Goal: Task Accomplishment & Management: Complete application form

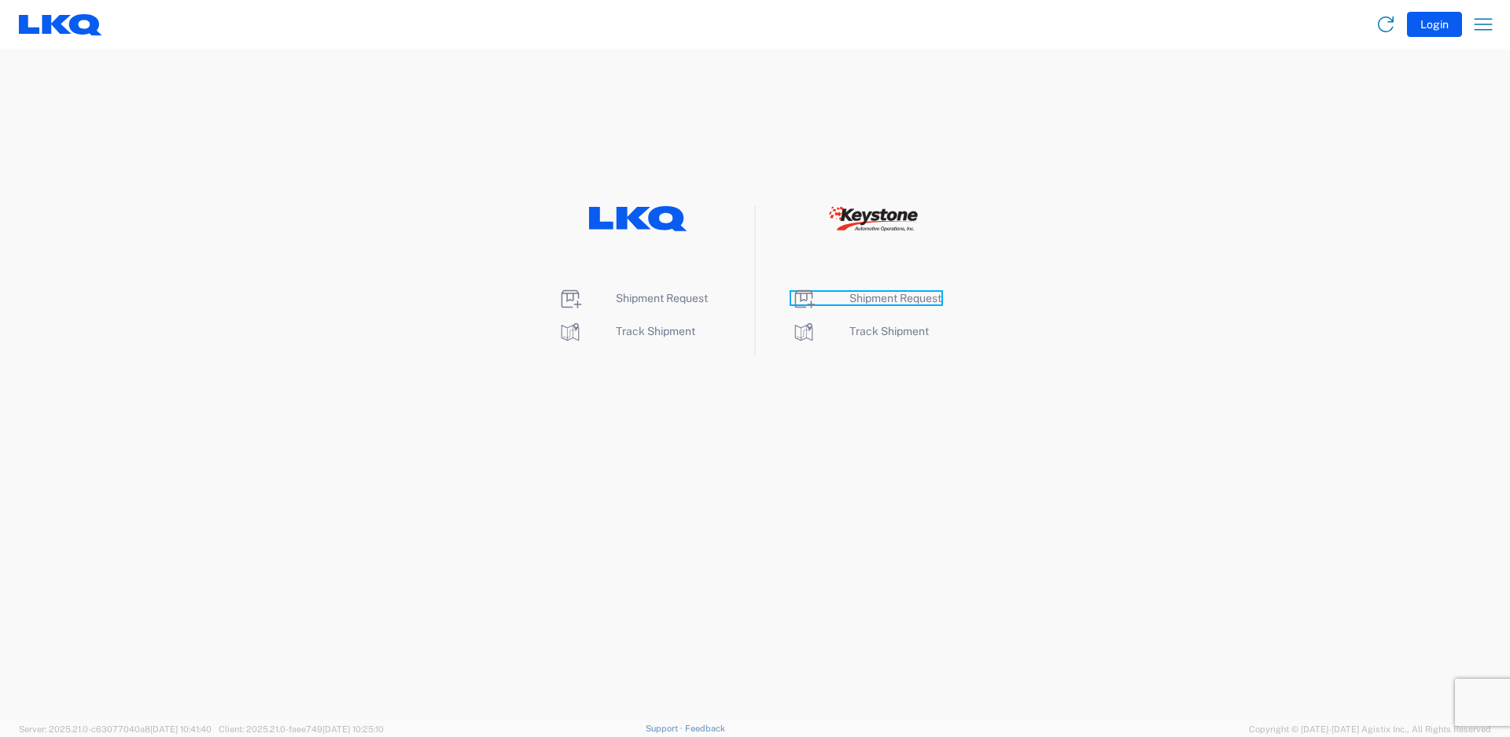
click at [893, 294] on span "Shipment Request" at bounding box center [896, 298] width 92 height 13
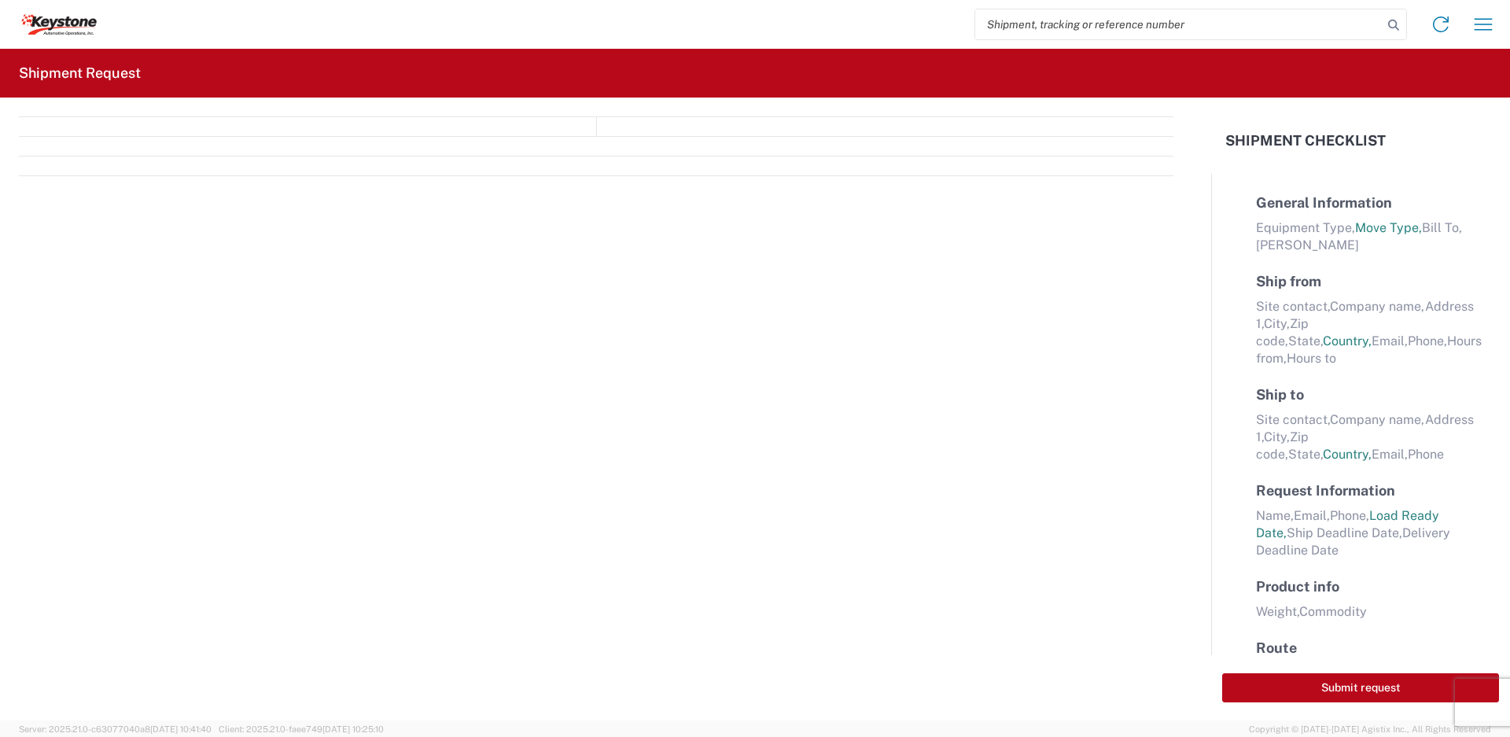
select select "FULL"
select select "LBS"
select select "IN"
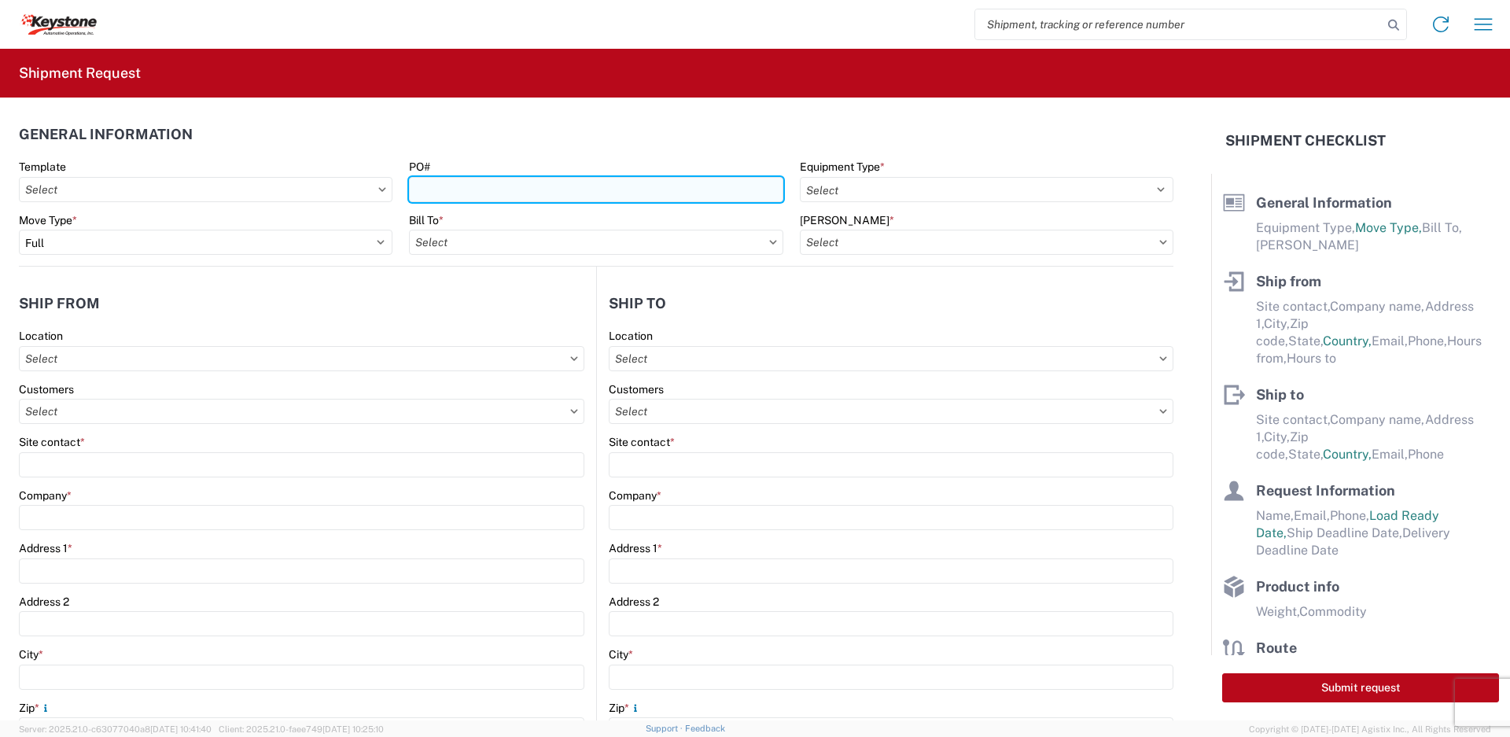
click at [510, 190] on input "PO#" at bounding box center [596, 189] width 374 height 25
type input "4176618, 2820514"
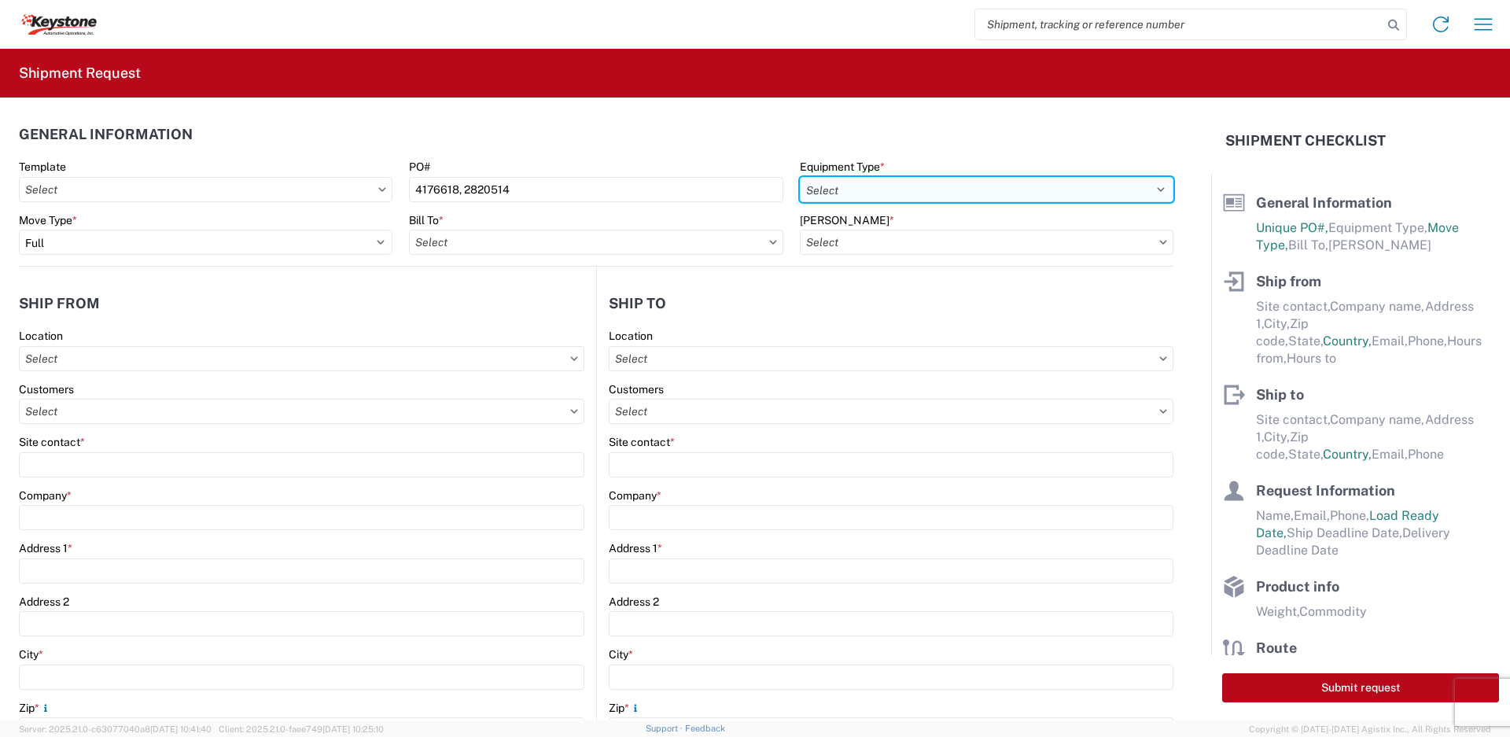
click at [873, 191] on select "Select 53’ Dry Van Flatbed Dropdeck (van) Lowboy (flatbed) Rail" at bounding box center [987, 189] width 374 height 25
select select "STDV"
click at [800, 177] on select "Select 53’ Dry Van Flatbed Dropdeck (van) Lowboy (flatbed) Rail" at bounding box center [987, 189] width 374 height 25
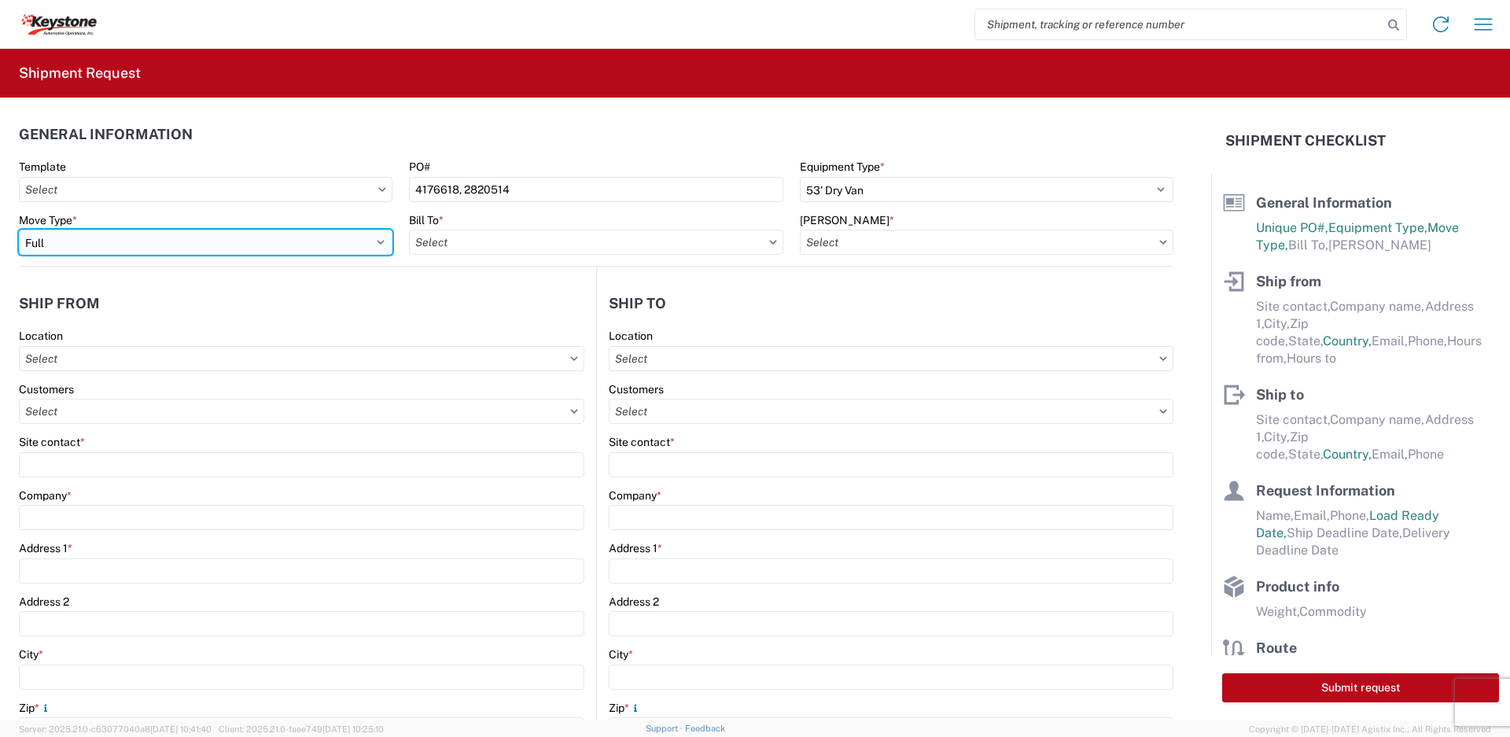
click at [241, 245] on select "Select Full Partial TL" at bounding box center [206, 242] width 374 height 25
select select "PARTIAL_TL"
click at [19, 230] on select "Select Full Partial TL" at bounding box center [206, 242] width 374 height 25
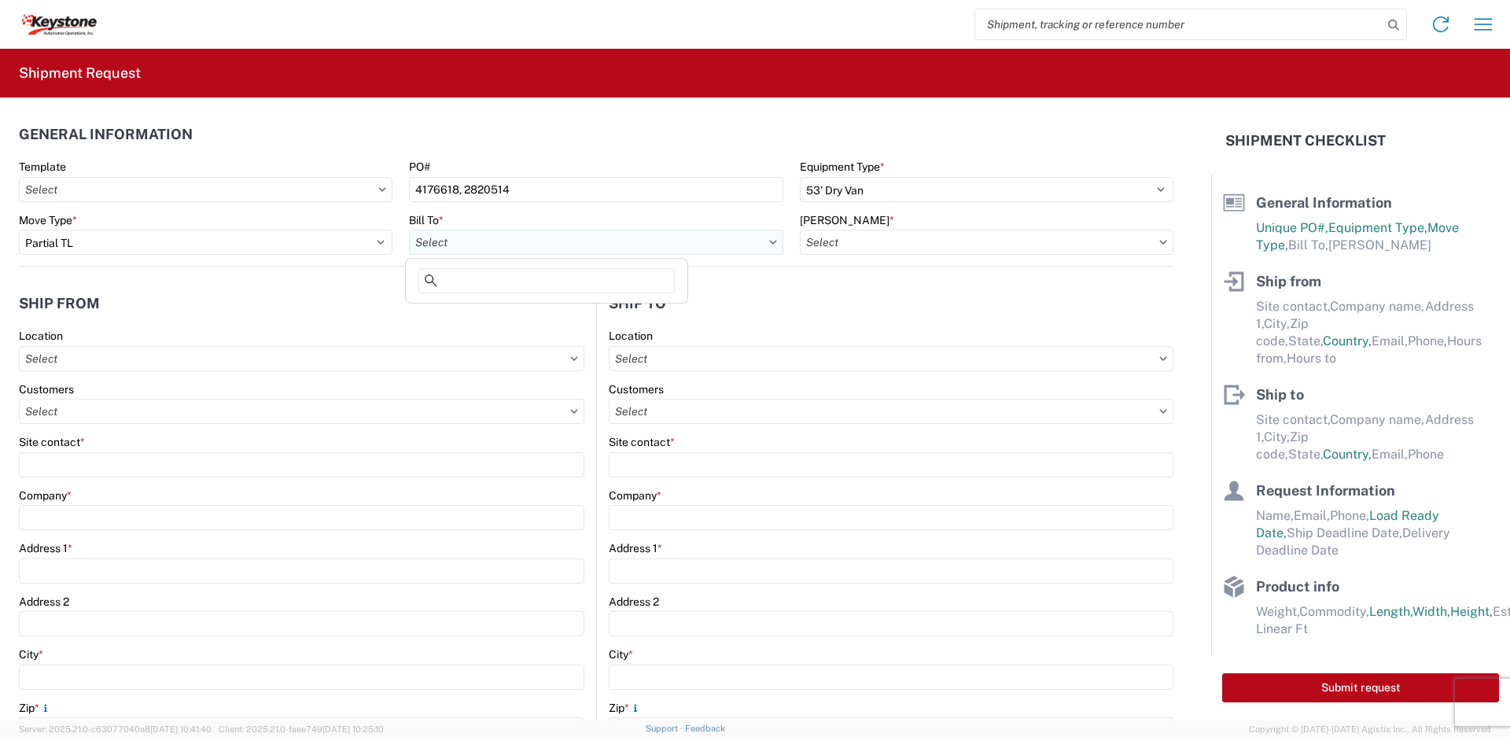
click at [478, 238] on input "text" at bounding box center [596, 242] width 374 height 25
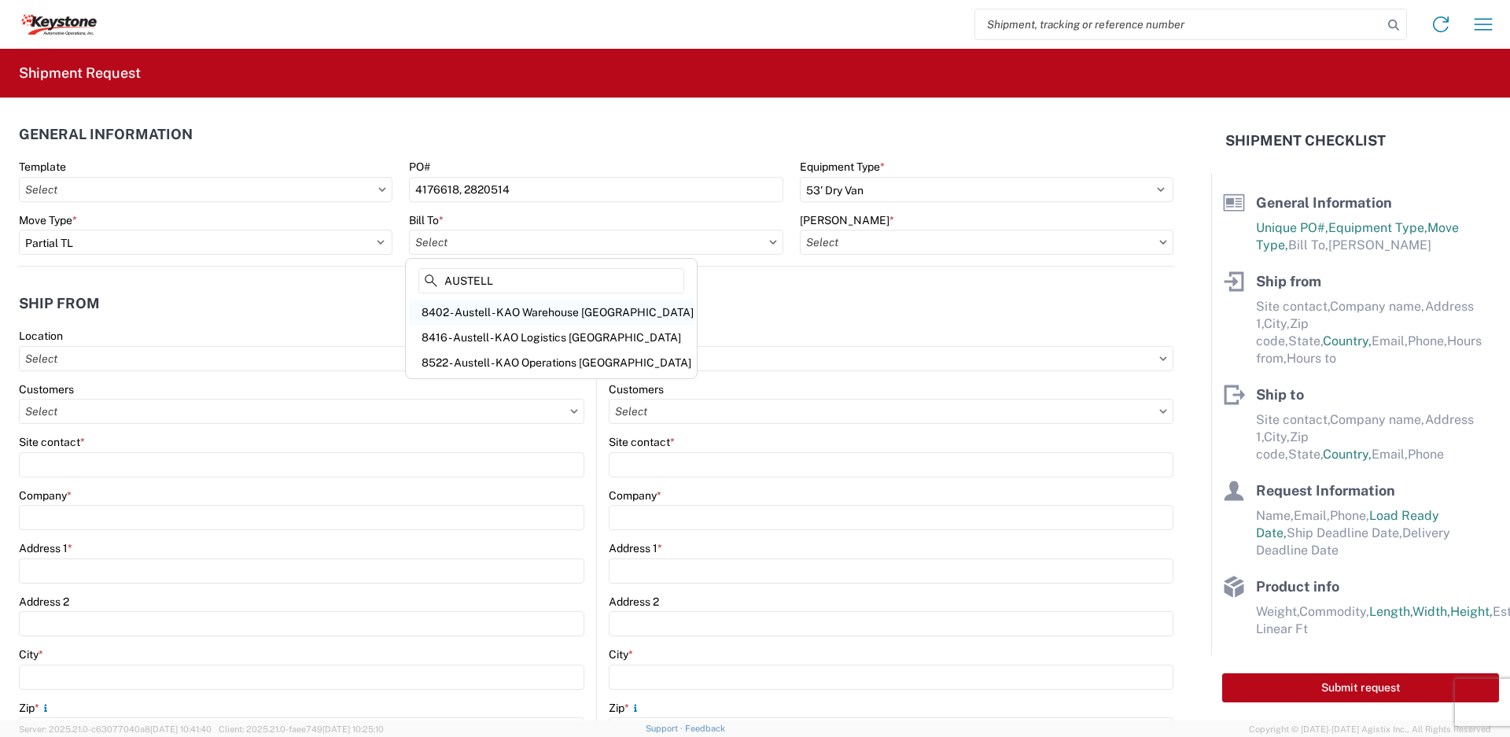
type input "AUSTELL"
click at [594, 316] on div "8402 - Austell - KAO Warehouse [GEOGRAPHIC_DATA]" at bounding box center [551, 312] width 285 height 25
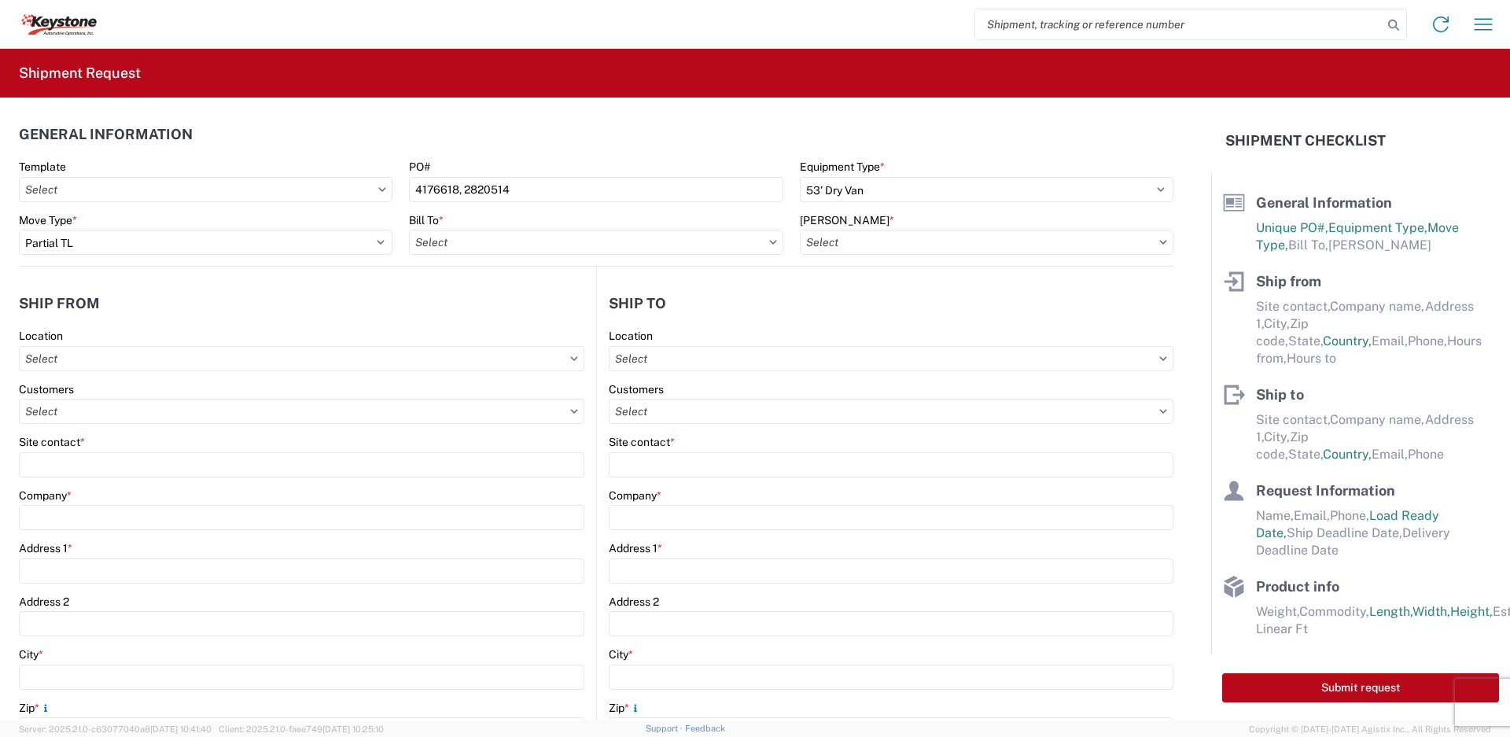
type input "8402 - Austell - KAO Warehouse [GEOGRAPHIC_DATA]"
click at [867, 245] on input "text" at bounding box center [987, 242] width 374 height 25
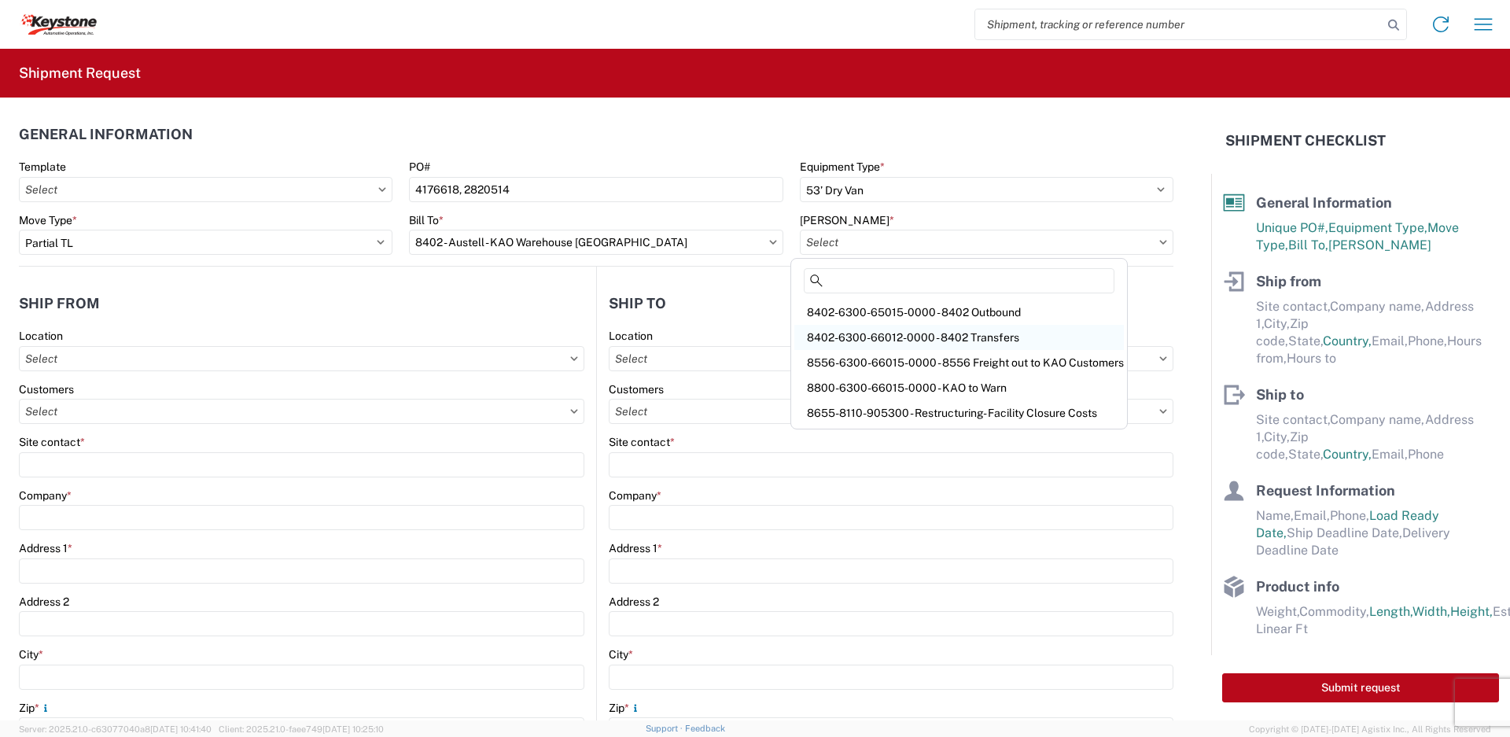
click at [986, 339] on div "8402-6300-66012-0000 - 8402 Transfers" at bounding box center [959, 337] width 330 height 25
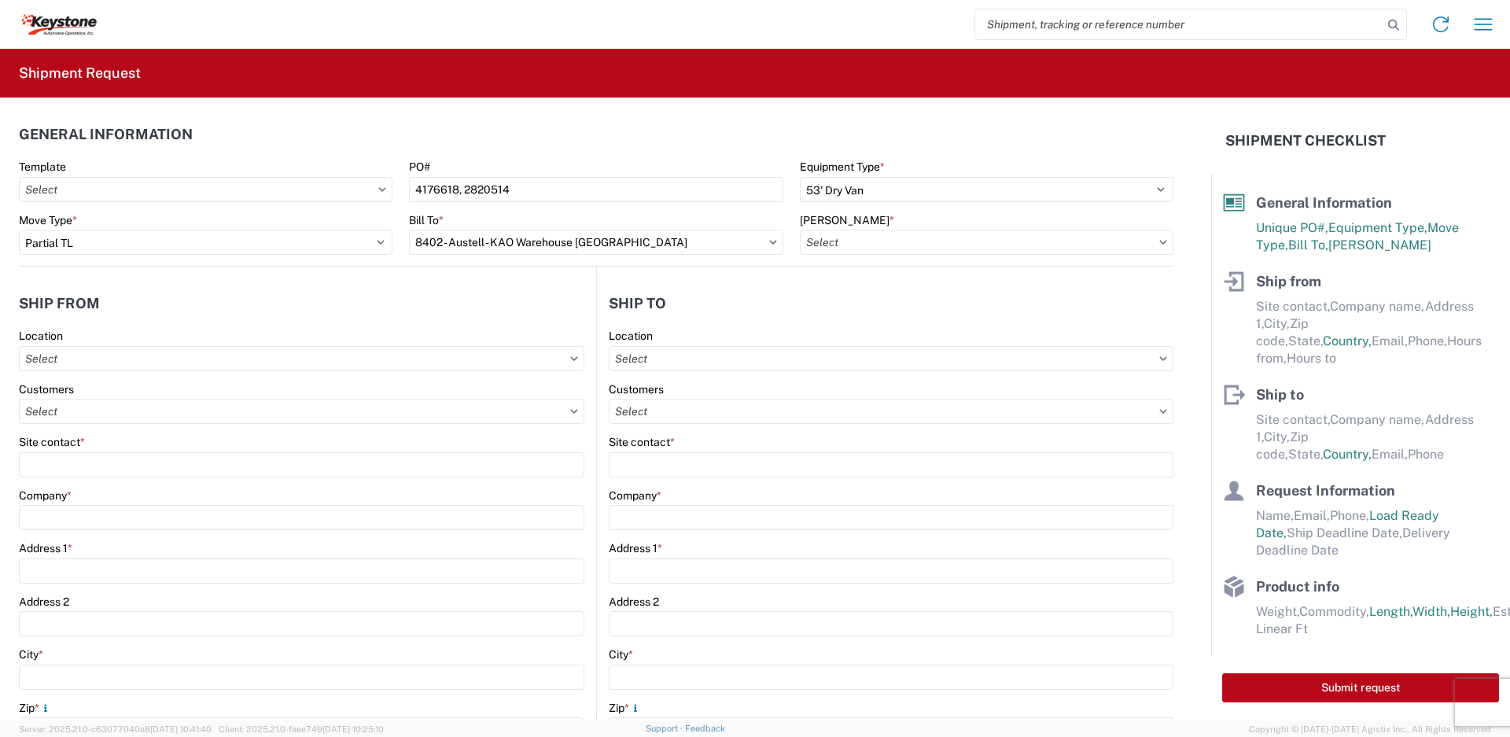
type input "8402-6300-66012-0000 - 8402 Transfers, 8402-6300-66012-0000 - 8402 Transfers"
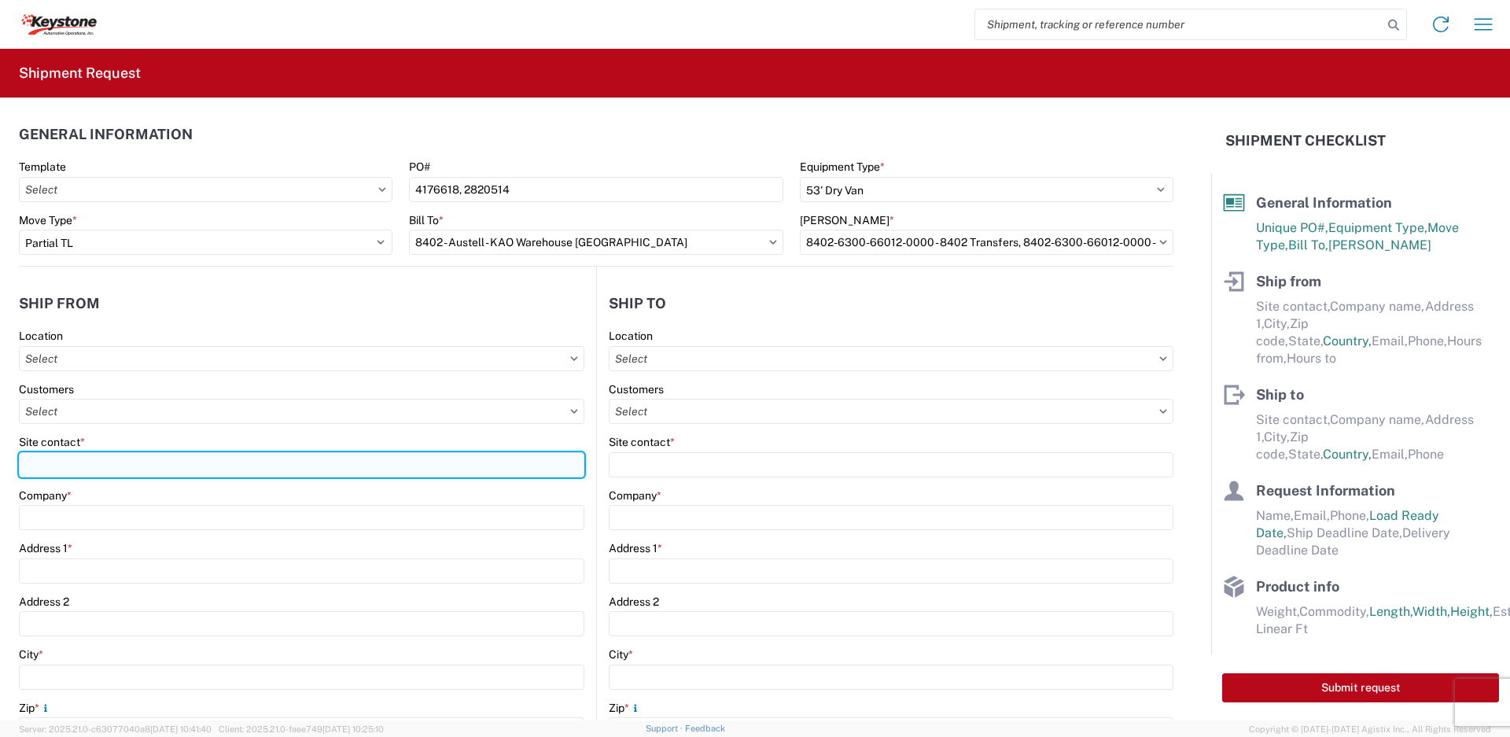
click at [266, 466] on input "Site contact *" at bounding box center [302, 464] width 566 height 25
type input "[PERSON_NAME]"
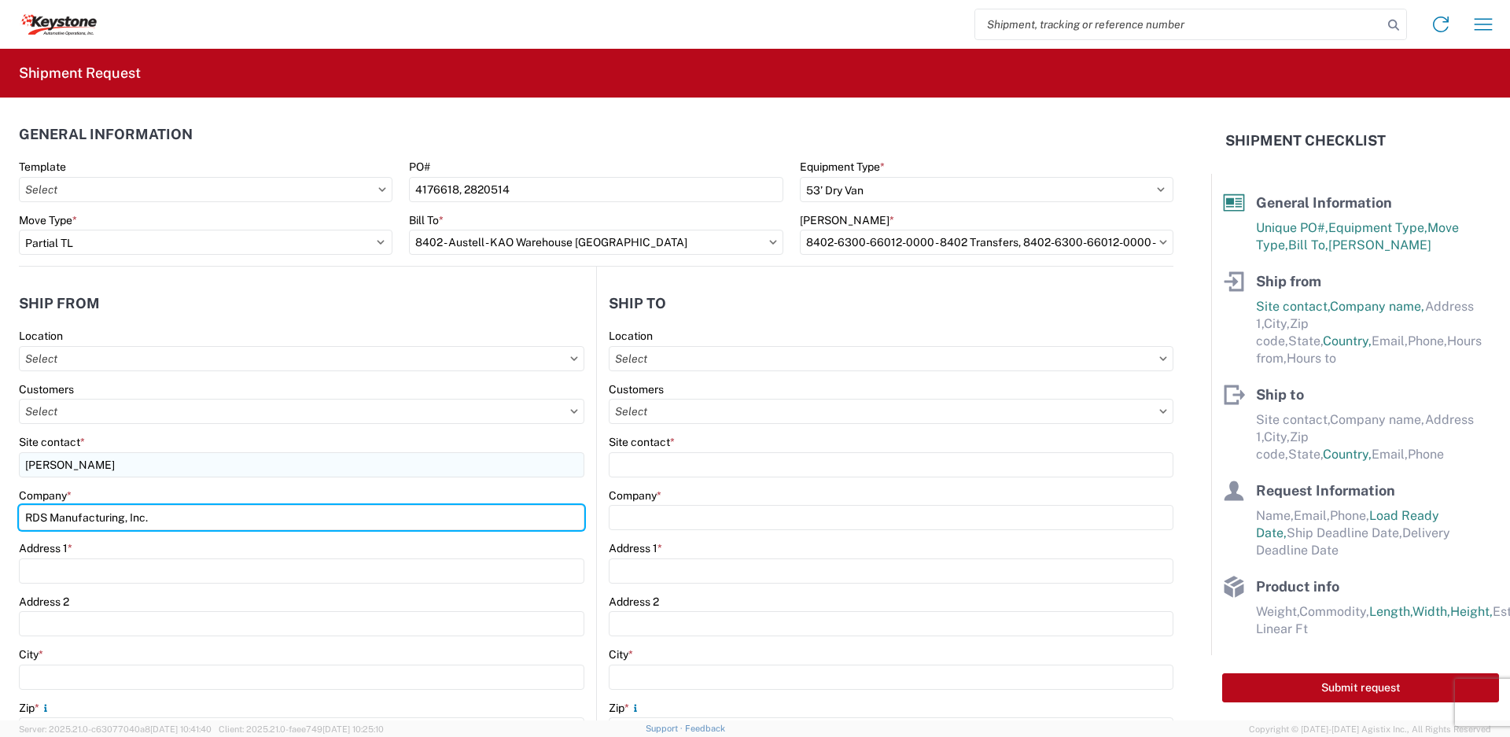
type input "RDS Manufacturing, Inc."
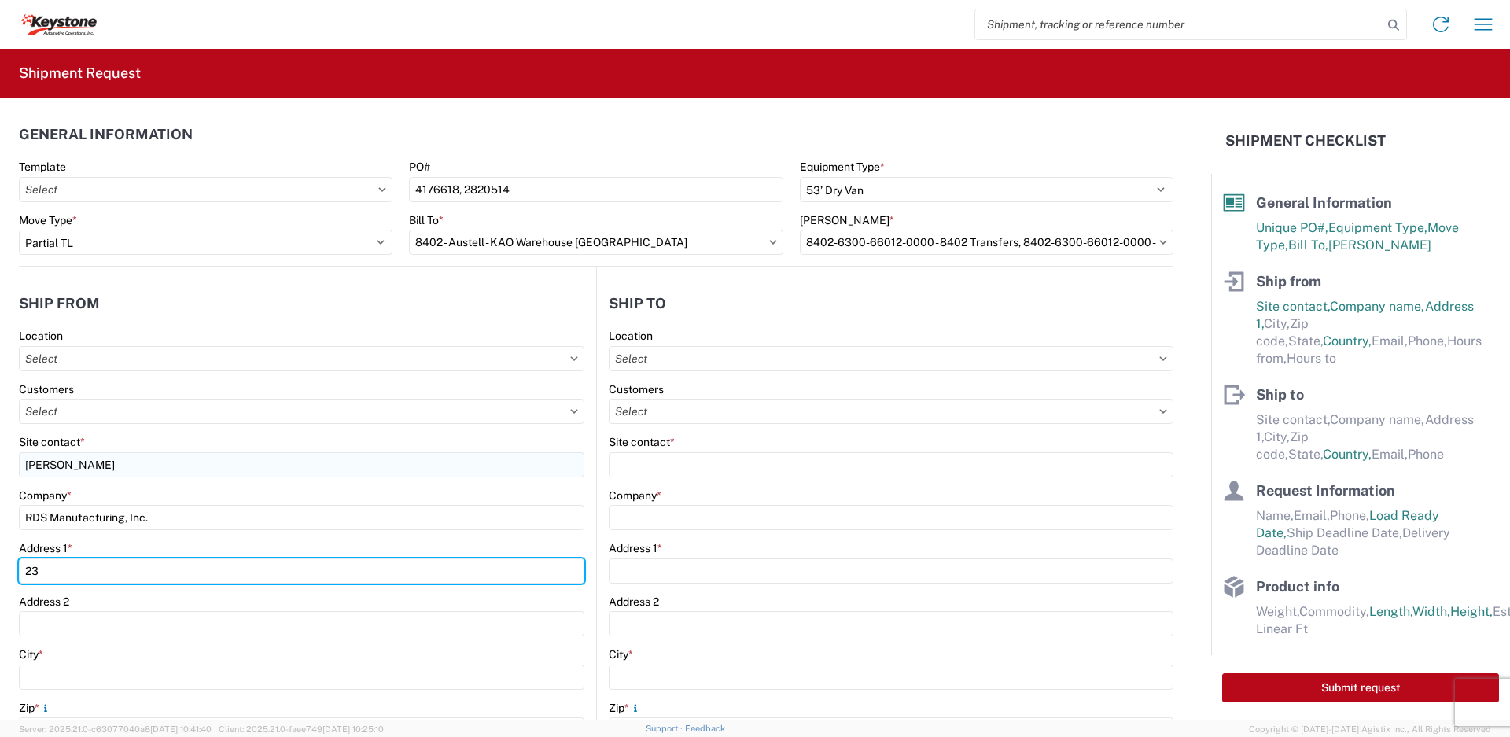
type input "2"
type input "0"
type input "[STREET_ADDRESS]"
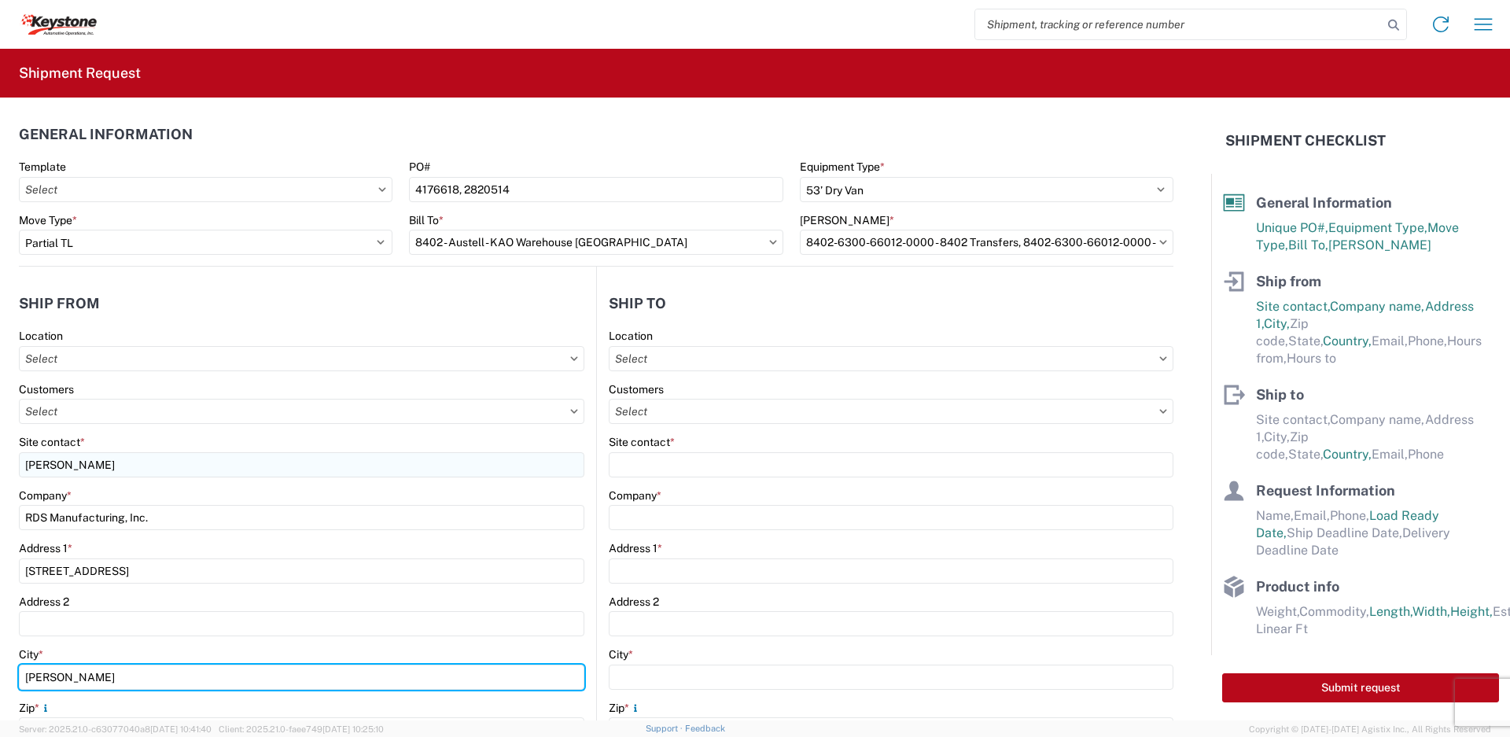
type input "[PERSON_NAME]"
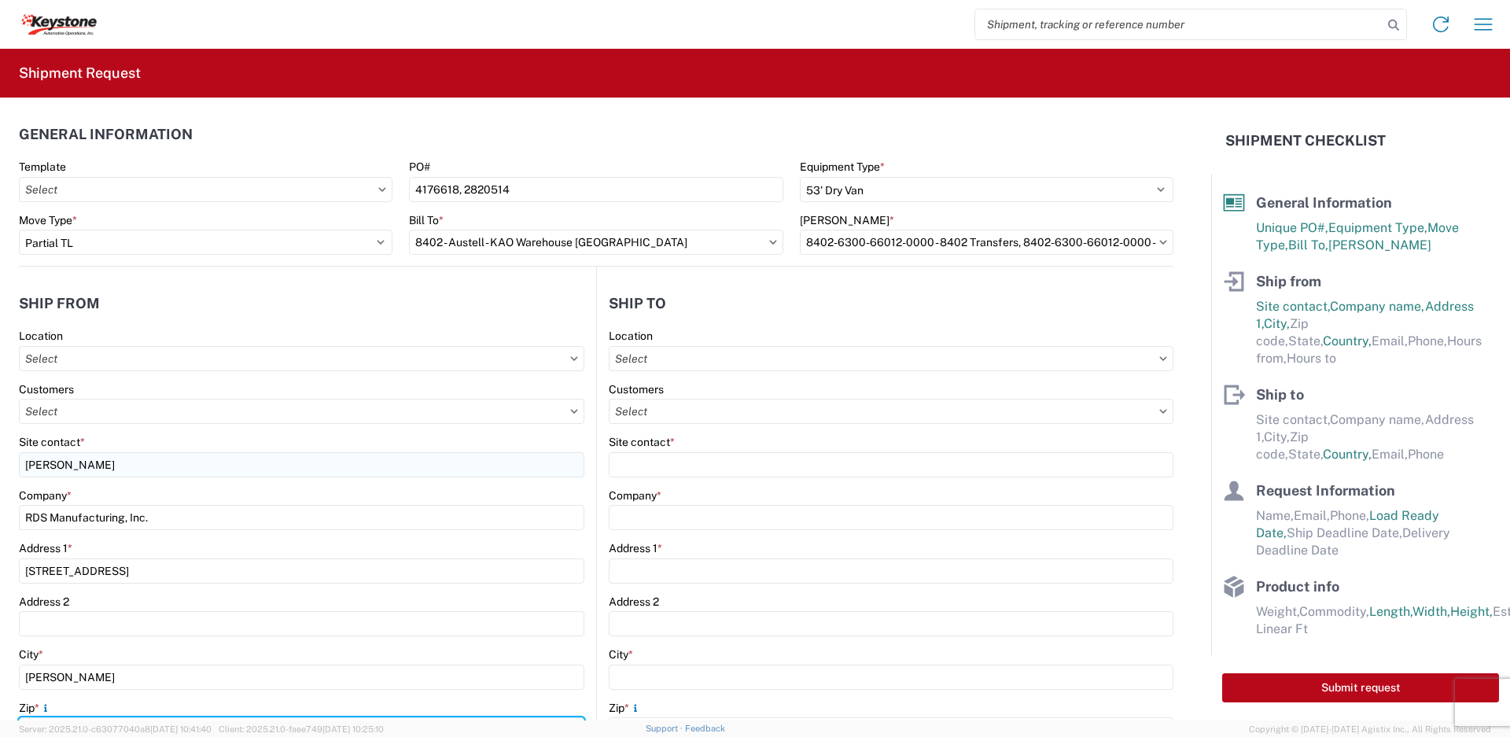
scroll to position [22, 0]
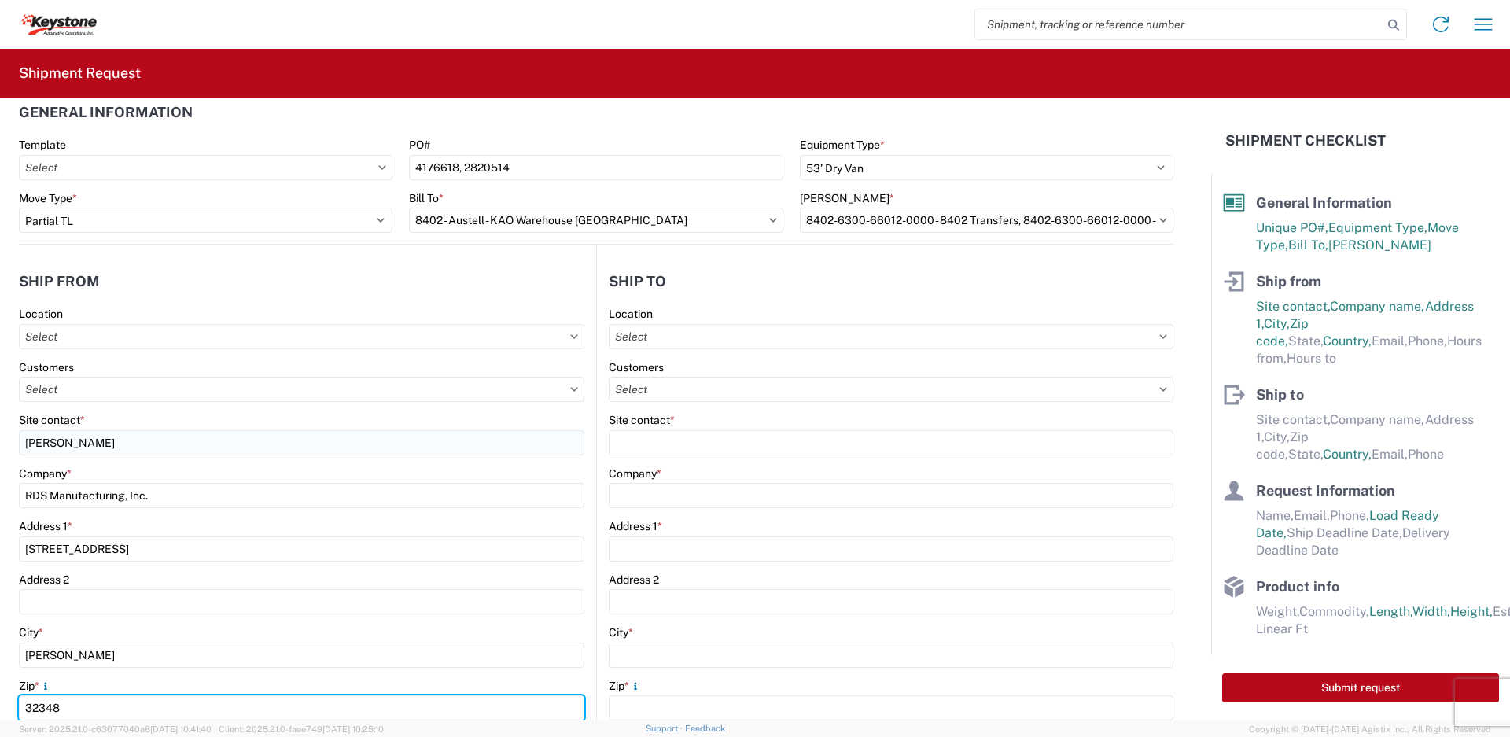
type input "32348"
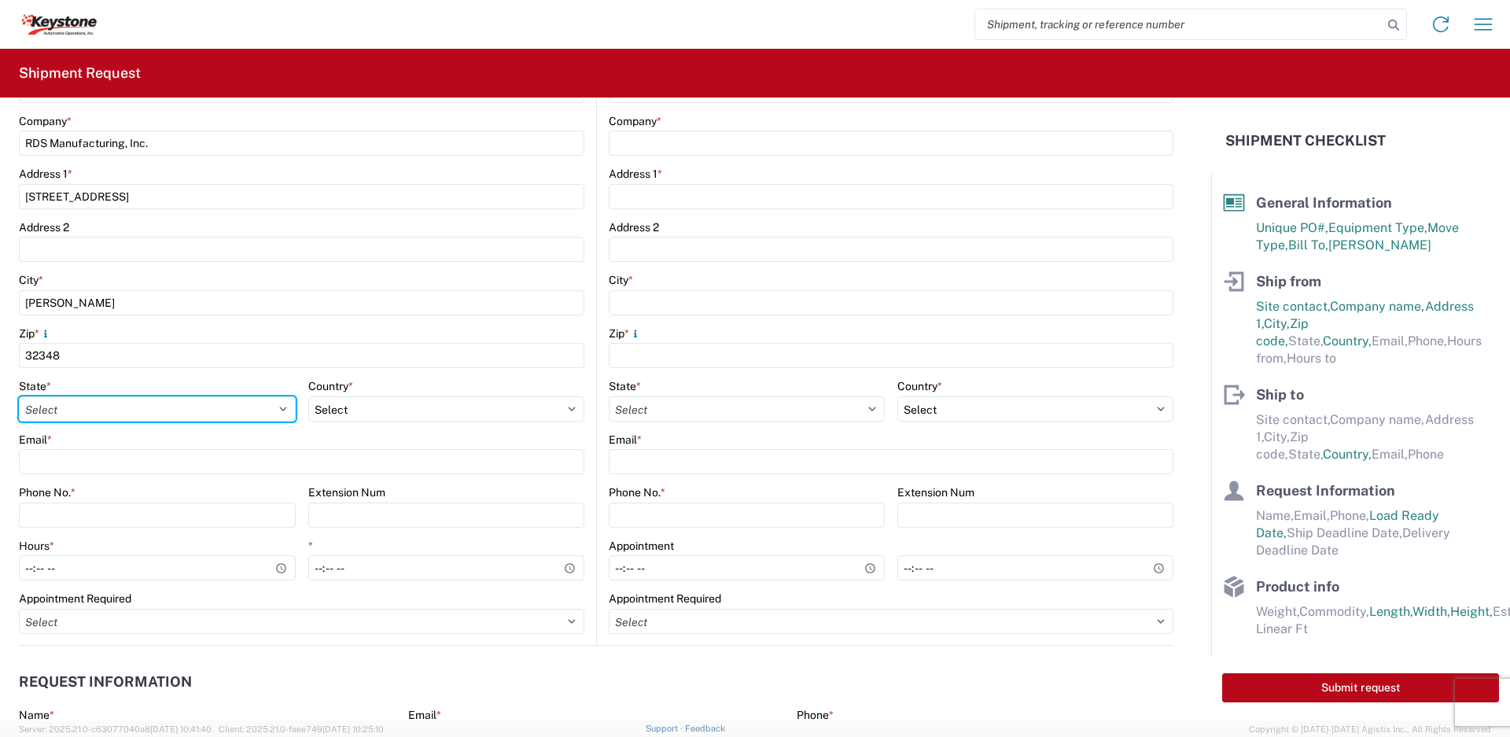
select select "FL"
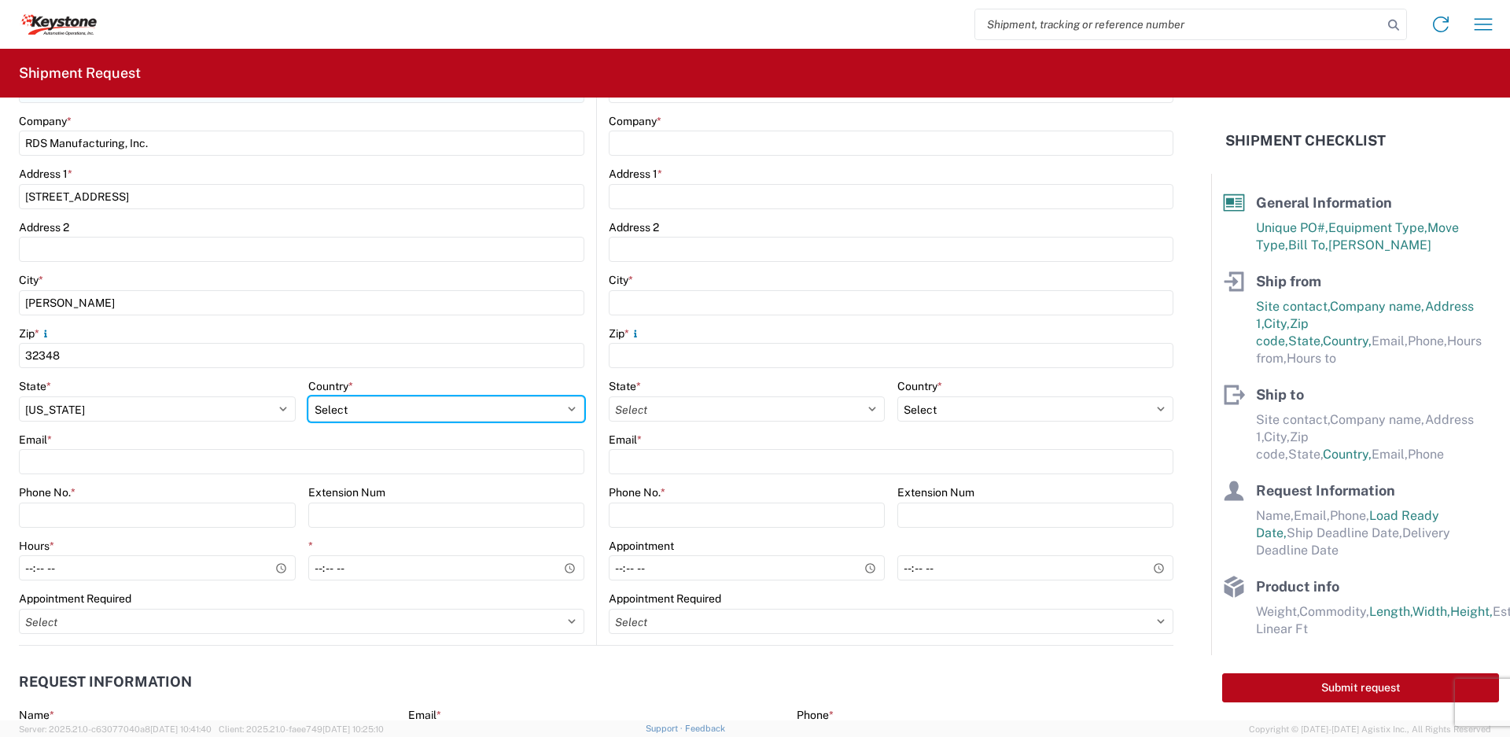
select select "US"
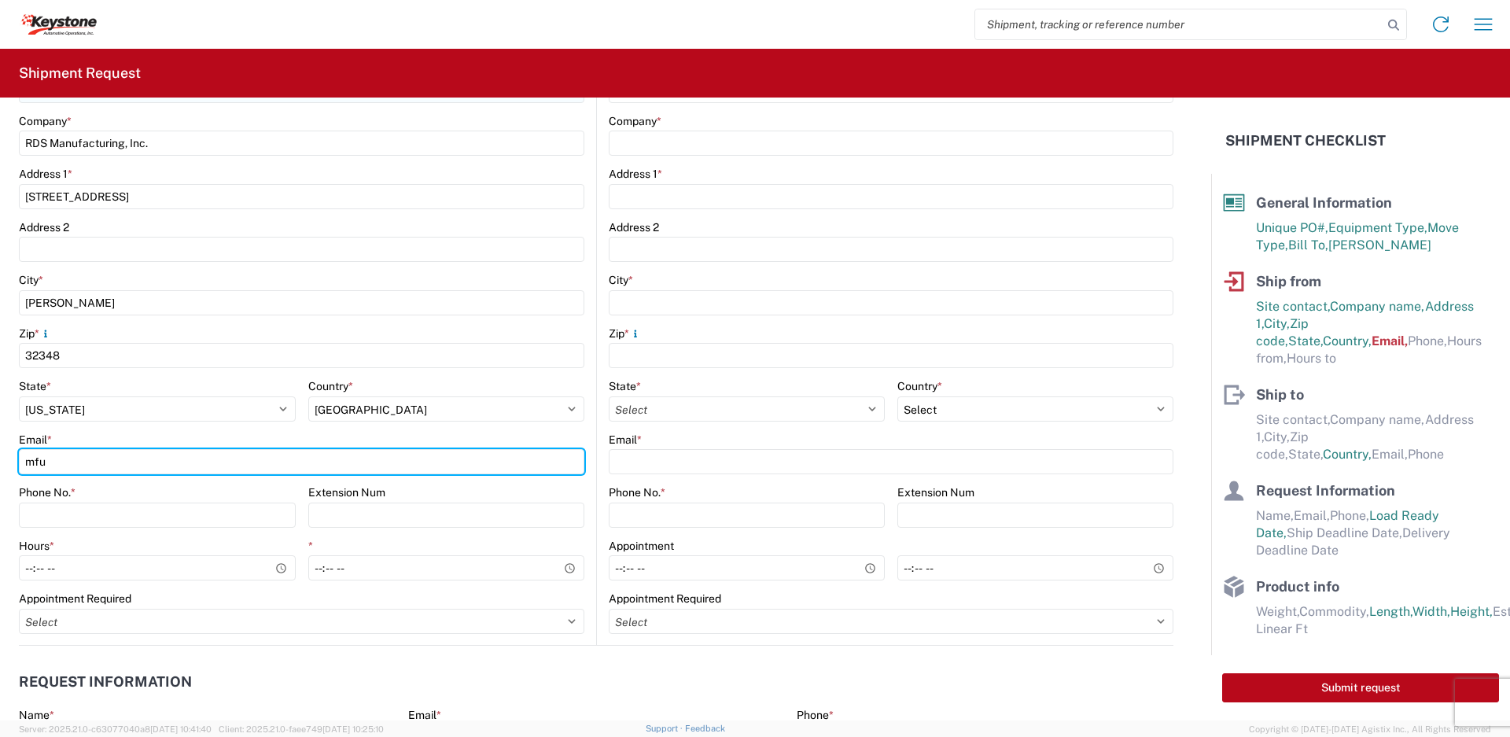
type input "[EMAIL_ADDRESS][DOMAIN_NAME]"
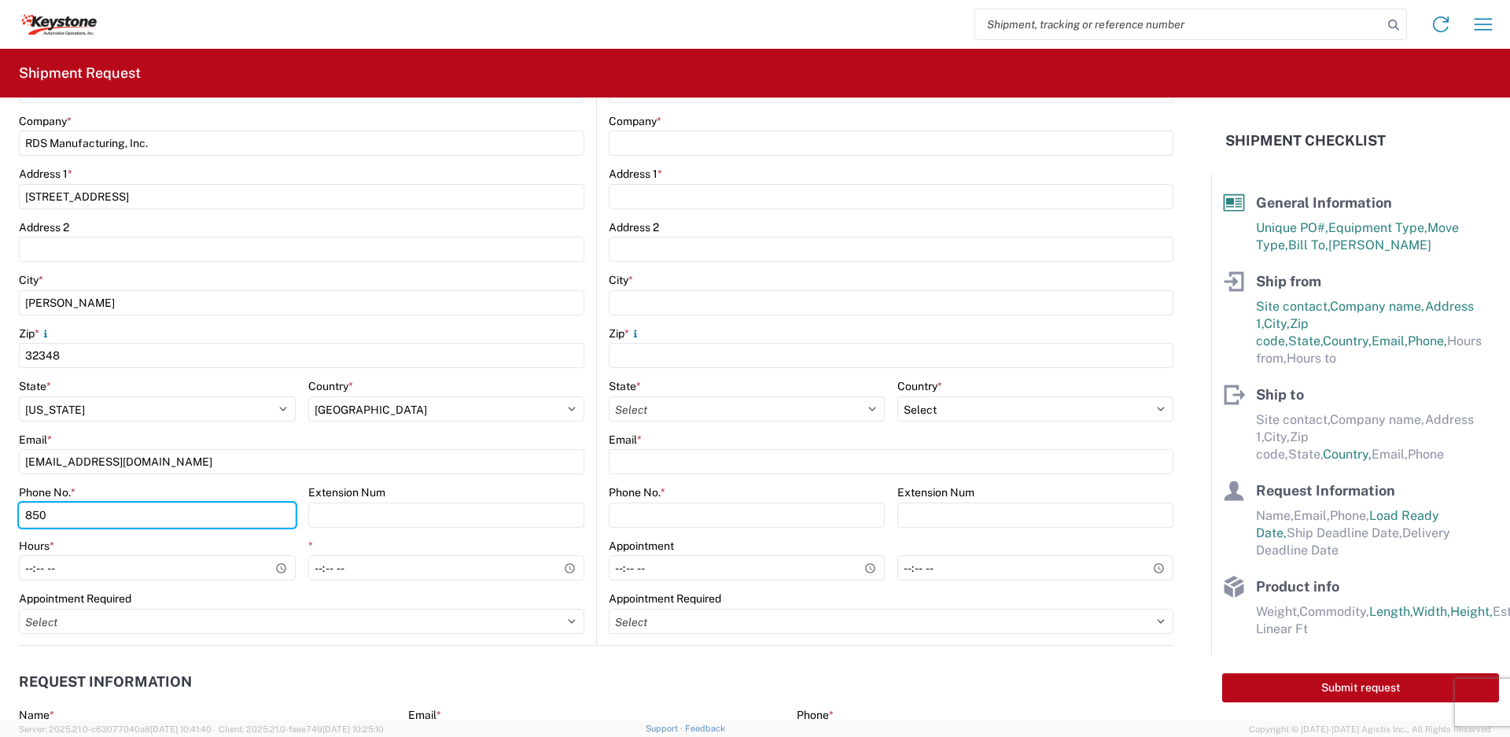
type input "[PHONE_NUMBER]"
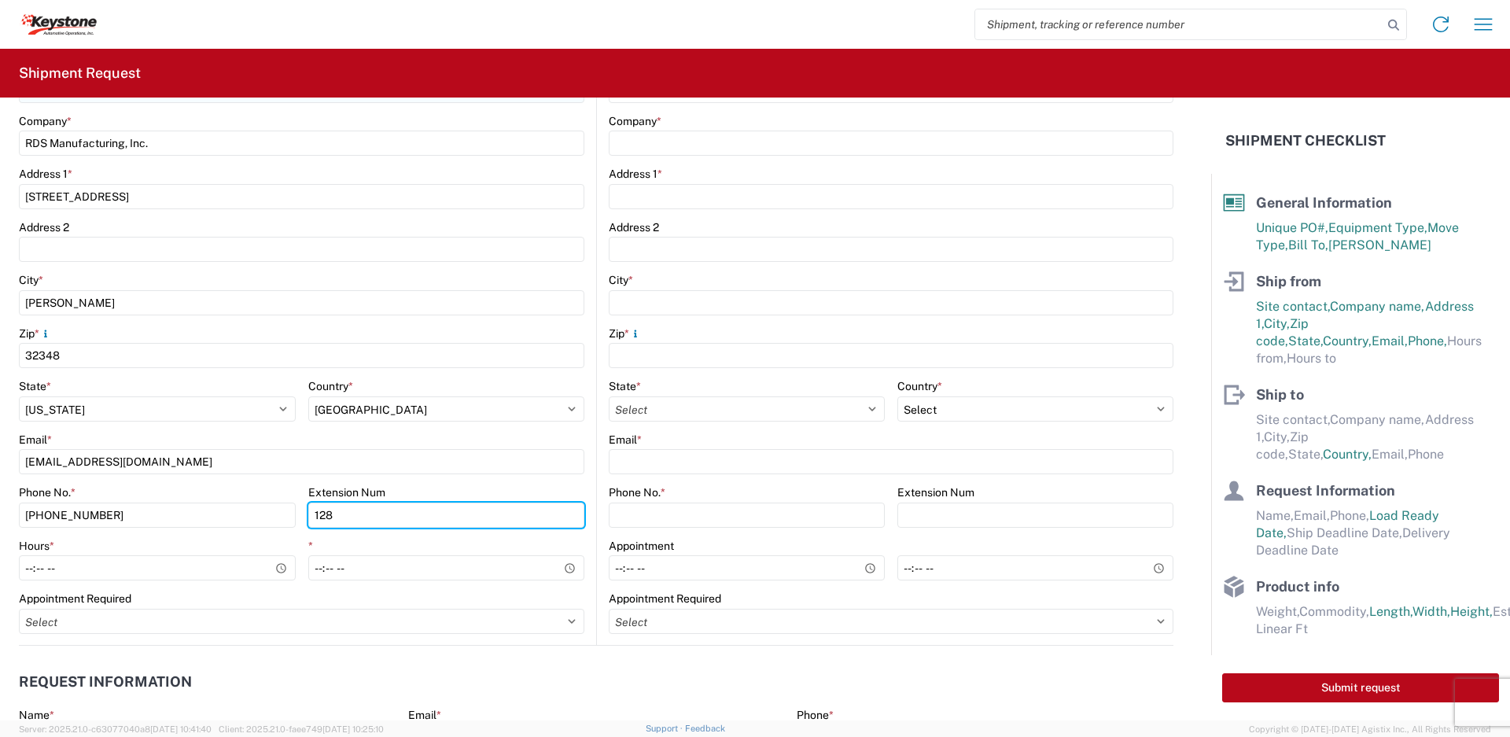
type input "128"
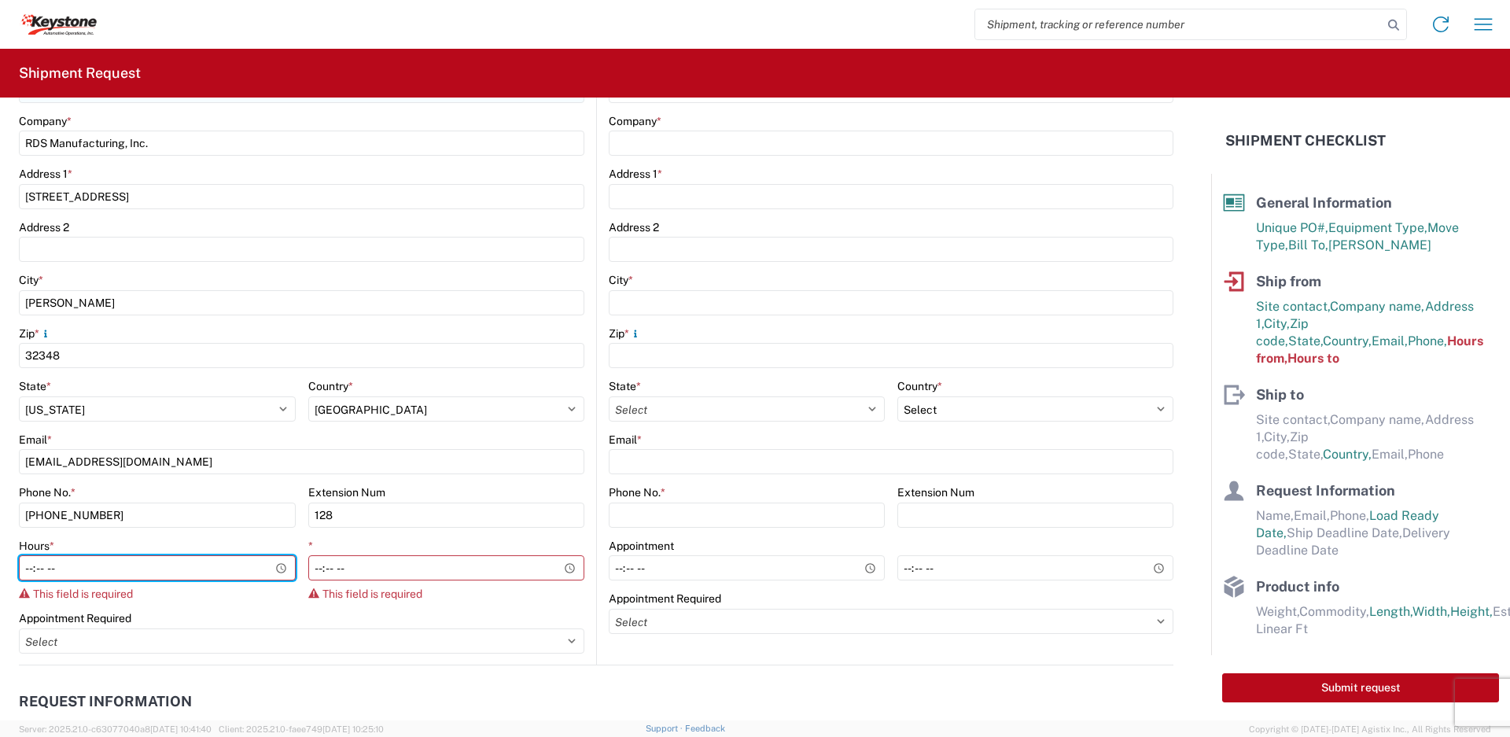
type input "08:00"
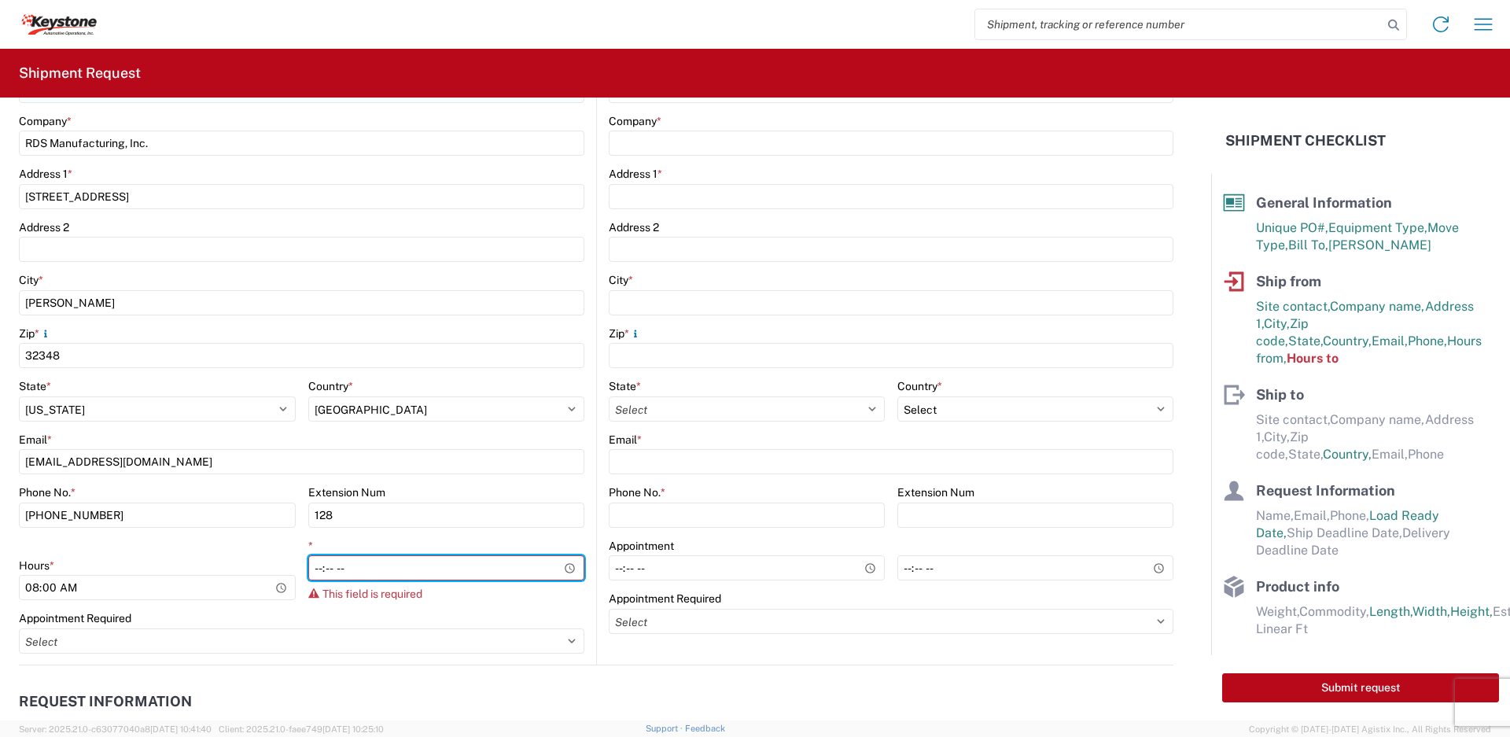
type input "16:00"
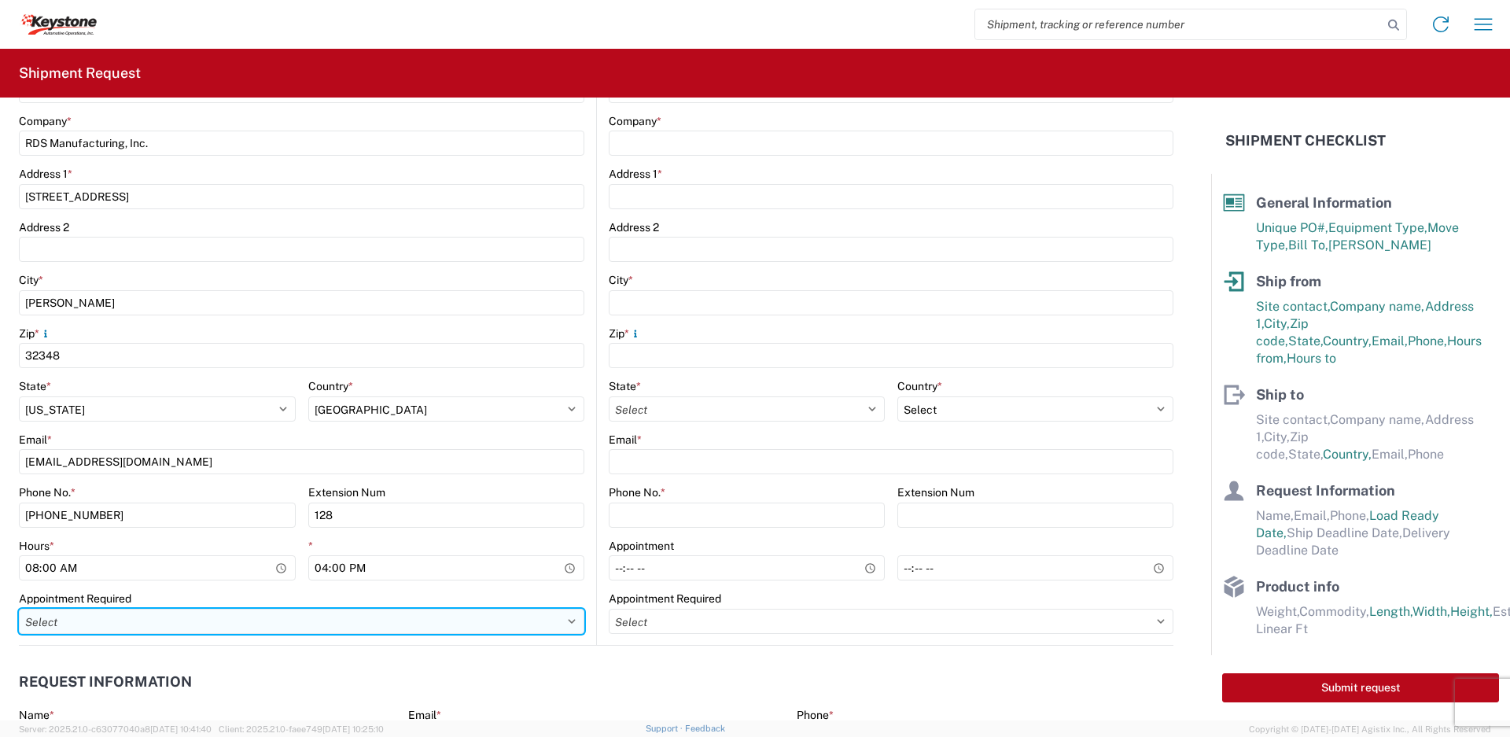
click at [567, 622] on select "Select Appt Required Appt Not Required Appt - First available" at bounding box center [302, 621] width 566 height 25
click at [19, 609] on select "Select Appt Required Appt Not Required Appt - First available" at bounding box center [302, 621] width 566 height 25
click at [562, 615] on select "Select Appt Required Appt Not Required Appt - First available" at bounding box center [302, 621] width 566 height 25
select select "apptNotRequired"
click at [19, 609] on select "Select Appt Required Appt Not Required Appt - First available" at bounding box center [302, 621] width 566 height 25
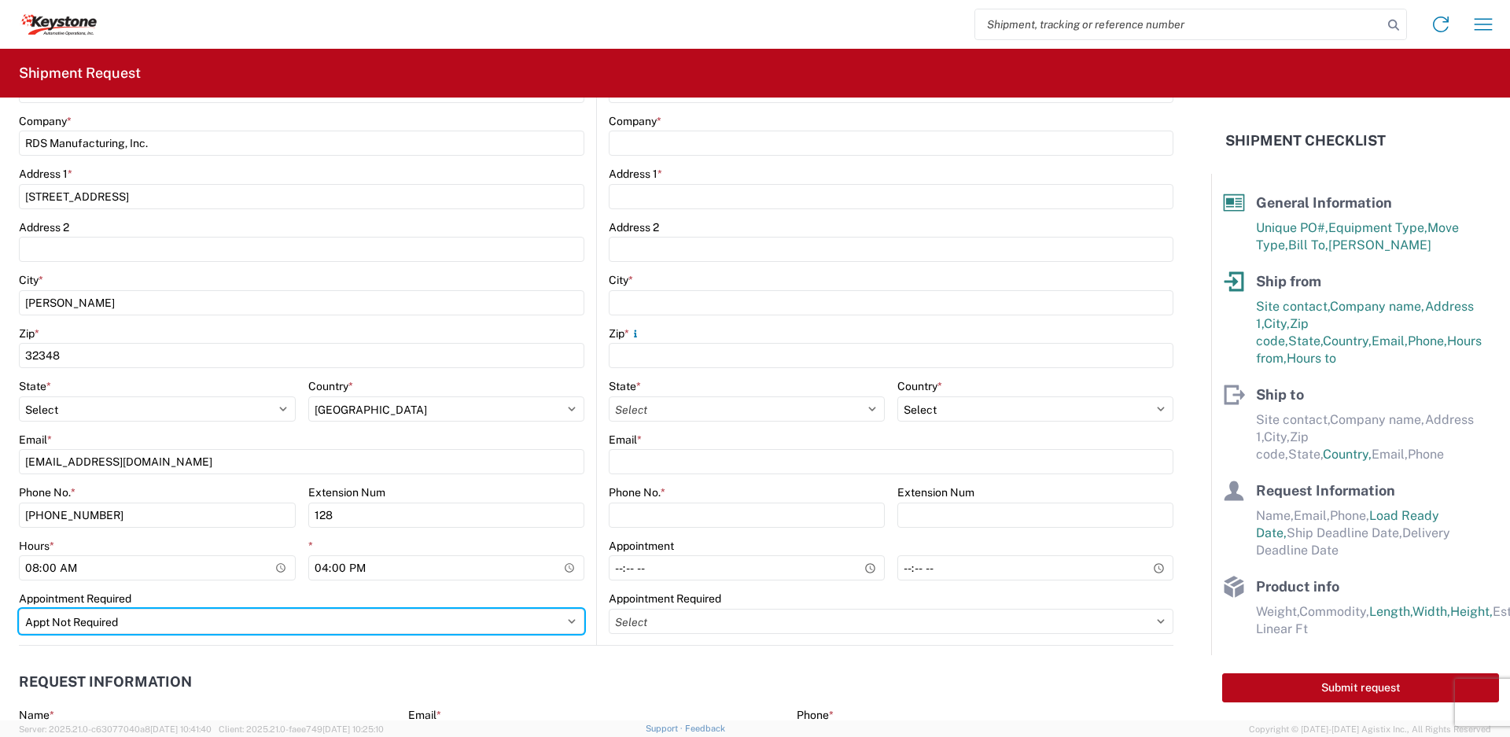
scroll to position [0, 0]
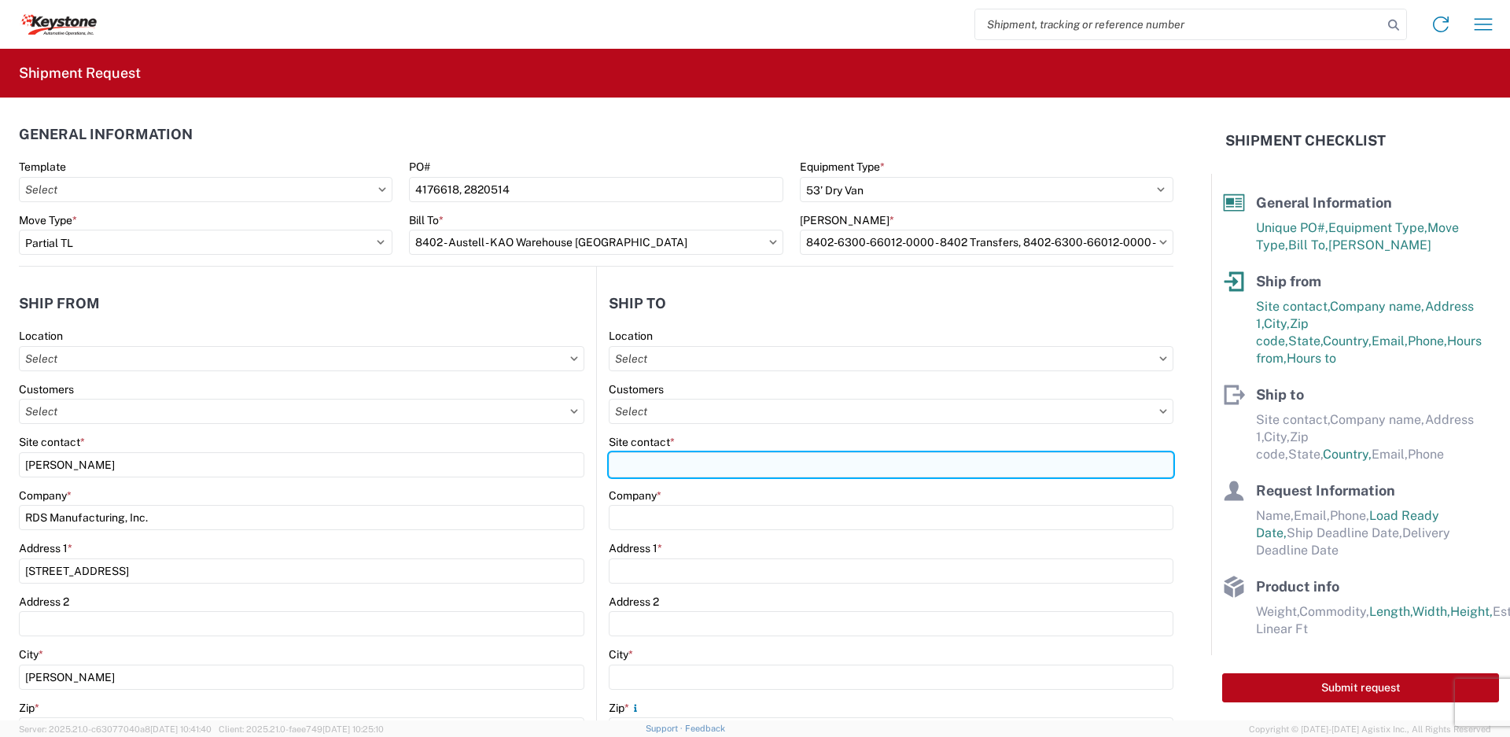
click at [719, 459] on input "Site contact *" at bounding box center [891, 464] width 565 height 25
paste input "[PERSON_NAME]"
type input "[PERSON_NAME]"
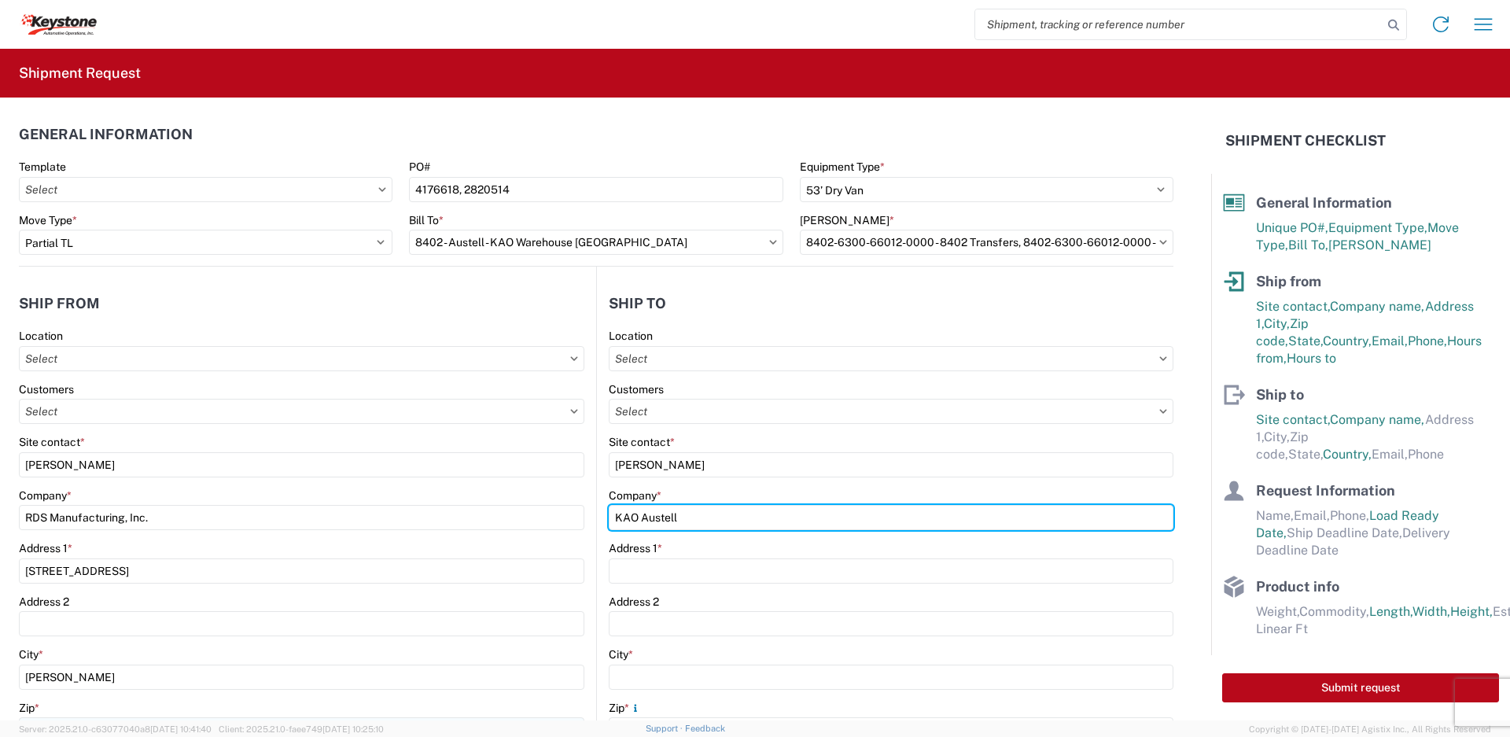
type input "KAO Austell"
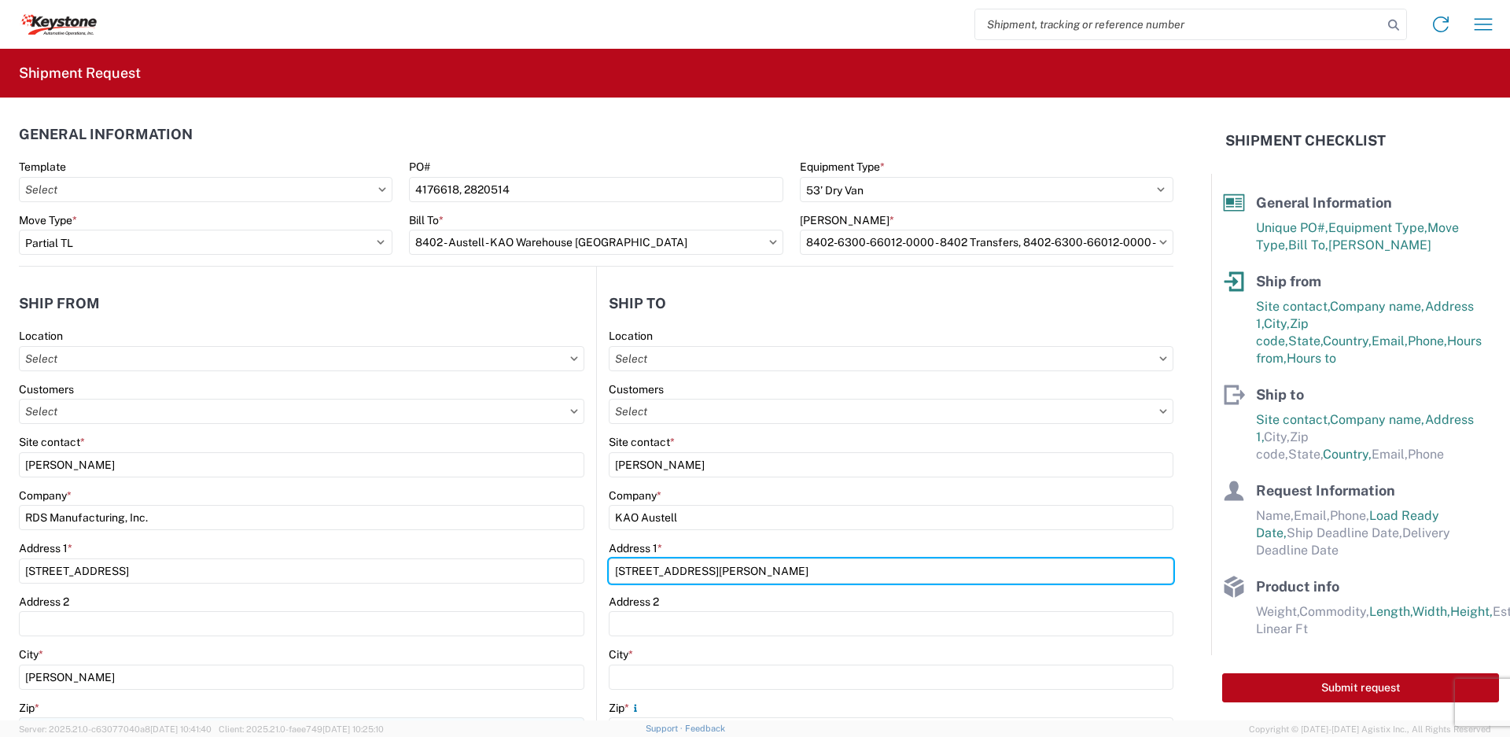
type input "[STREET_ADDRESS][PERSON_NAME]"
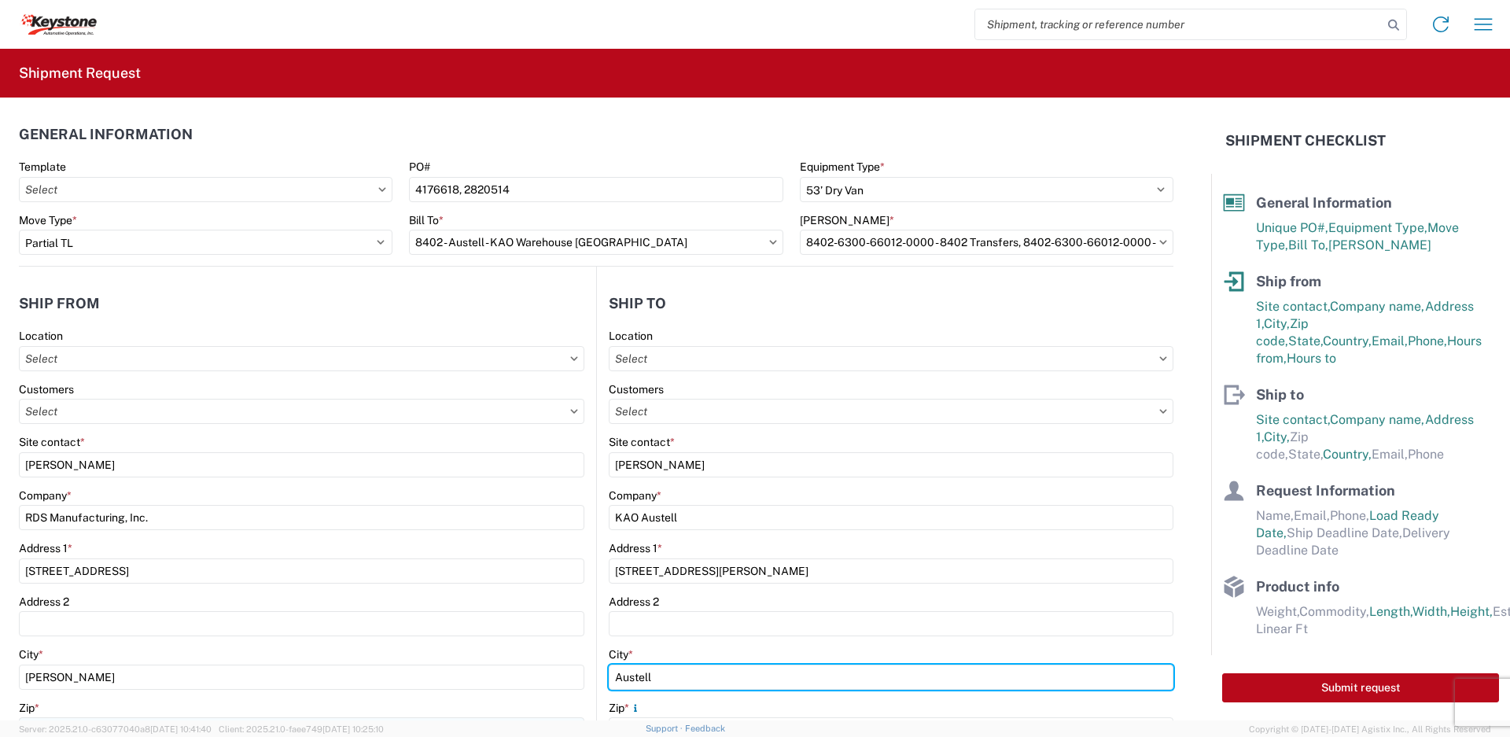
type input "Austell"
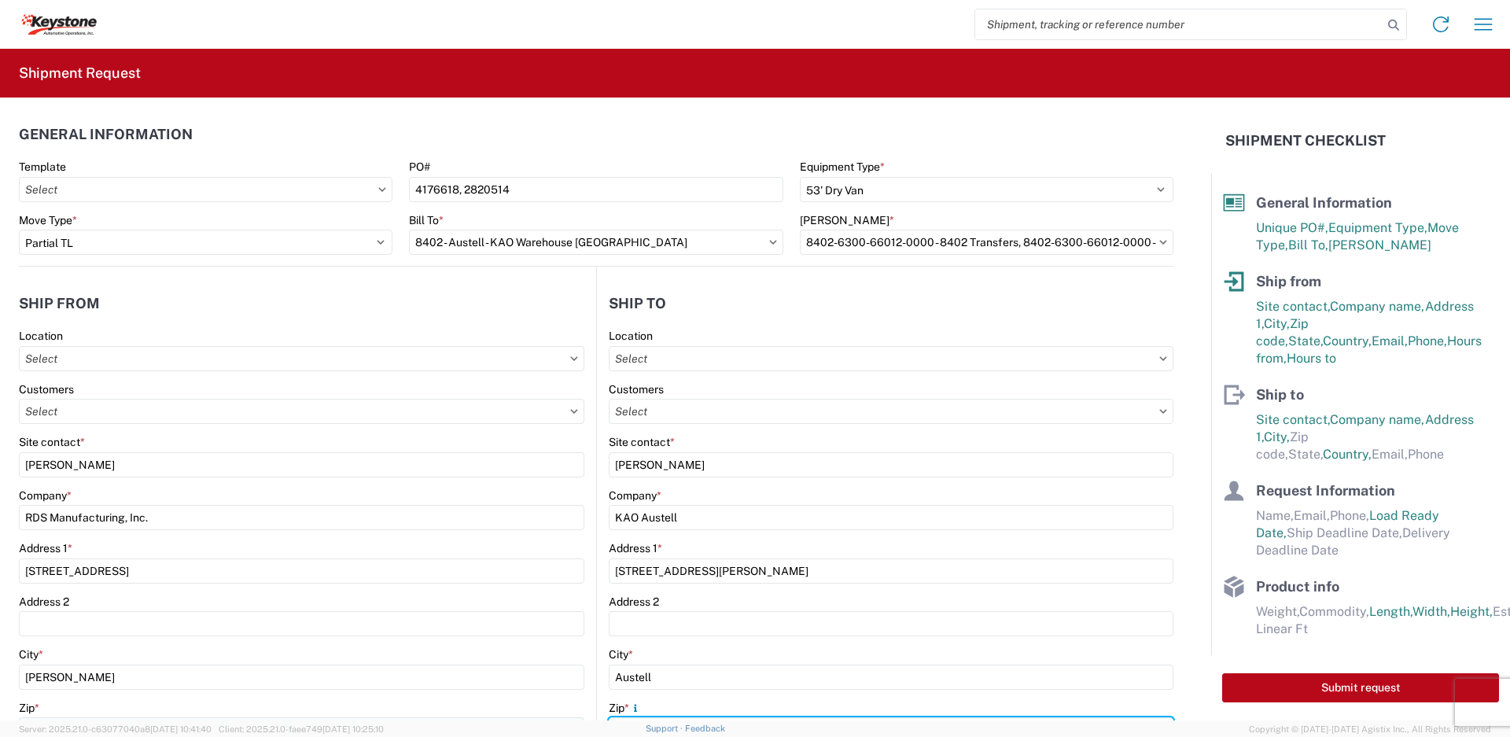
scroll to position [22, 0]
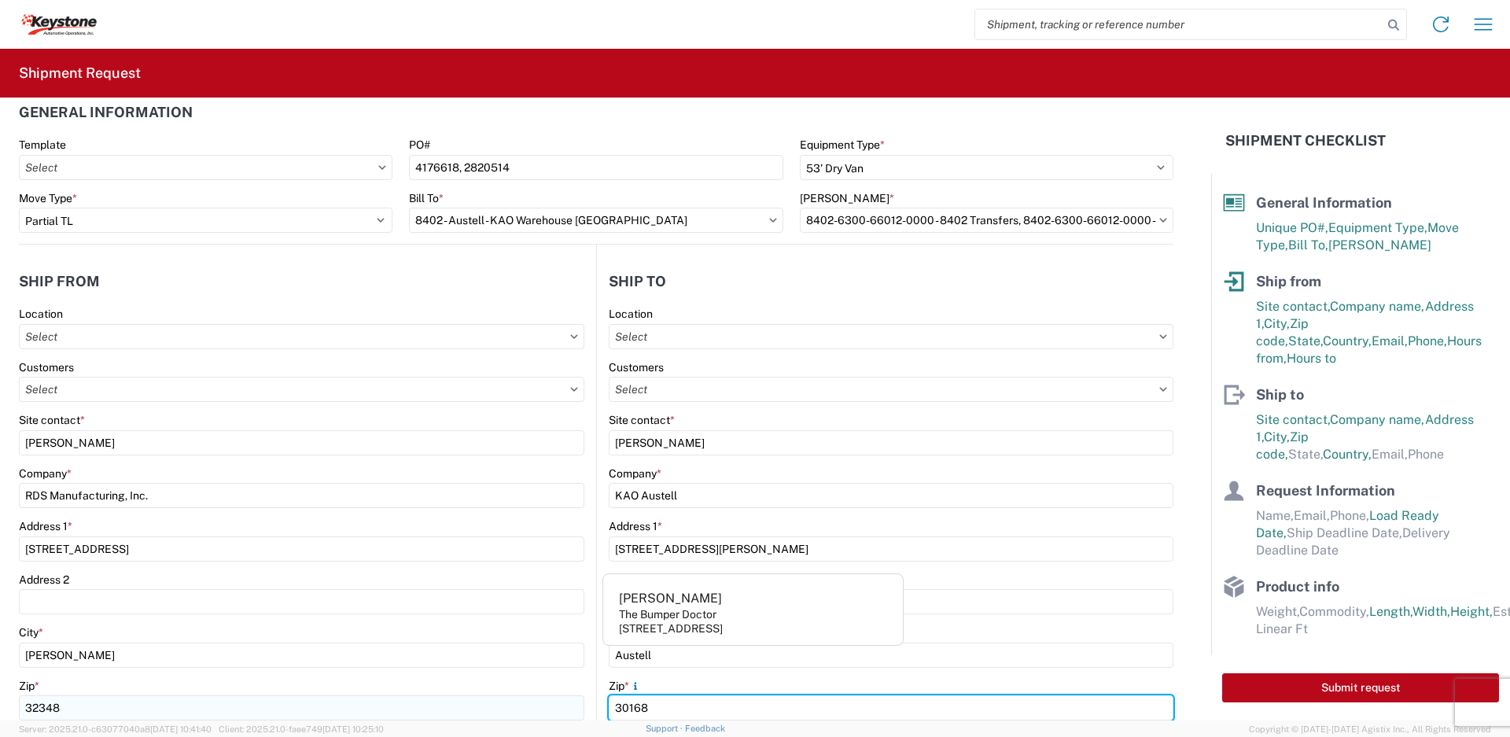
type input "30168"
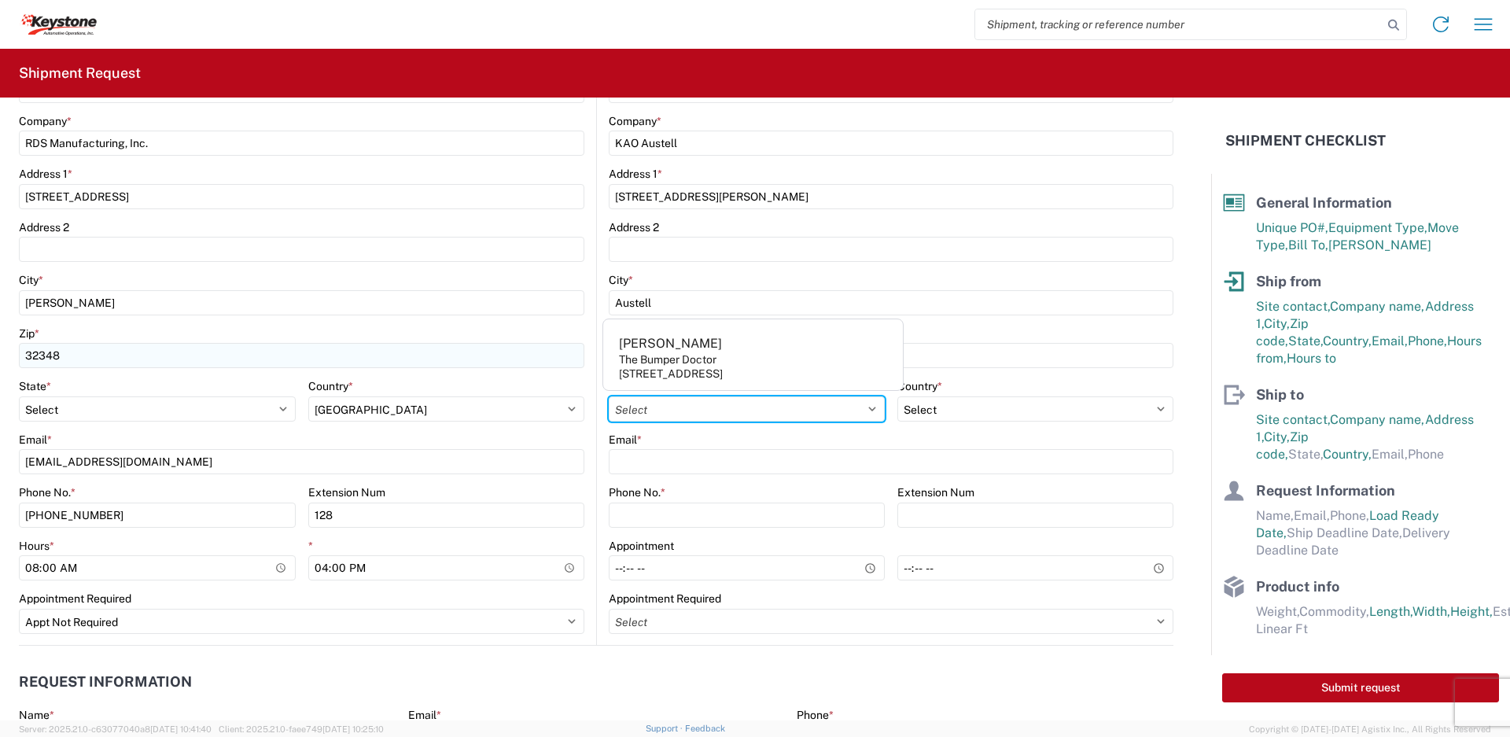
select select "GA"
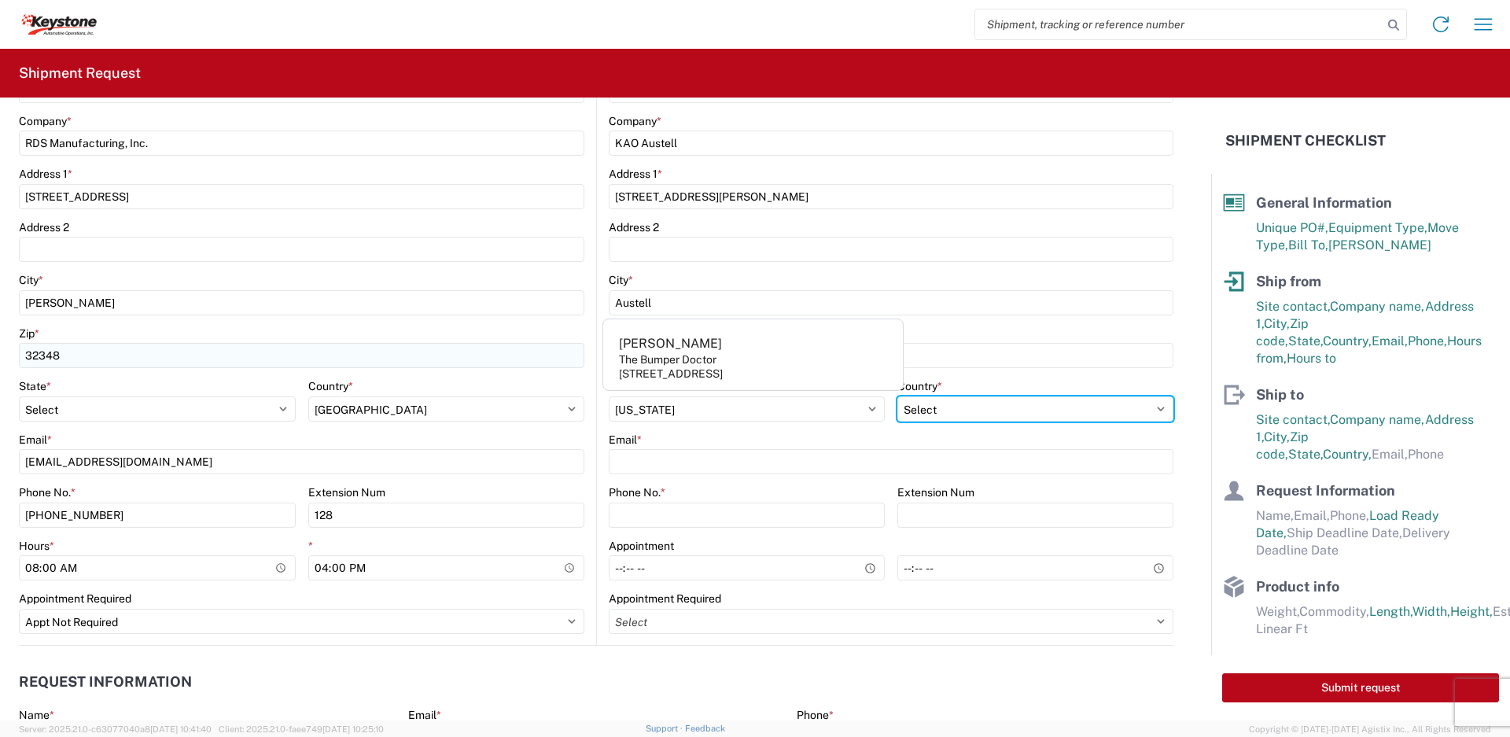
select select "US"
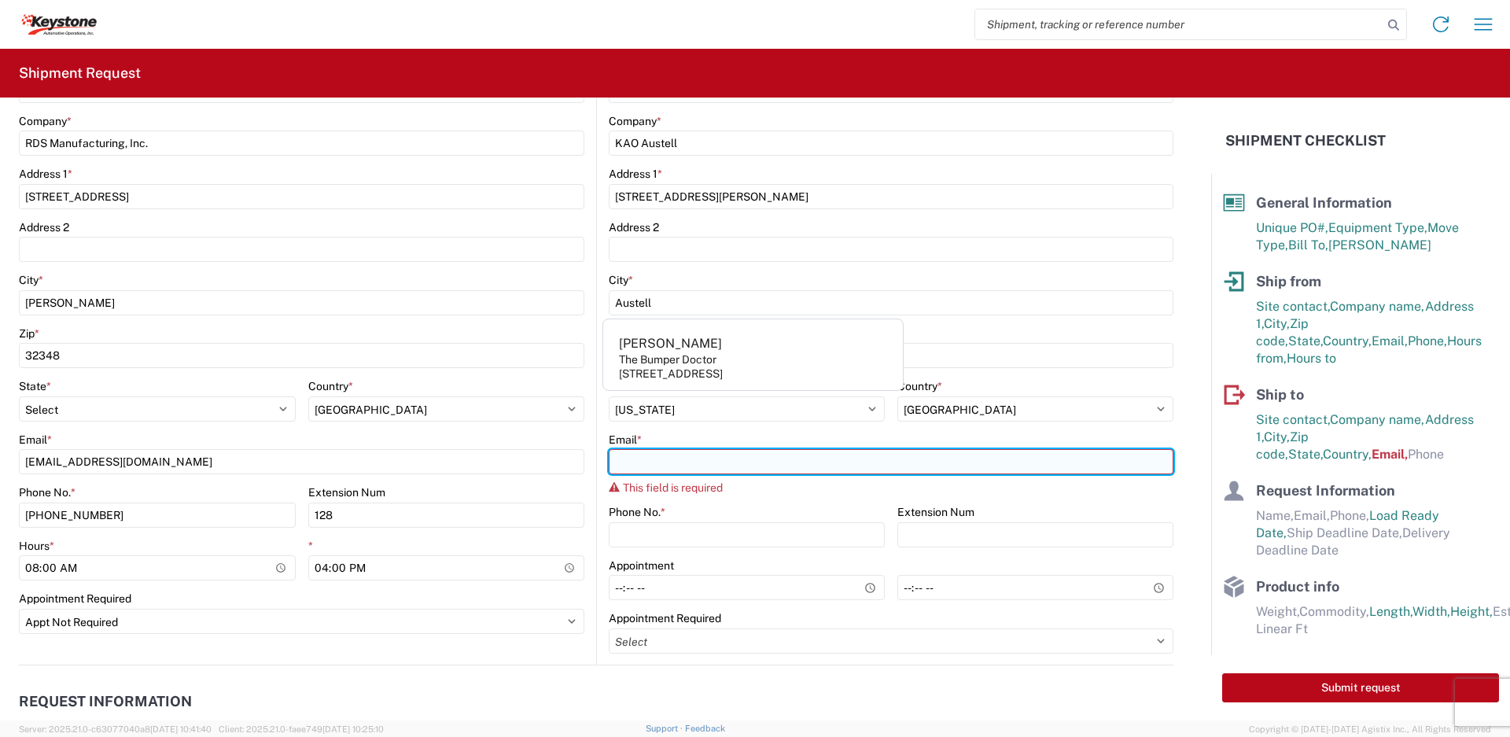
paste input "[EMAIL_ADDRESS][DOMAIN_NAME]"
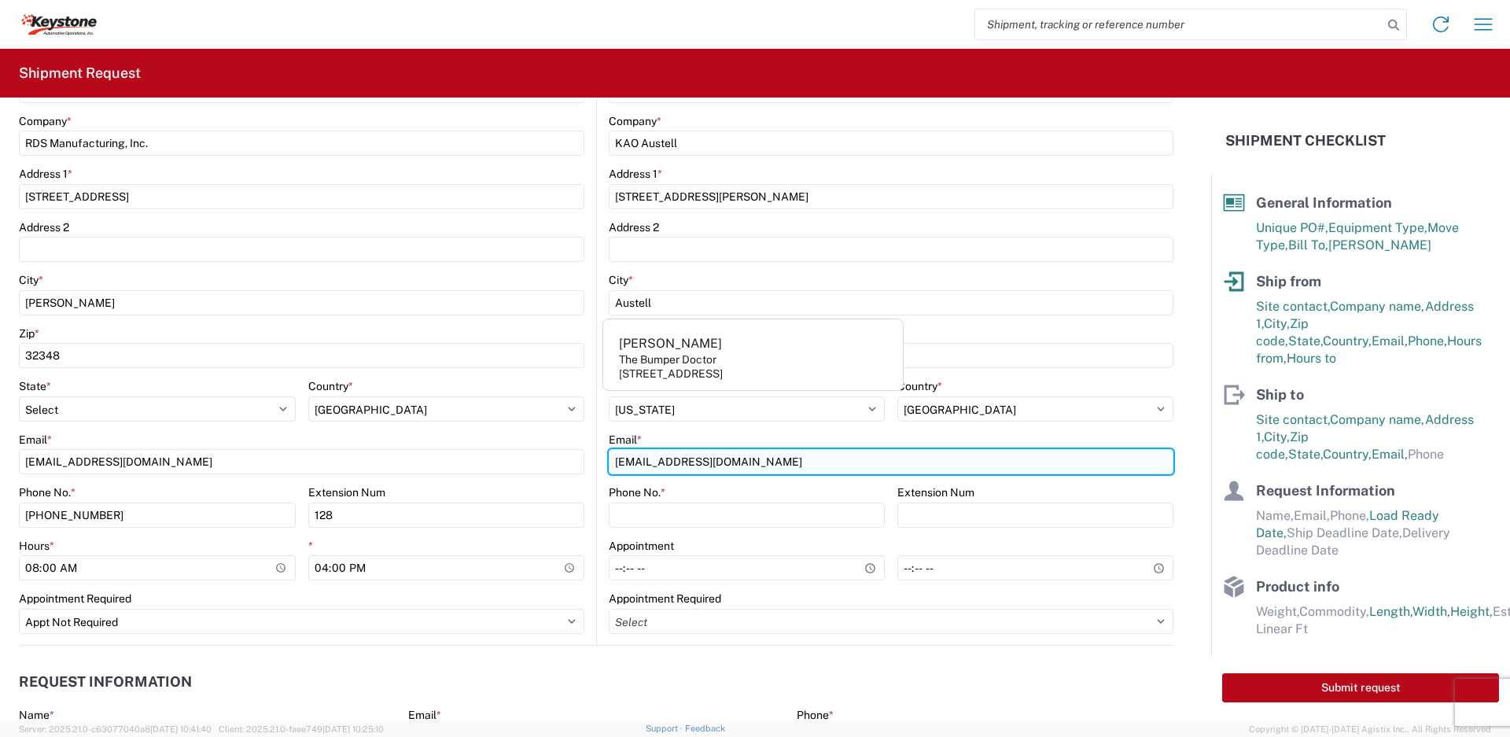
type input "[EMAIL_ADDRESS][DOMAIN_NAME]"
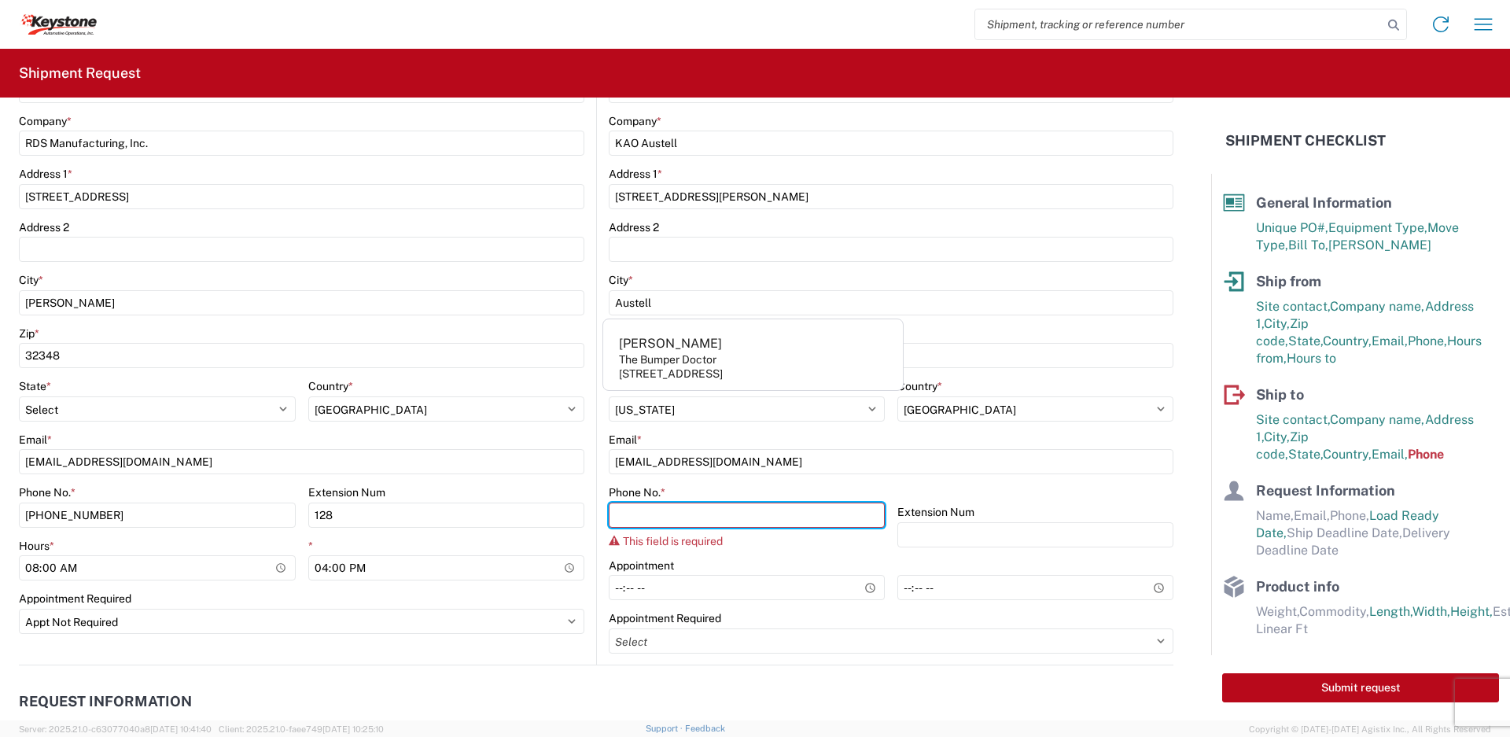
paste input "[PHONE_NUMBER]"
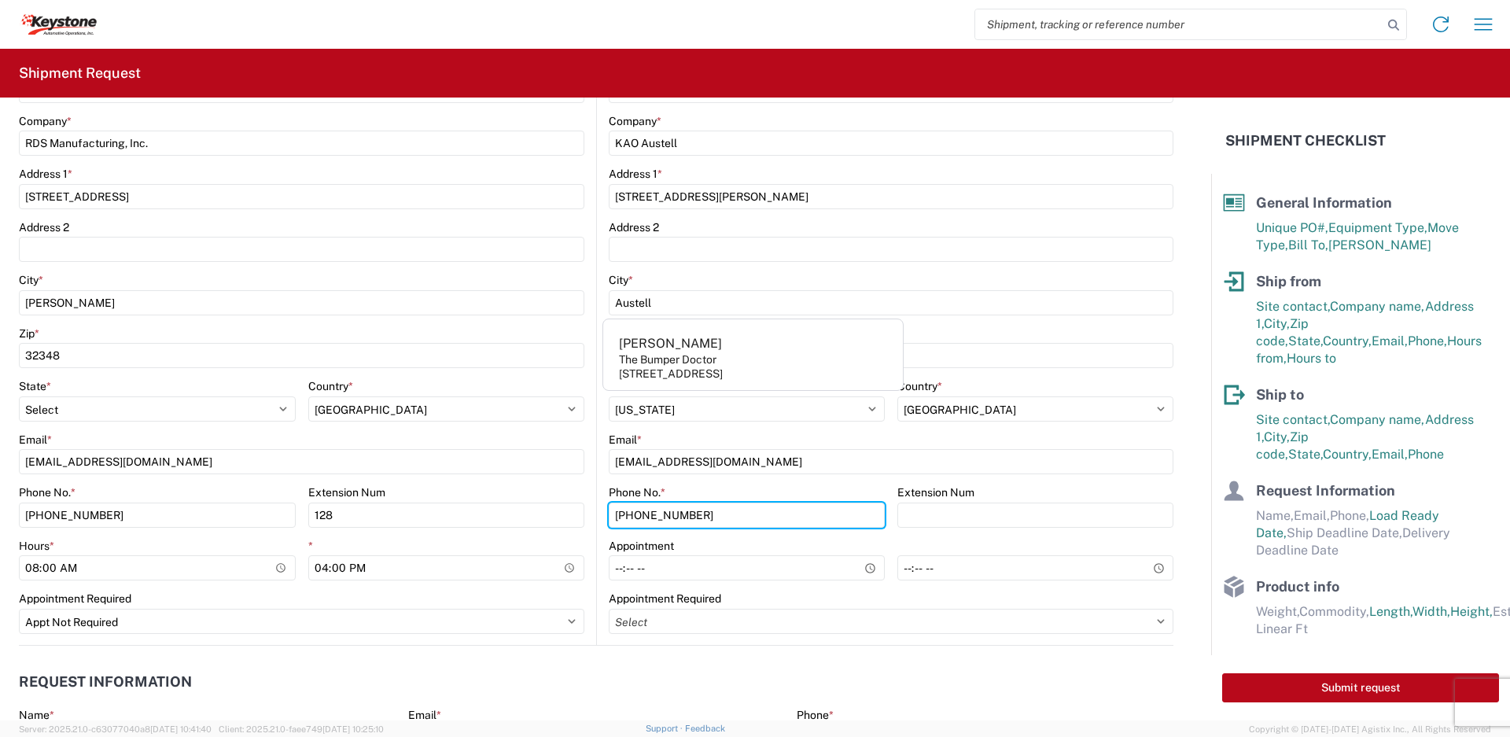
type input "[PHONE_NUMBER]"
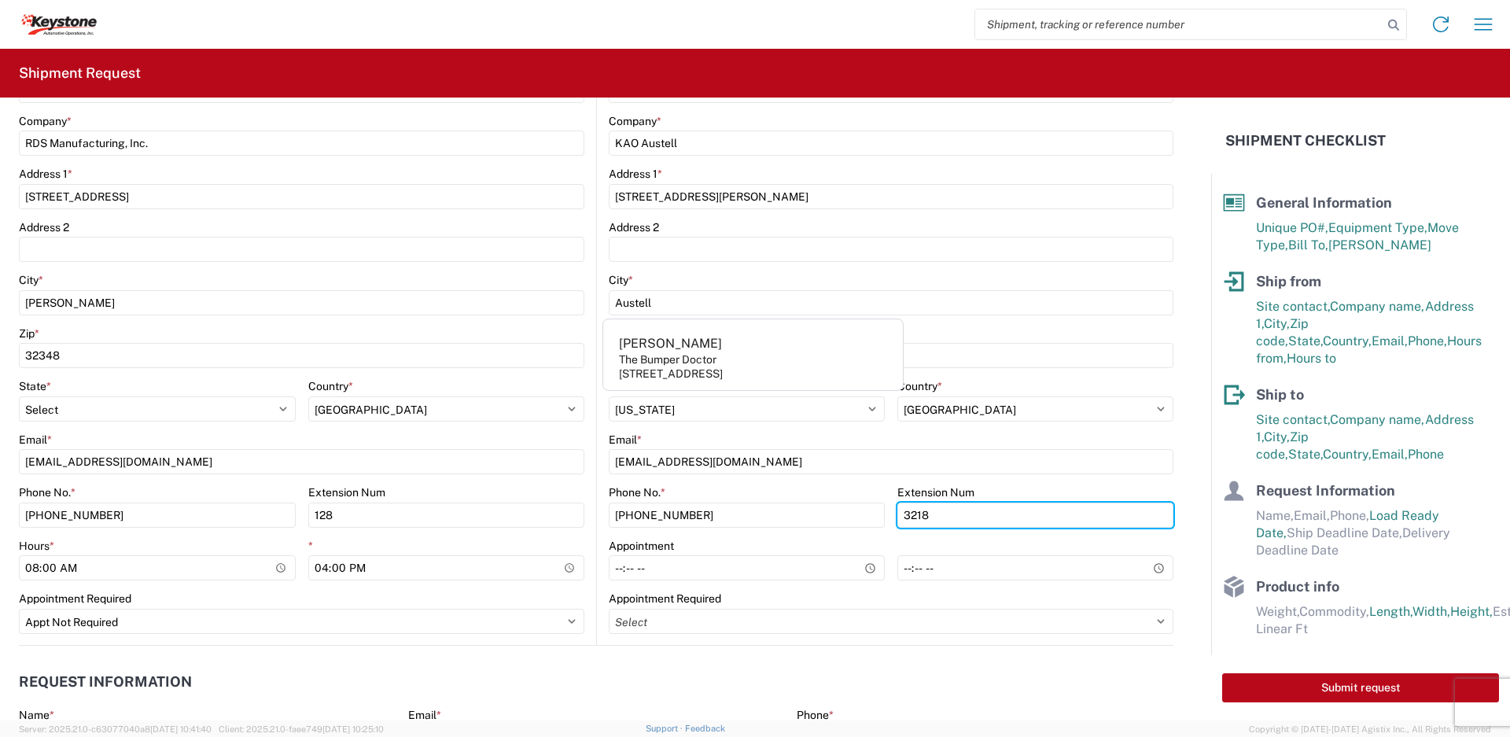
type input "3218"
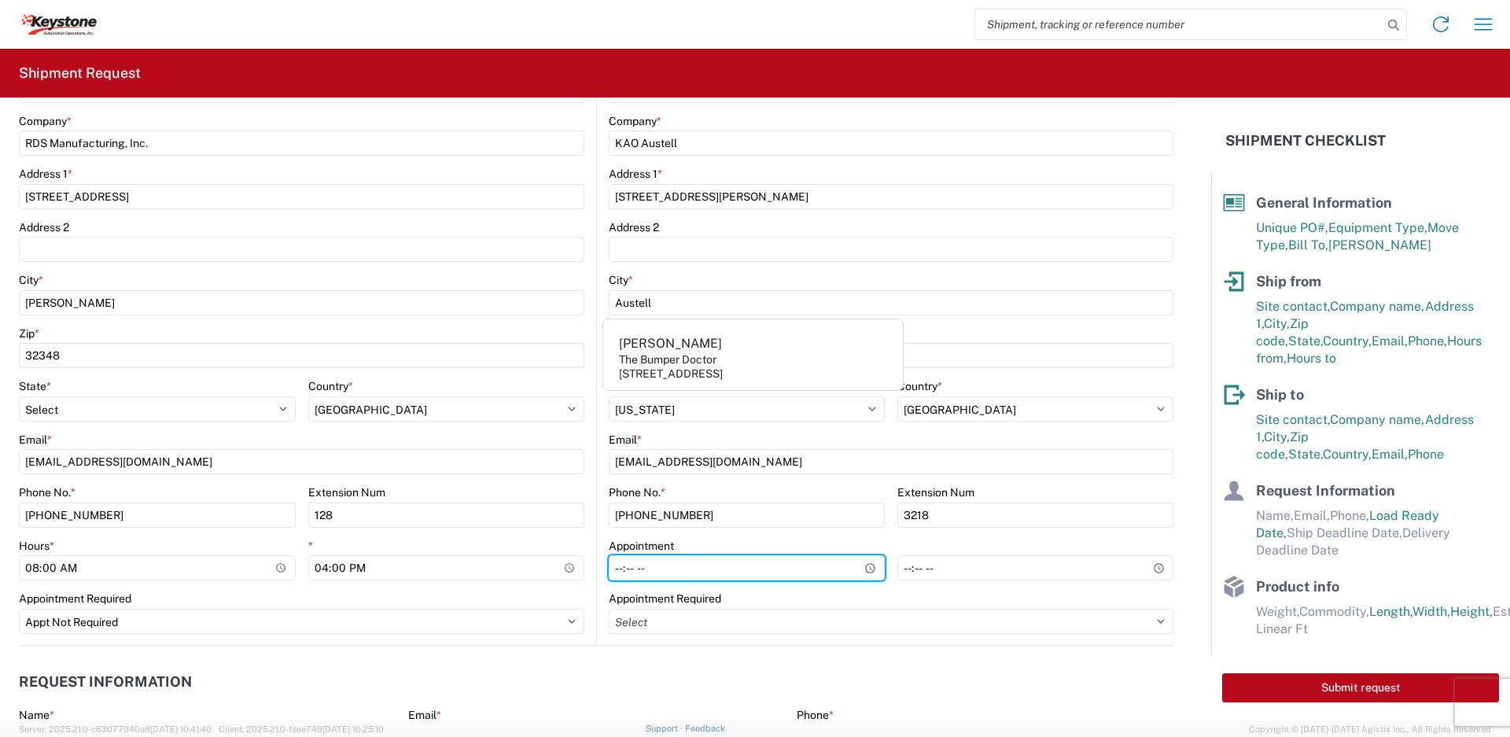
type input "08:00"
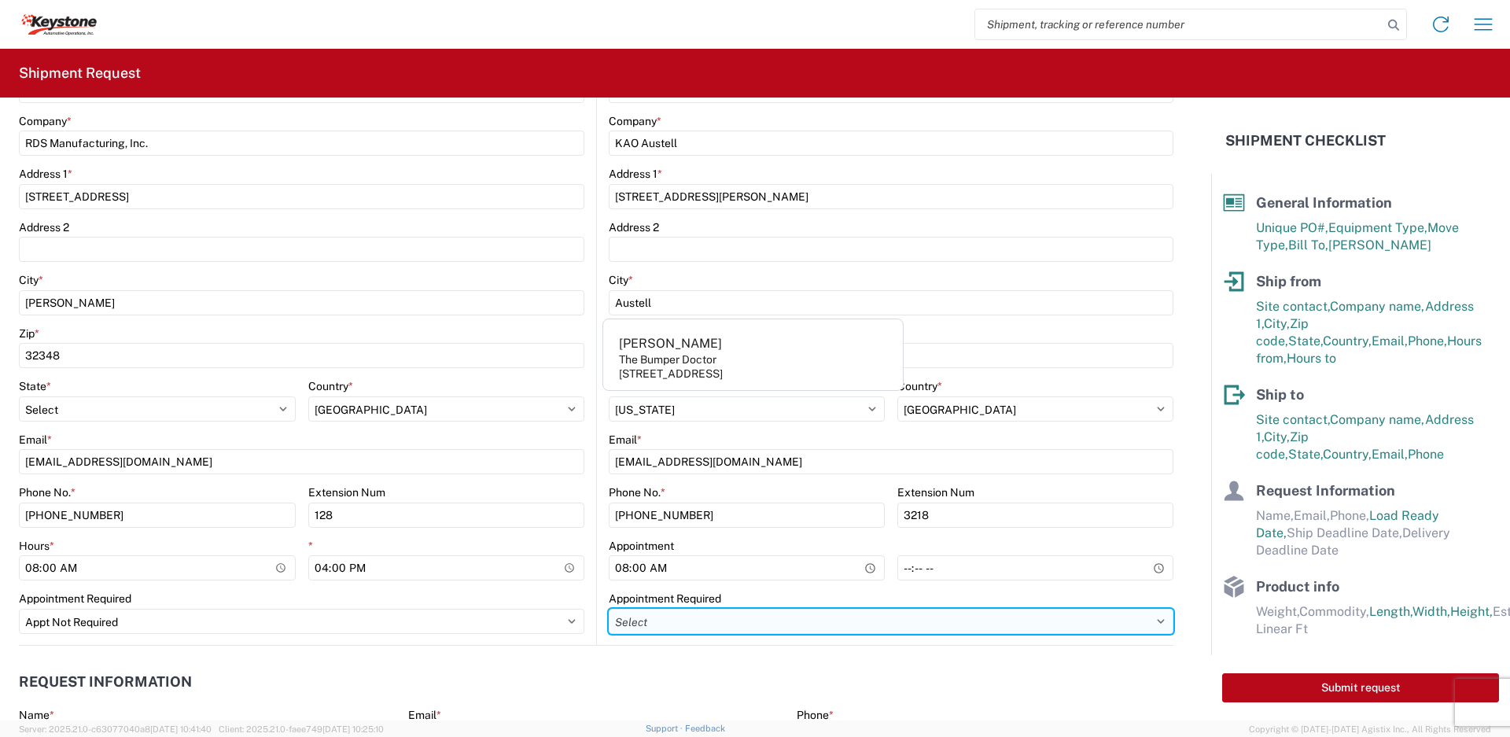
click at [818, 627] on select "Select Appt Required Appt Not Required Appt - First available" at bounding box center [891, 621] width 565 height 25
select select "apptRequired"
click at [609, 609] on select "Select Appt Required Appt Not Required Appt - First available" at bounding box center [891, 621] width 565 height 25
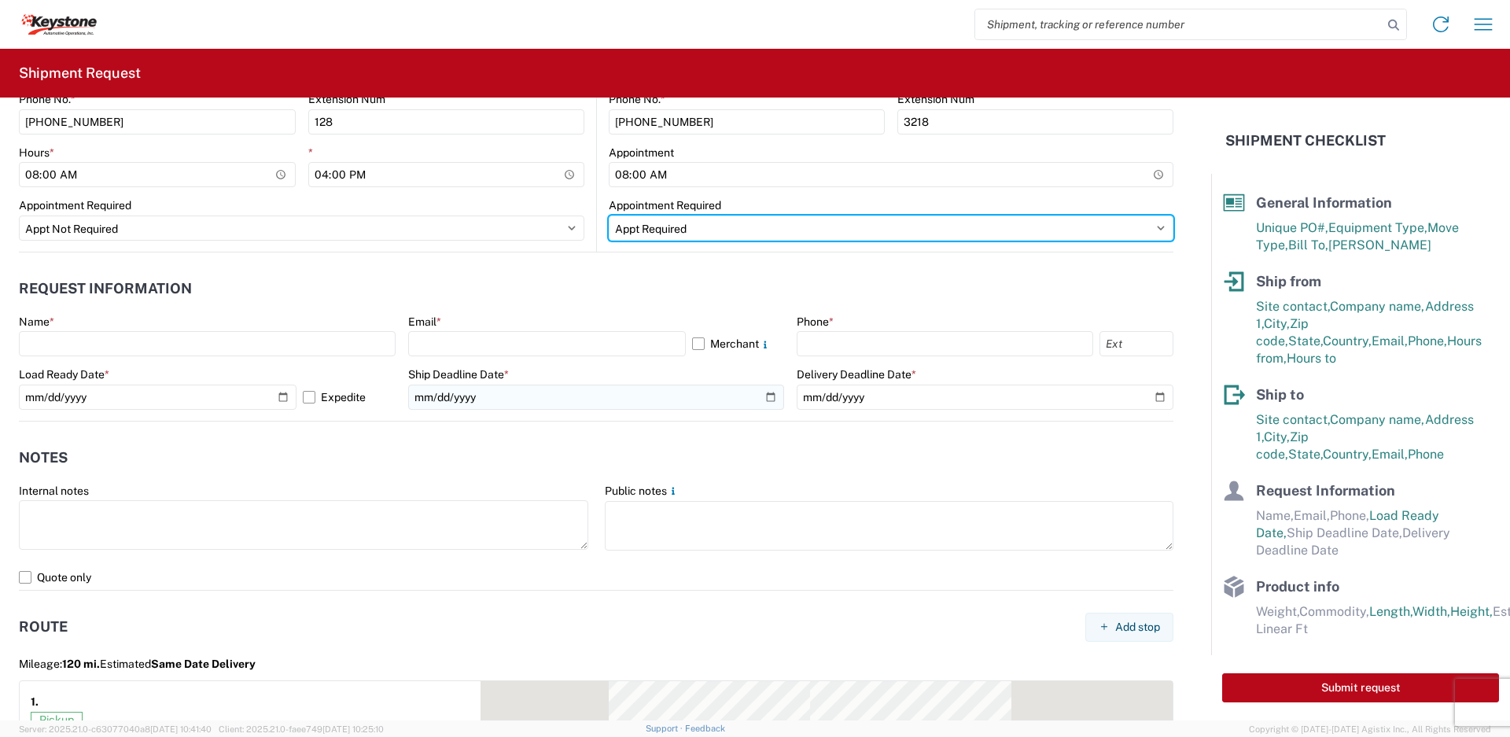
scroll to position [846, 0]
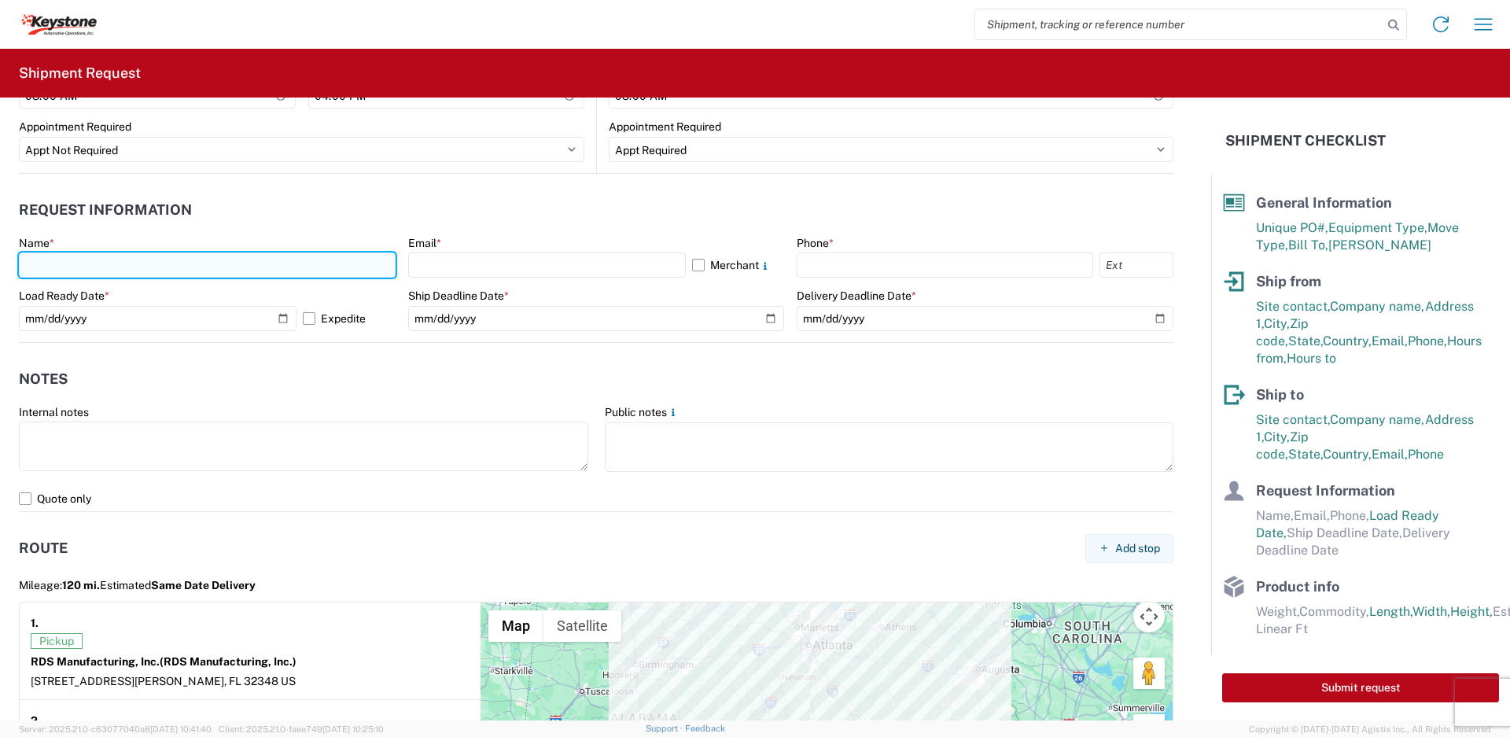
click at [90, 264] on input "text" at bounding box center [207, 264] width 377 height 25
type input "[PERSON_NAME]"
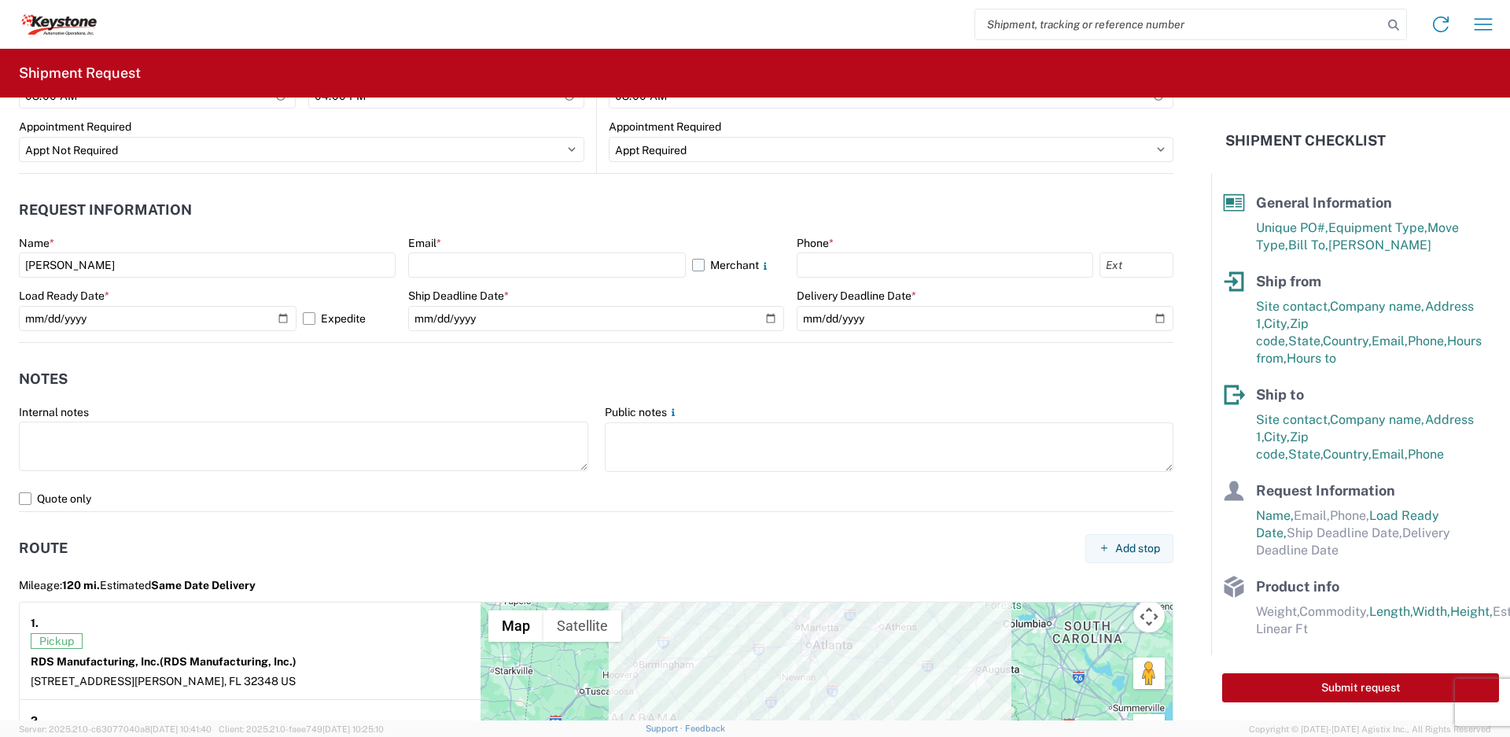
click at [692, 258] on label "Merchant" at bounding box center [738, 264] width 93 height 25
click at [0, 0] on input "Merchant" at bounding box center [0, 0] width 0 height 0
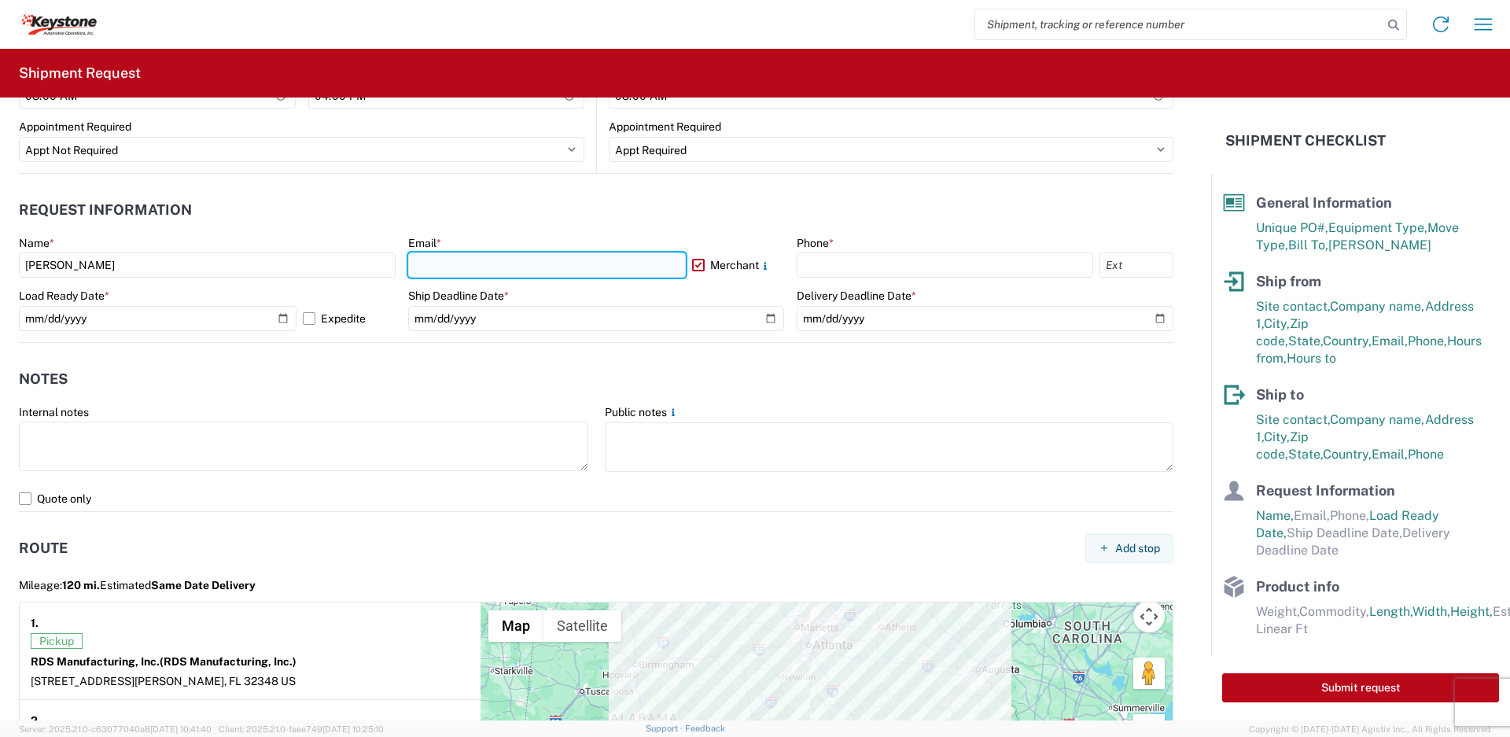
click at [589, 275] on input "text" at bounding box center [547, 264] width 278 height 25
type input "[EMAIL_ADDRESS][DOMAIN_NAME]"
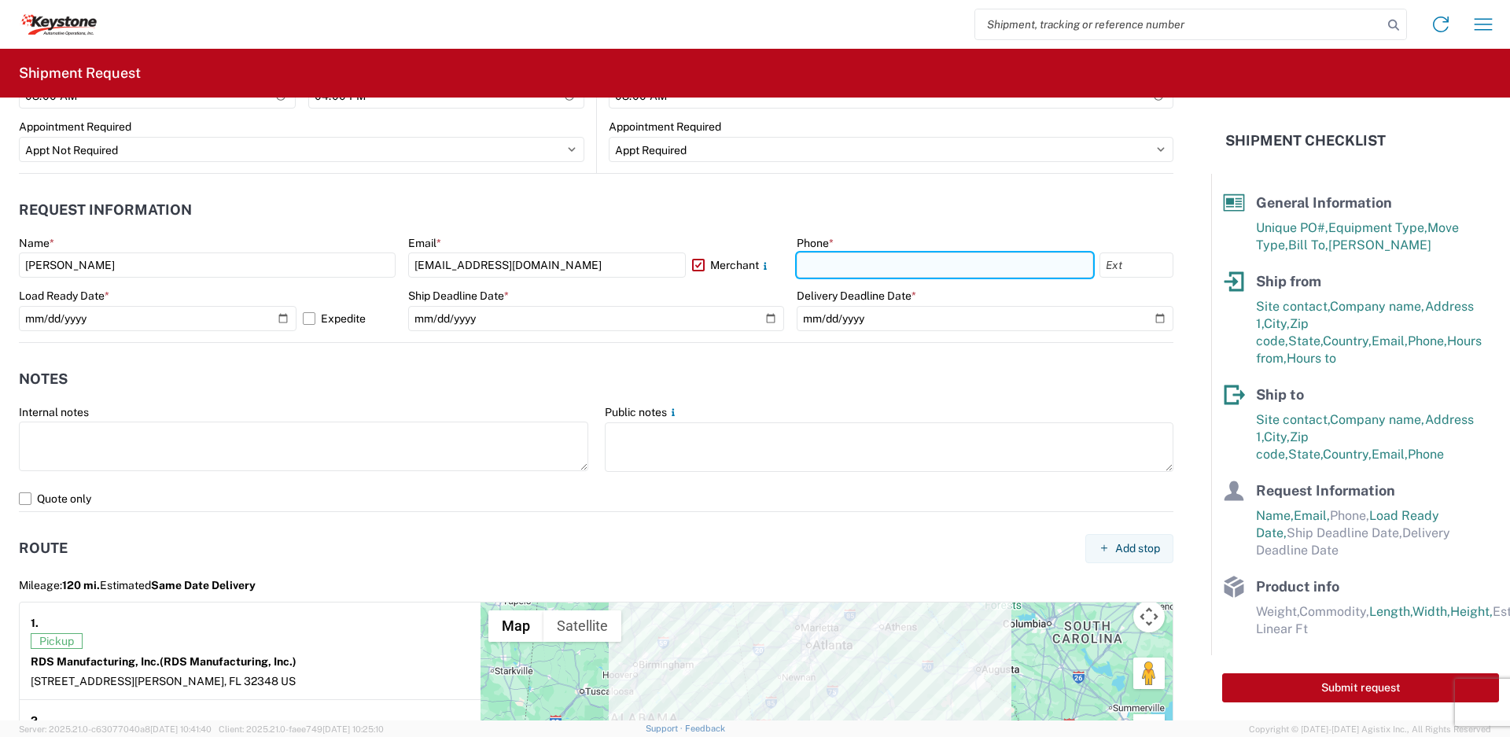
click at [797, 260] on input "text" at bounding box center [945, 264] width 297 height 25
type input "[PHONE_NUMBER]"
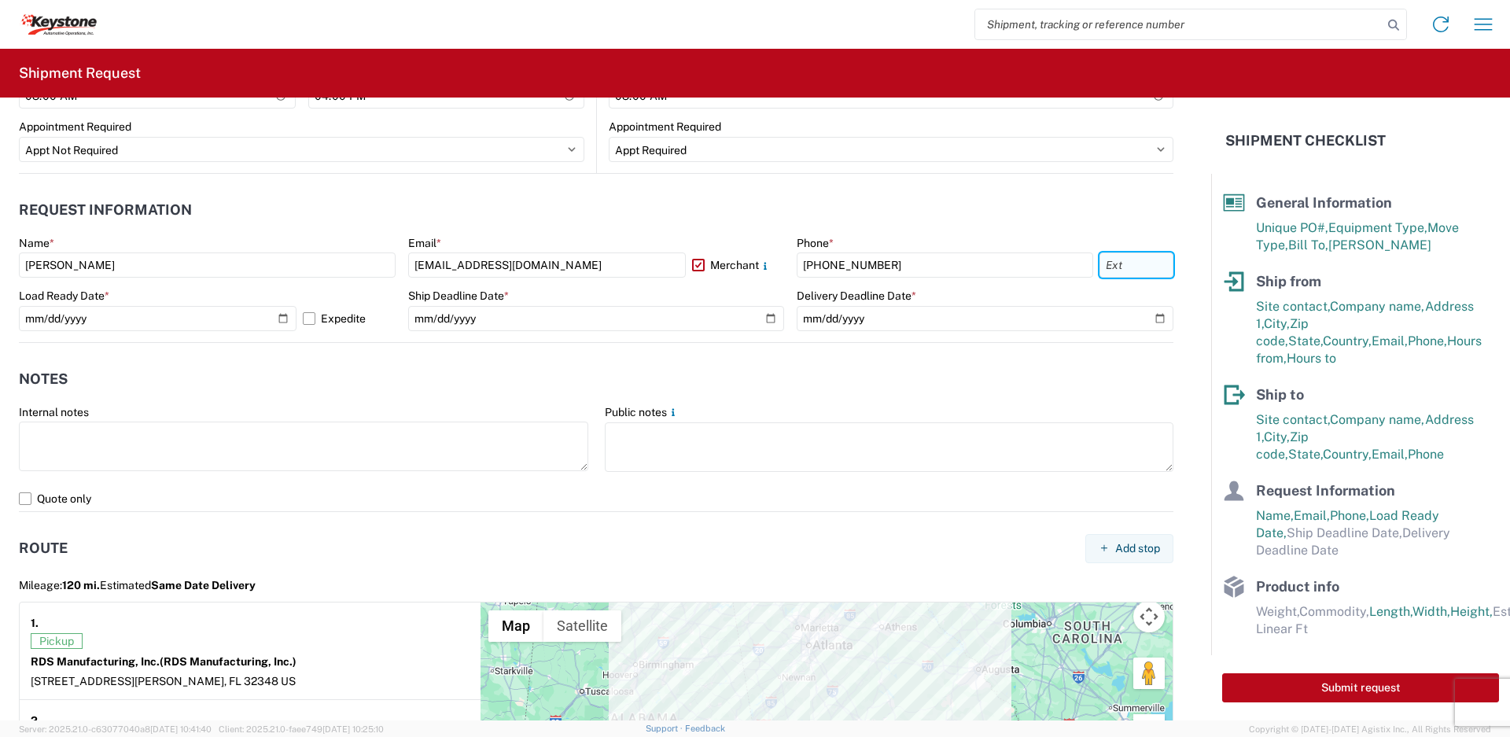
click at [1126, 265] on input "text" at bounding box center [1137, 264] width 74 height 25
type input "128"
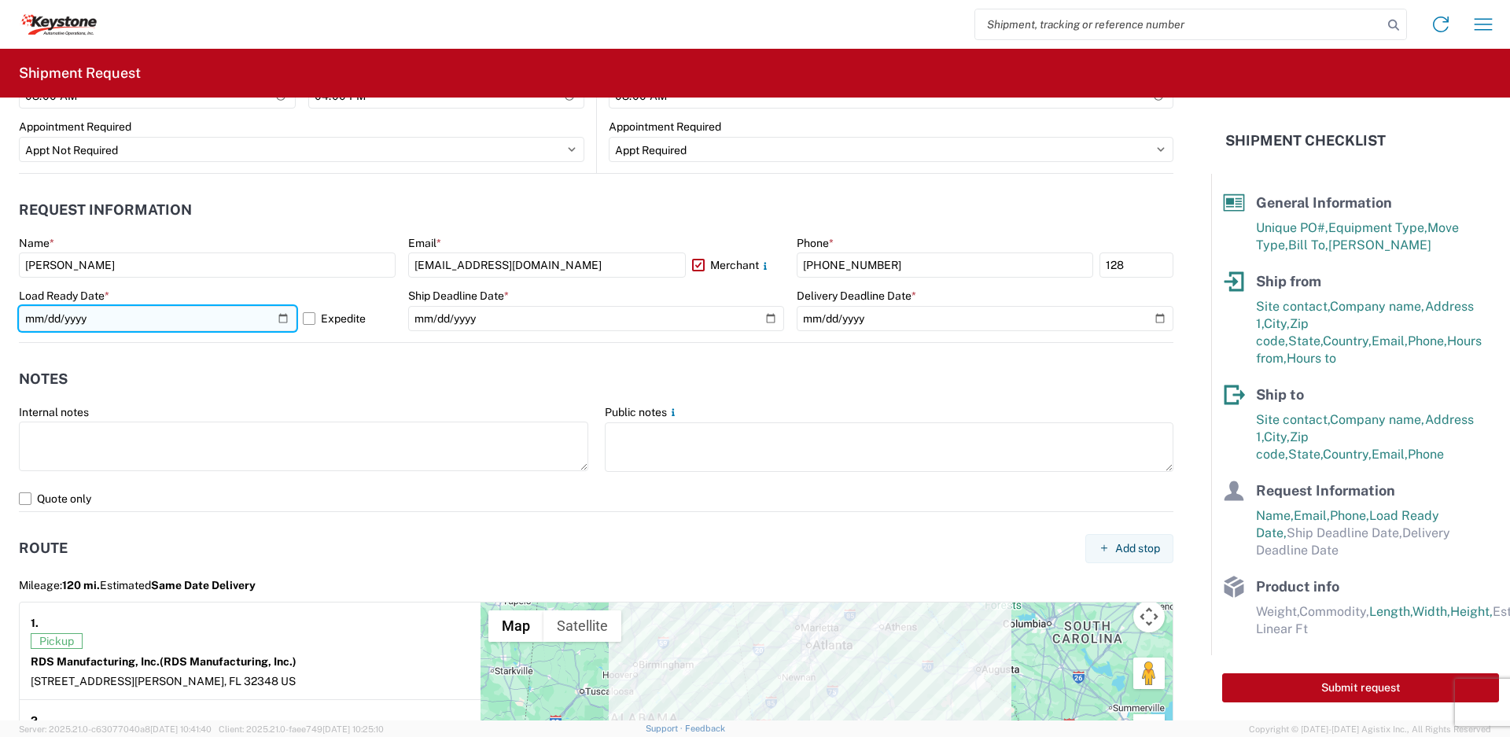
click at [276, 319] on input "[DATE]" at bounding box center [158, 318] width 278 height 25
type input "[DATE]"
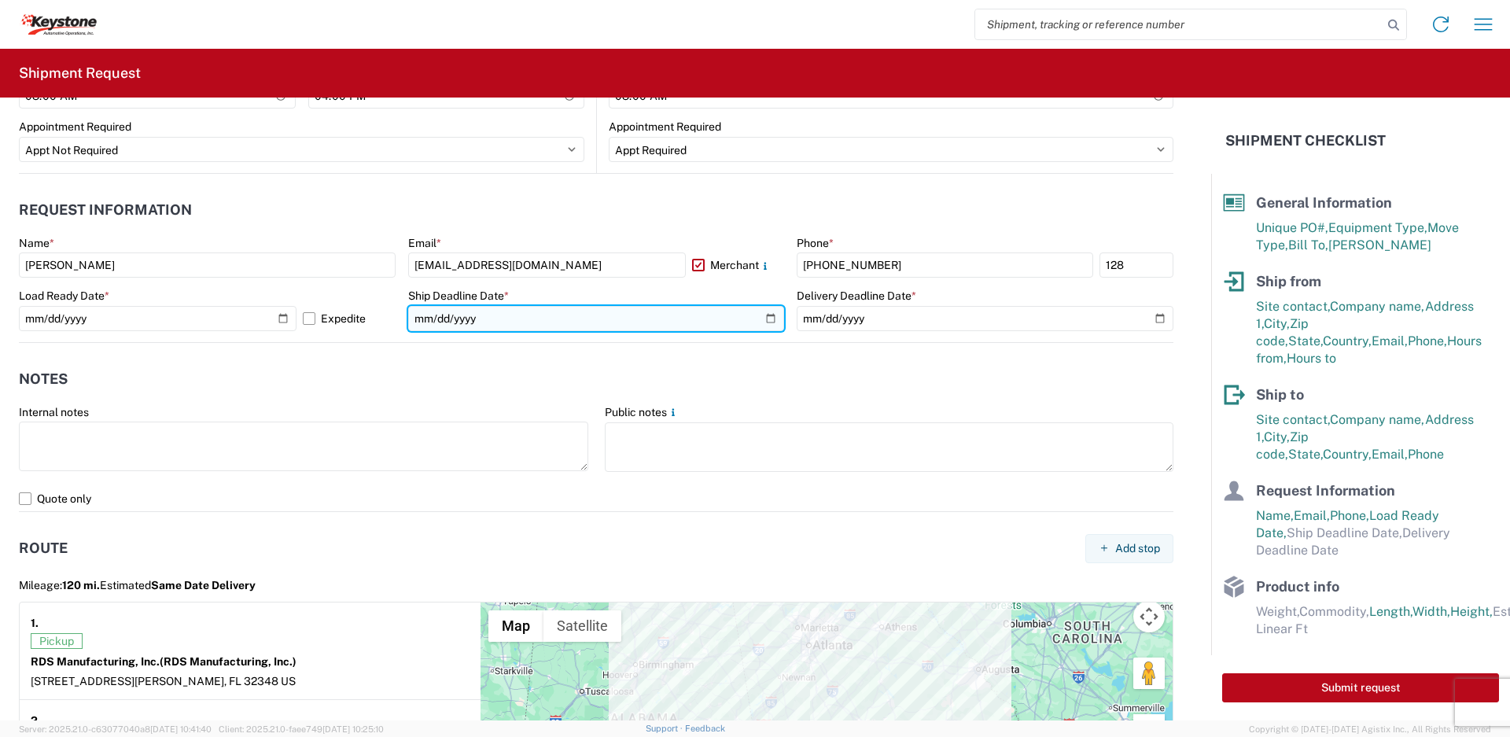
click at [762, 320] on input "date" at bounding box center [596, 318] width 377 height 25
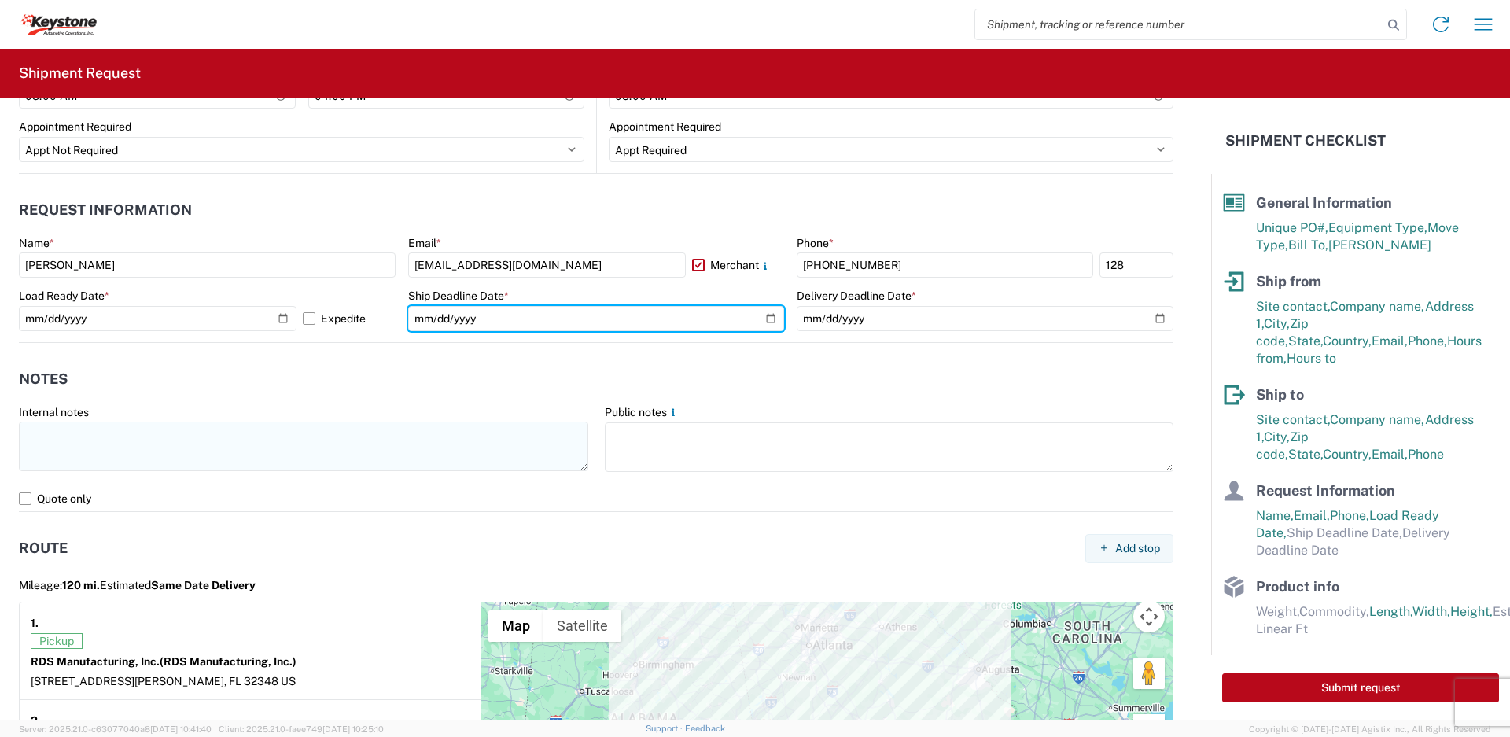
type input "[DATE]"
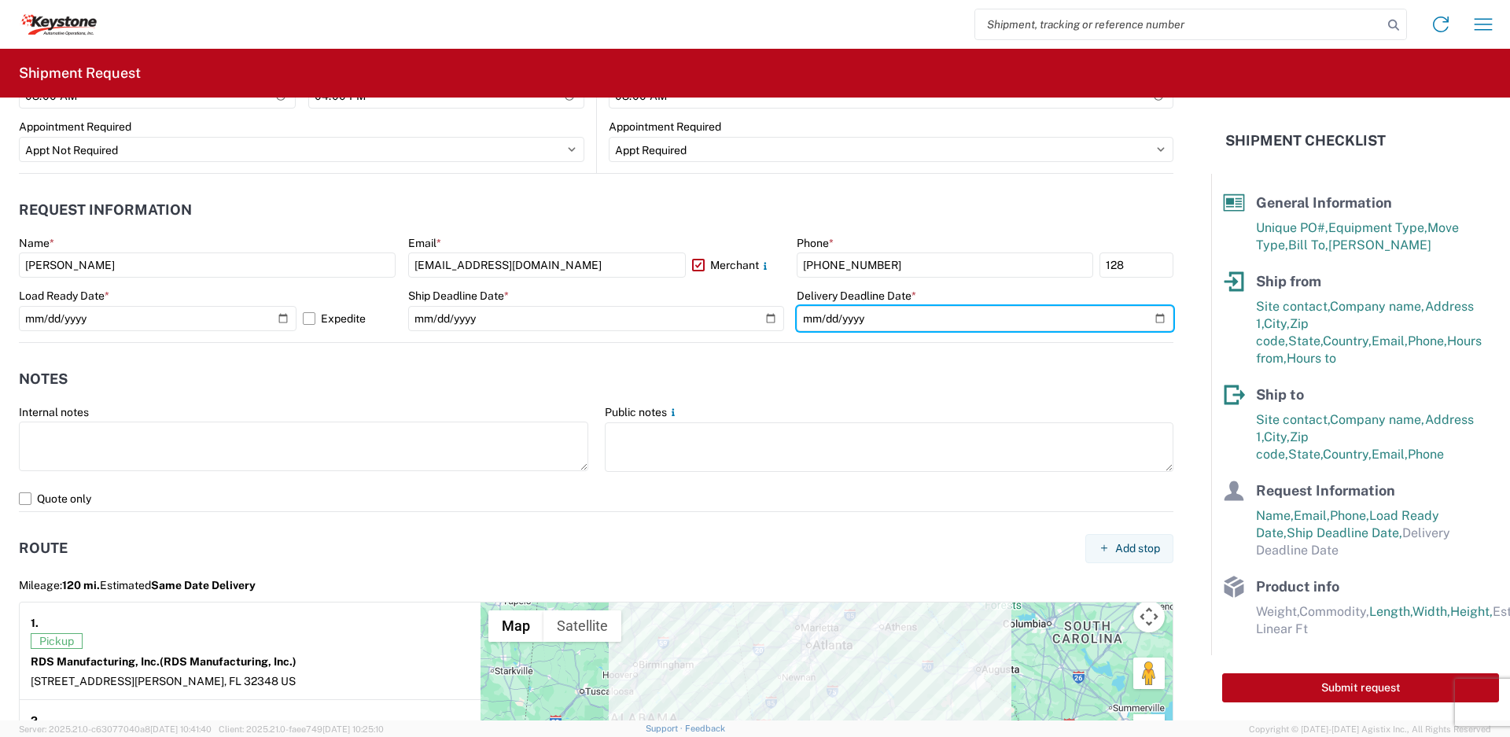
drag, startPoint x: 1145, startPoint y: 318, endPoint x: 1059, endPoint y: 367, distance: 99.7
click at [1145, 319] on input "date" at bounding box center [985, 318] width 377 height 25
type input "[DATE]"
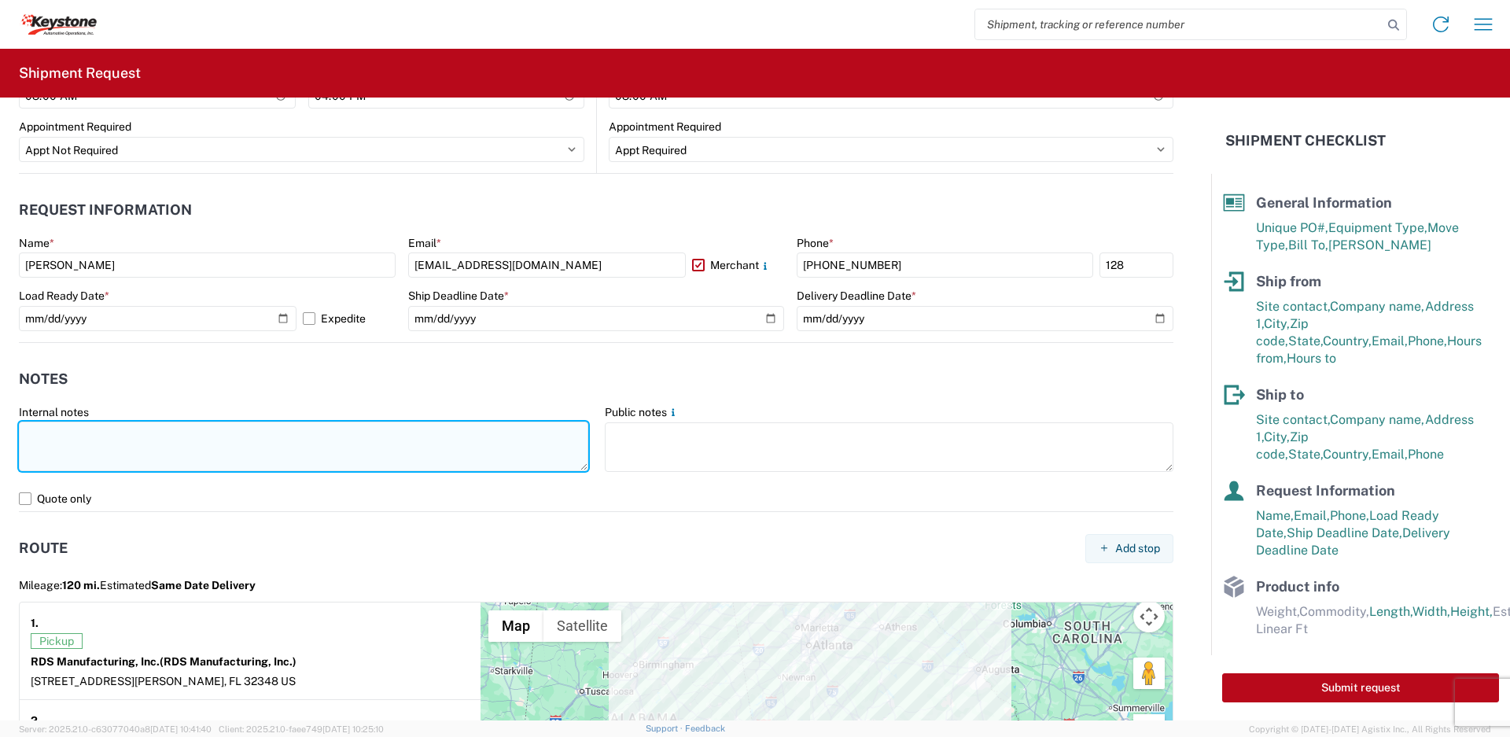
click at [275, 454] on textarea at bounding box center [304, 447] width 570 height 50
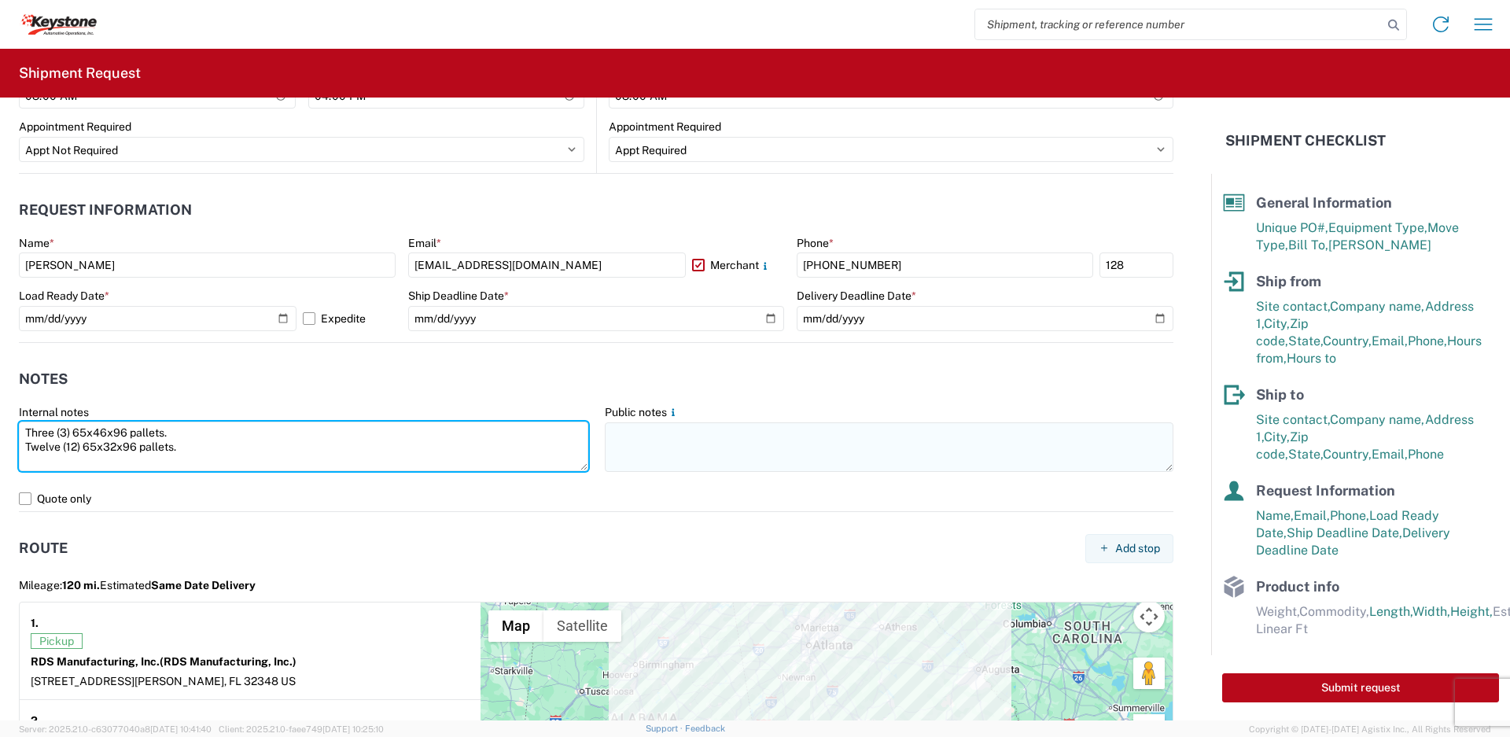
type textarea "Three (3) 65x46x96 pallets. Twelve (12) 65x32x96 pallets."
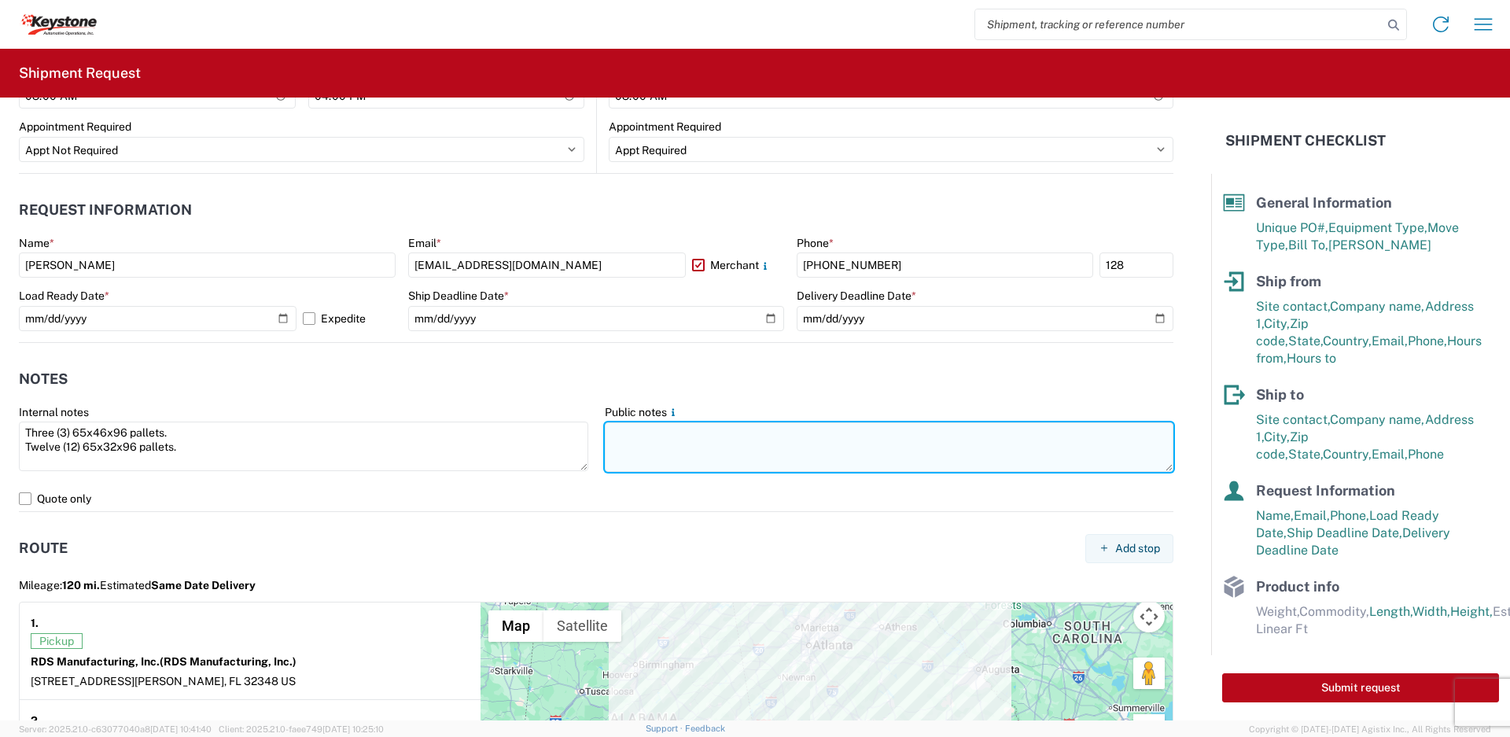
click at [756, 430] on textarea at bounding box center [890, 447] width 570 height 50
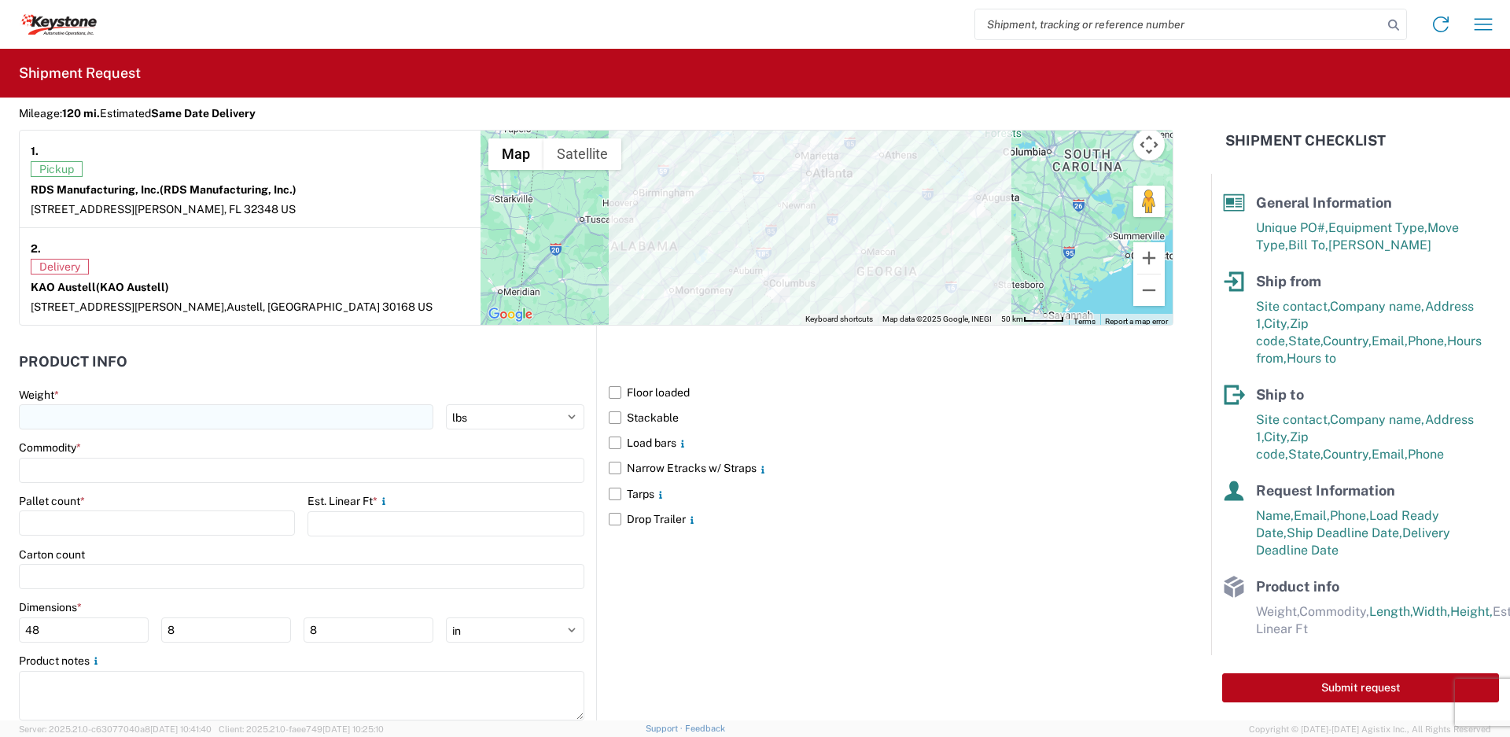
scroll to position [1358, 0]
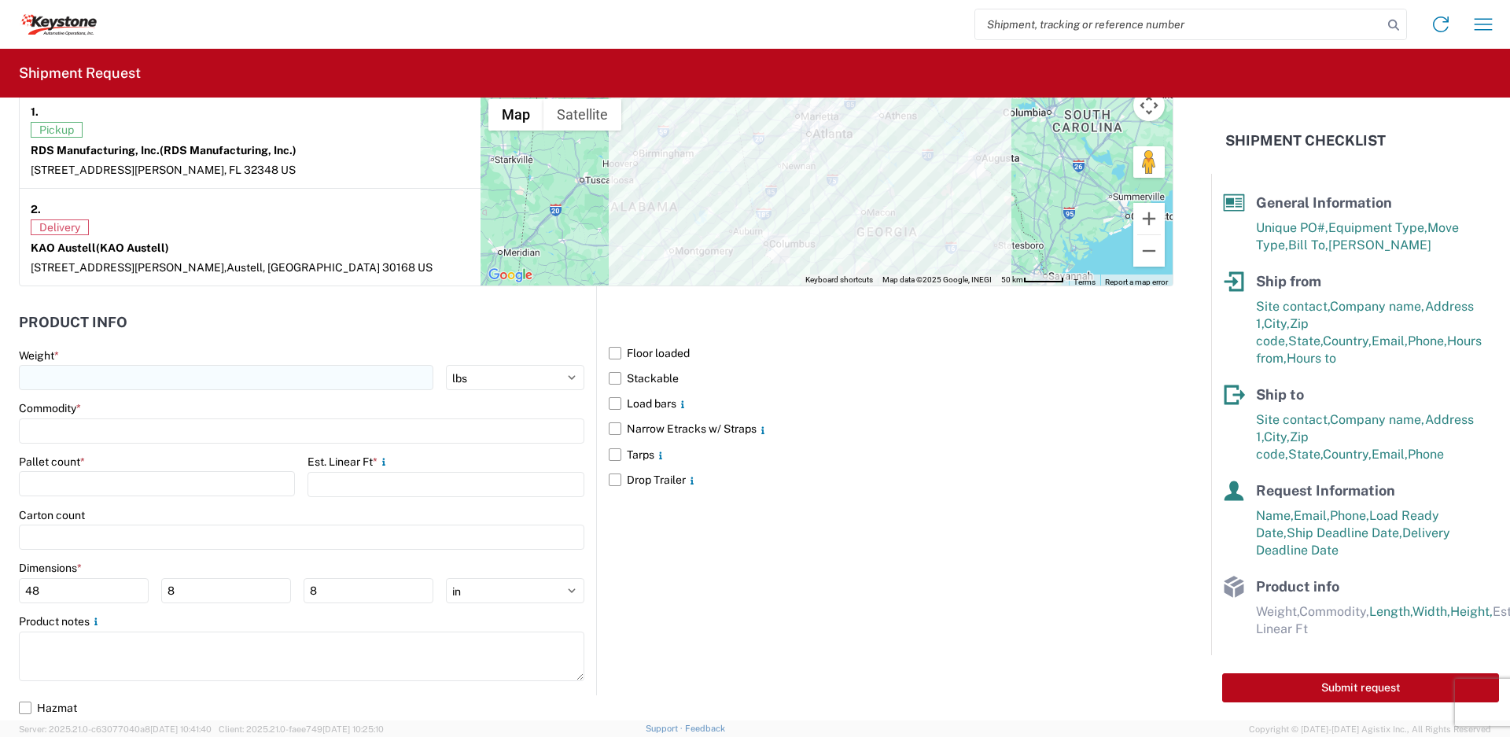
type textarea "Austell PO # 4176618: 8 PLT STC 45 PCS. Orlando PO # 2820514: 7 PLG STC 44 PCS."
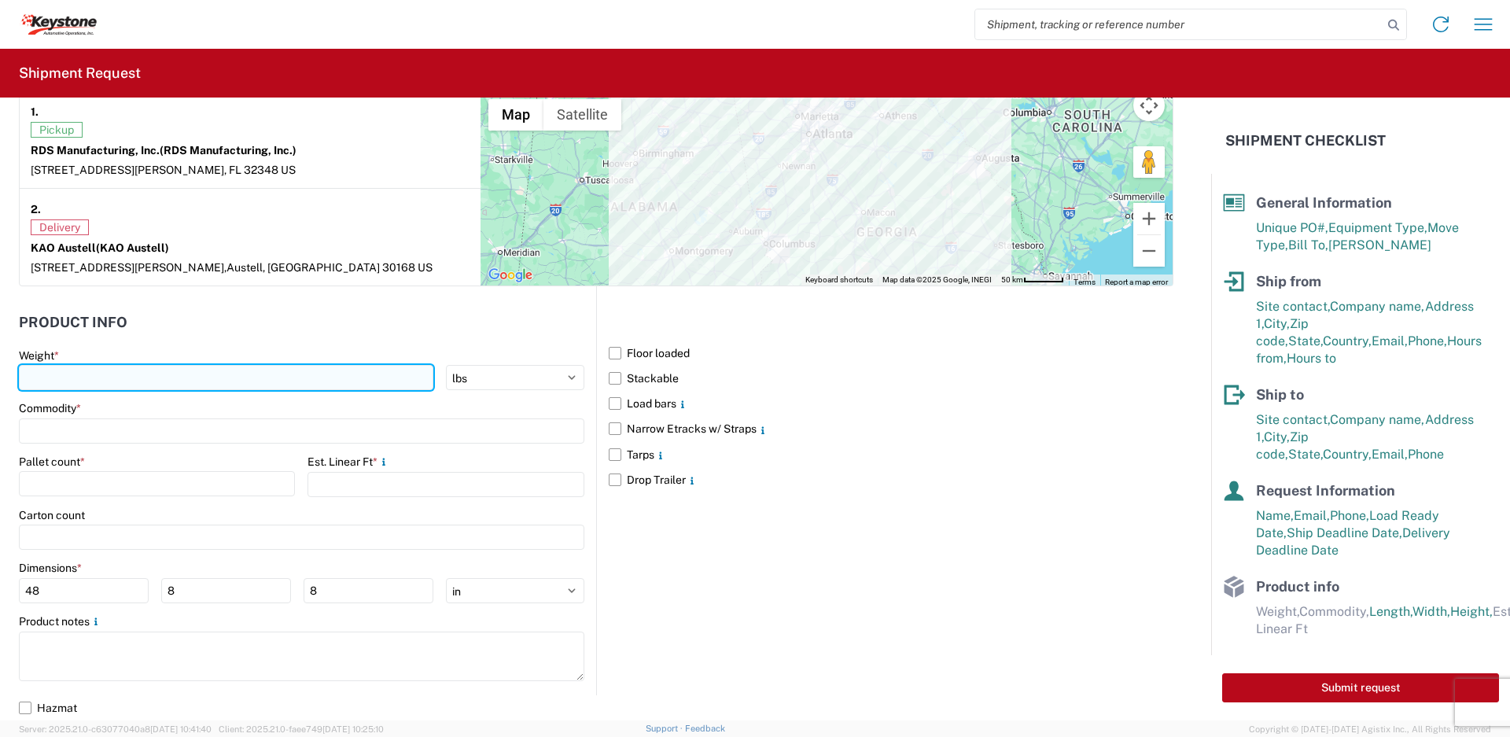
click at [216, 387] on input "number" at bounding box center [226, 377] width 415 height 25
type input "7368"
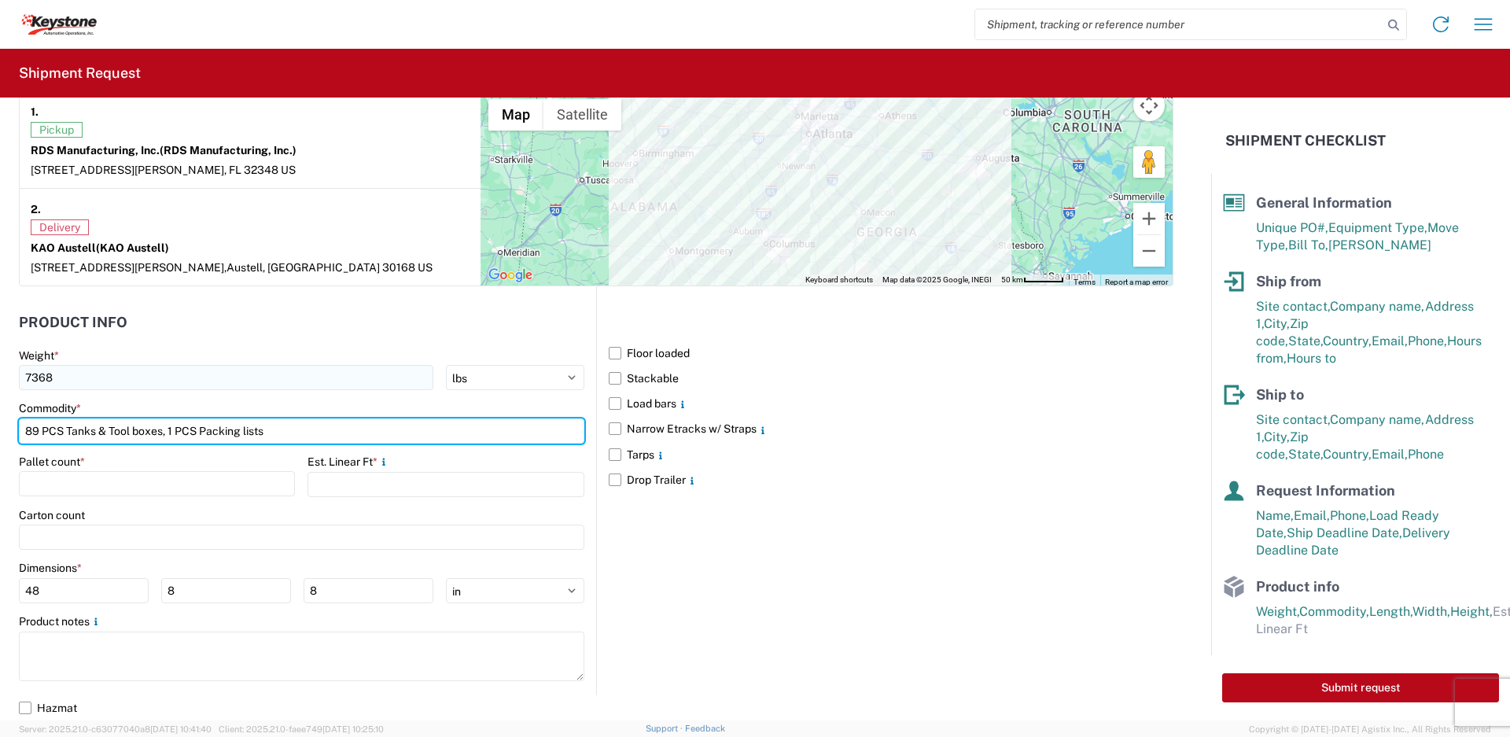
type input "89 PCS Tanks & Tool boxes, 1 PCS Packing lists"
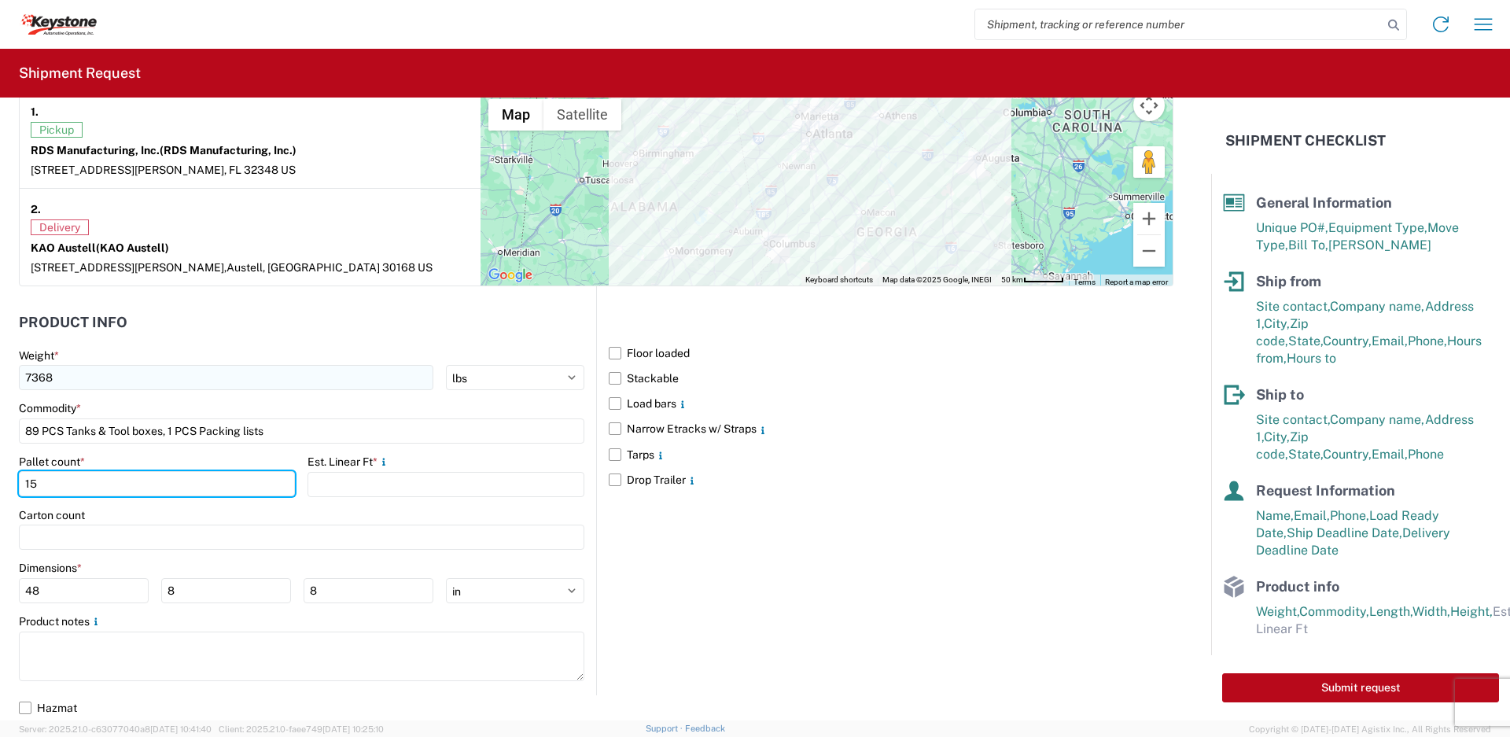
type input "15"
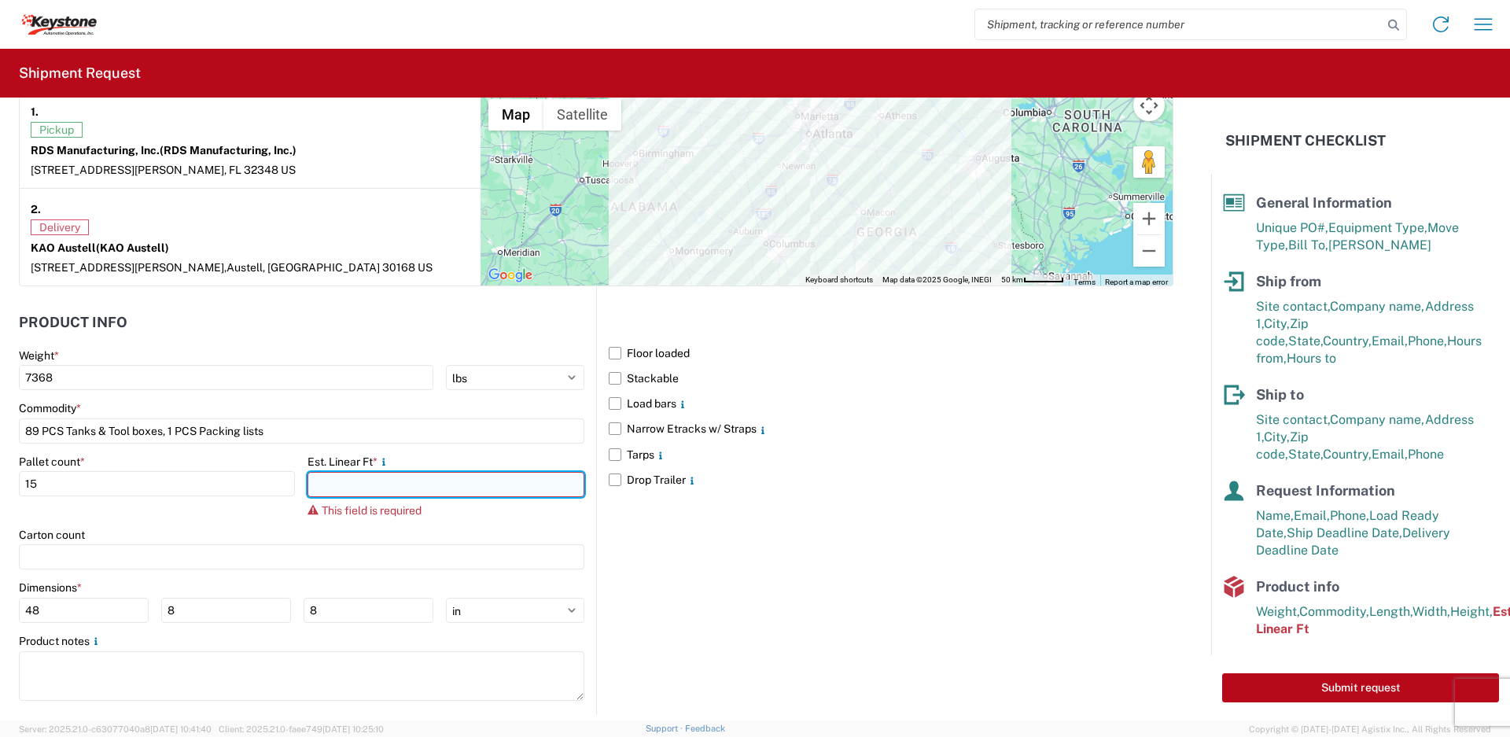
click at [356, 496] on input "number" at bounding box center [446, 484] width 276 height 25
type input "33"
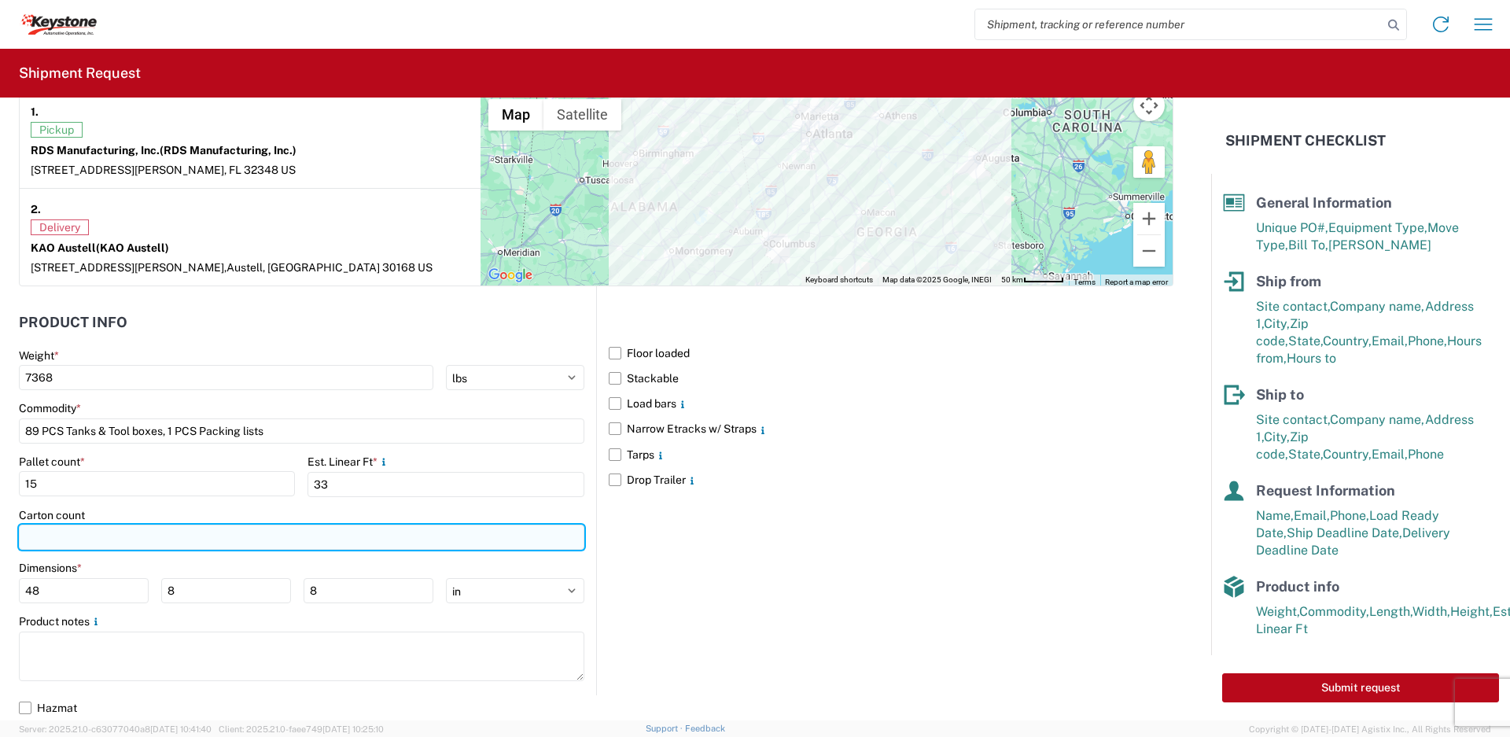
click at [267, 537] on input "number" at bounding box center [302, 537] width 566 height 25
type input "89"
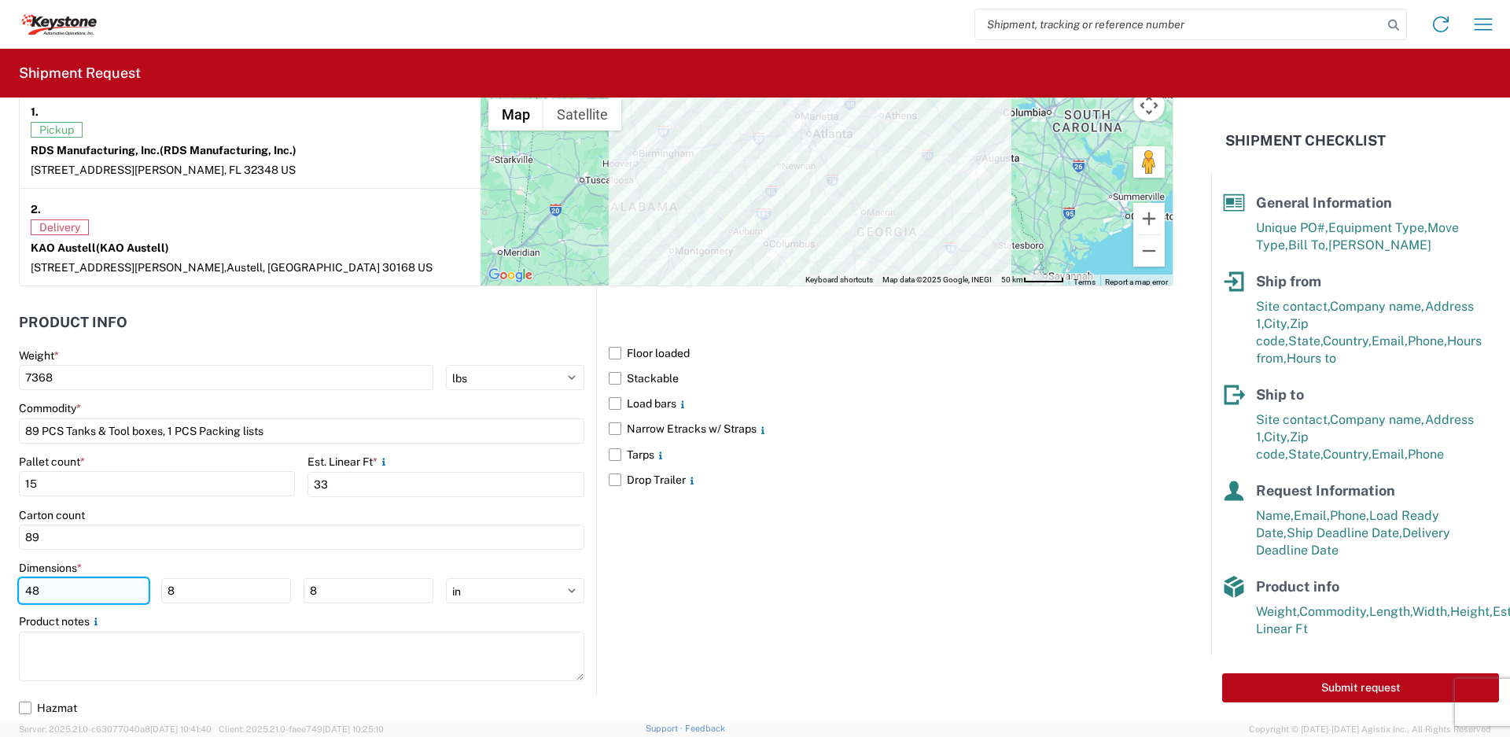
click at [118, 595] on input "48" at bounding box center [84, 590] width 130 height 25
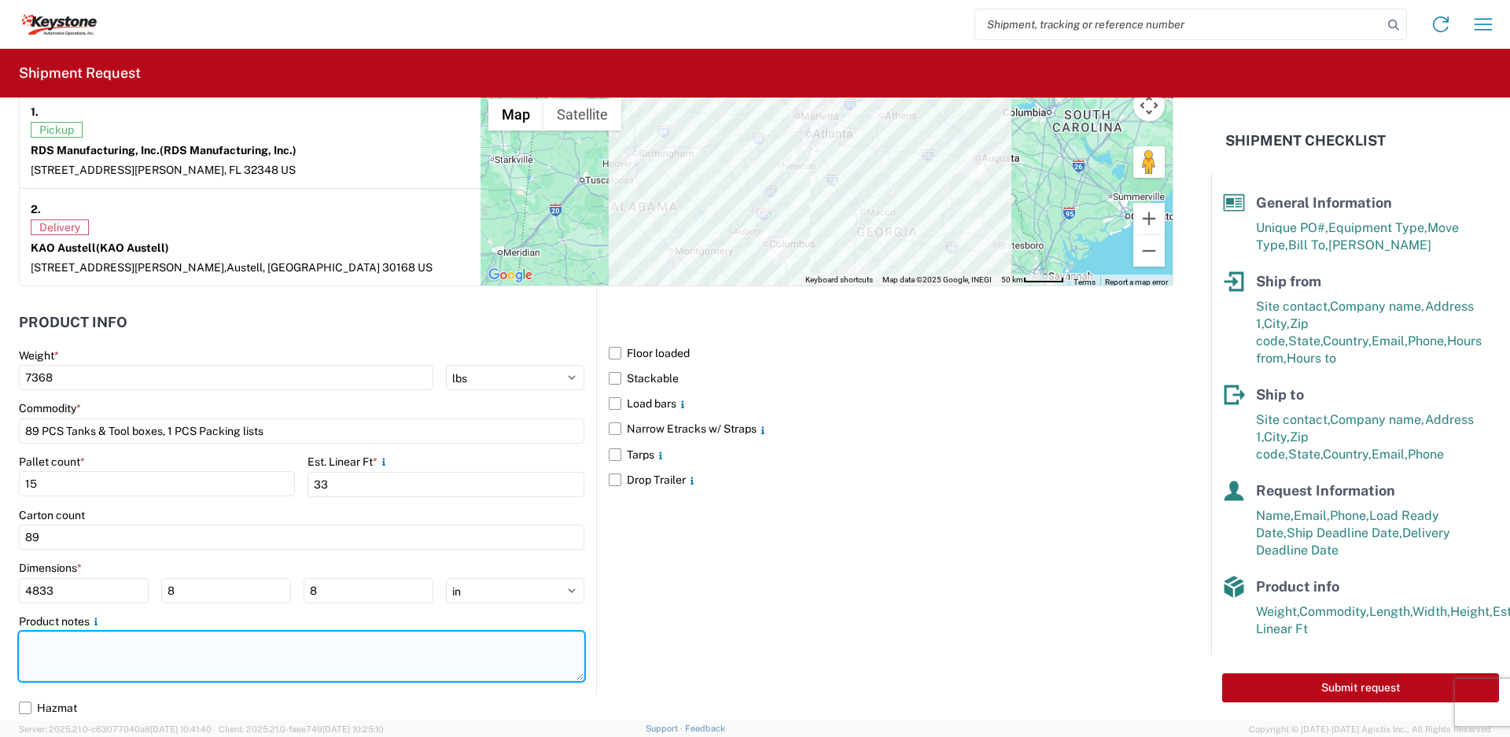
click at [163, 654] on textarea at bounding box center [302, 657] width 566 height 50
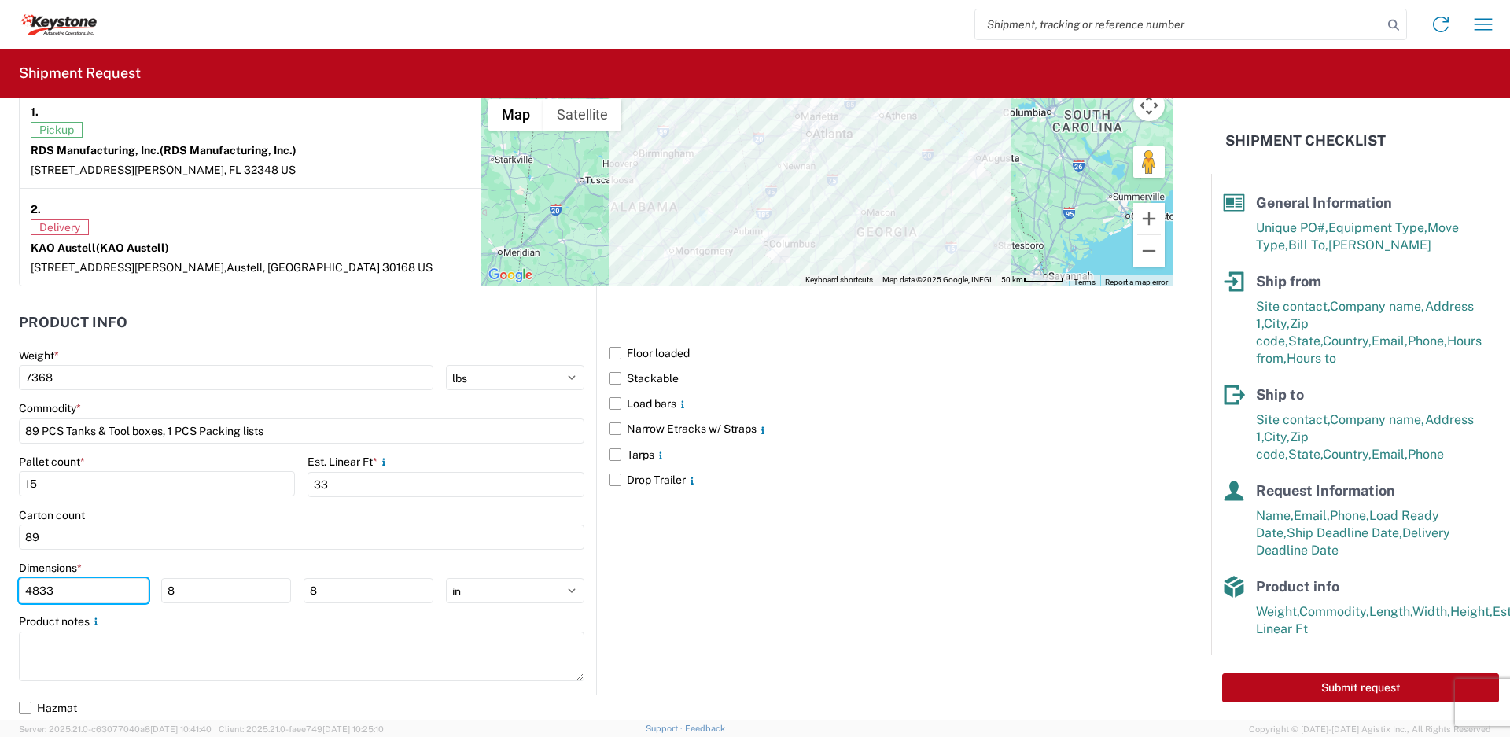
drag, startPoint x: 105, startPoint y: 590, endPoint x: 0, endPoint y: 580, distance: 105.9
click at [0, 580] on form "General Information Template PO# 4176618, 2820514 Equipment Type * Select 53’ D…" at bounding box center [605, 409] width 1211 height 623
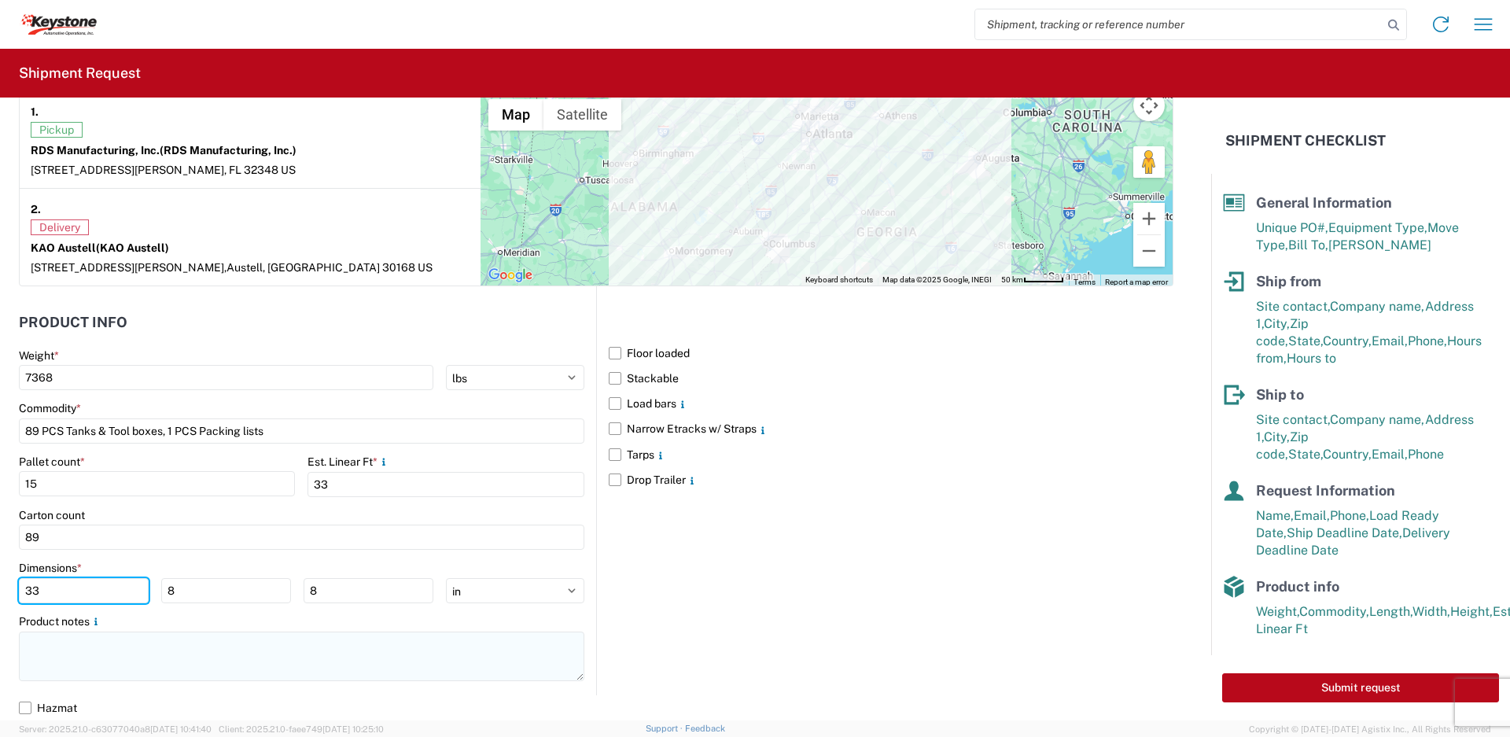
type input "33"
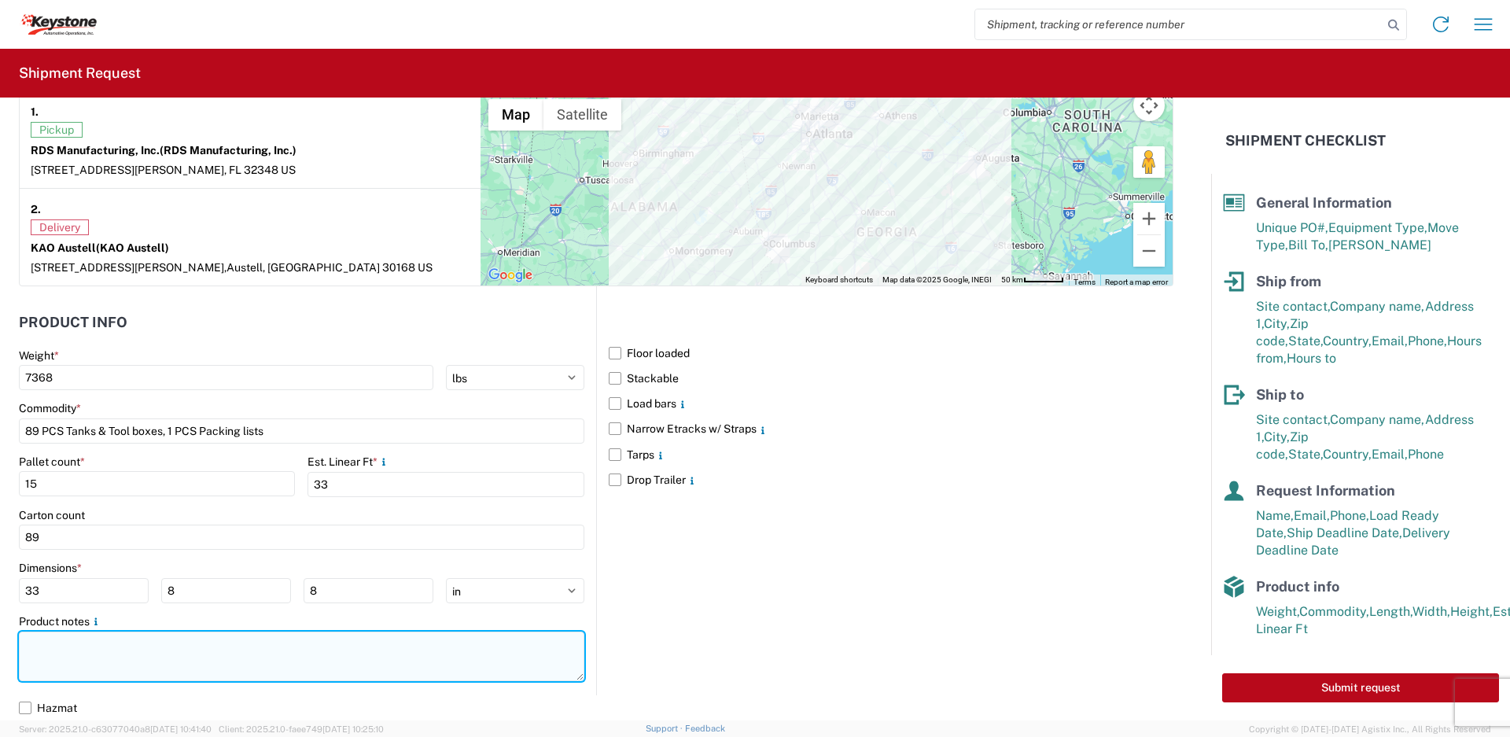
click at [62, 651] on textarea at bounding box center [302, 657] width 566 height 50
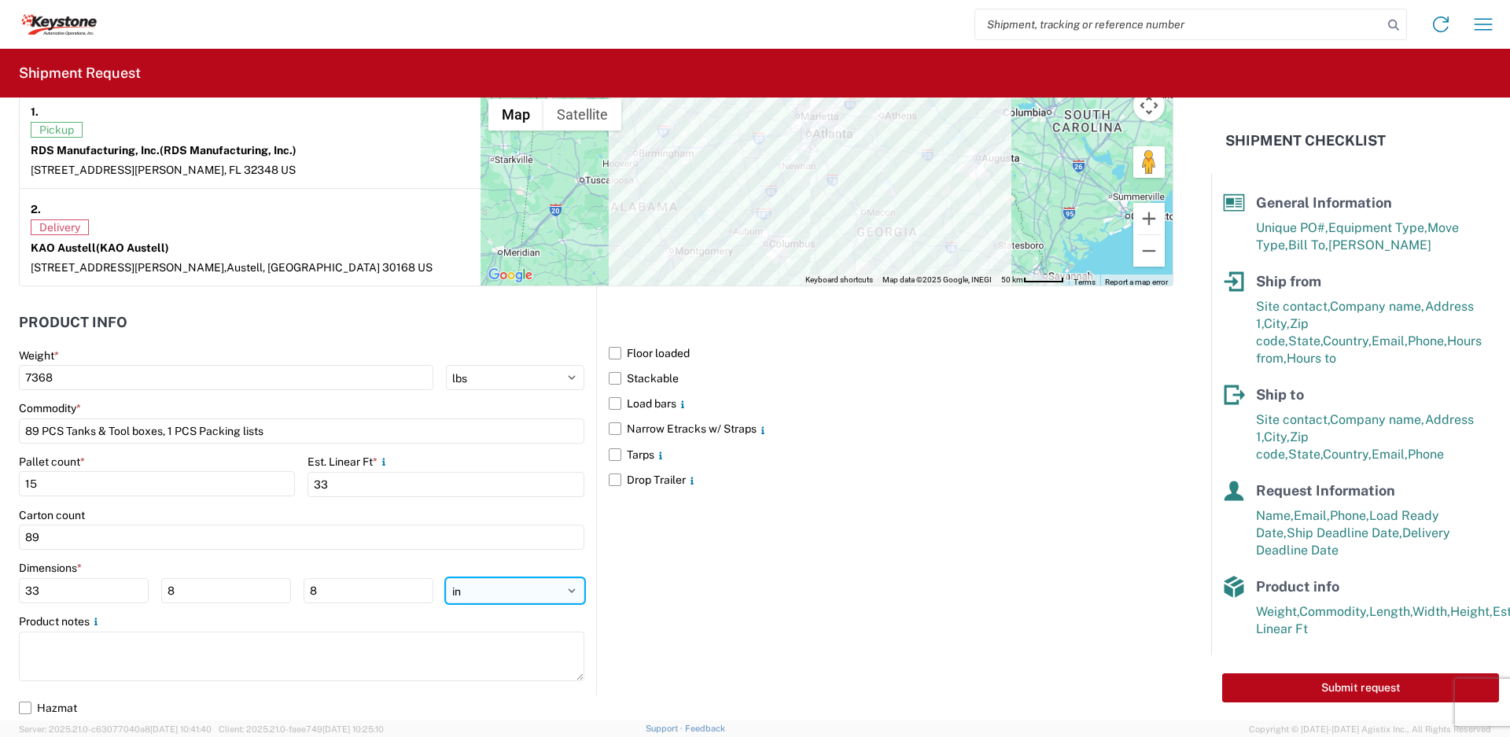
click at [558, 581] on select "ft in cm" at bounding box center [515, 590] width 138 height 25
select select "FT"
click at [446, 578] on select "ft in cm" at bounding box center [515, 590] width 138 height 25
type input "2.75"
type input "0.67"
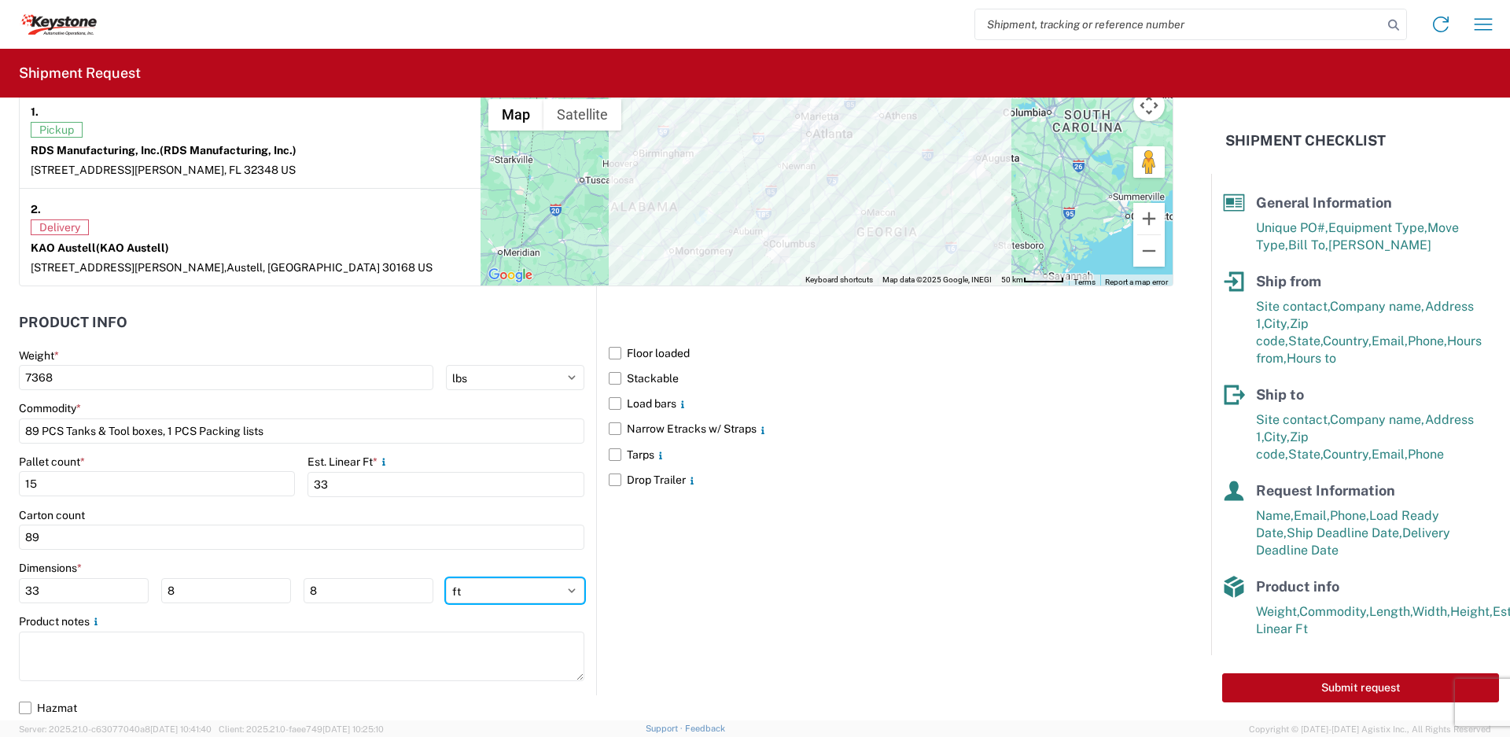
type input "0.67"
drag, startPoint x: 134, startPoint y: 595, endPoint x: 25, endPoint y: 590, distance: 108.7
click at [25, 590] on input "2.75" at bounding box center [84, 590] width 130 height 25
type input "33"
type input "8"
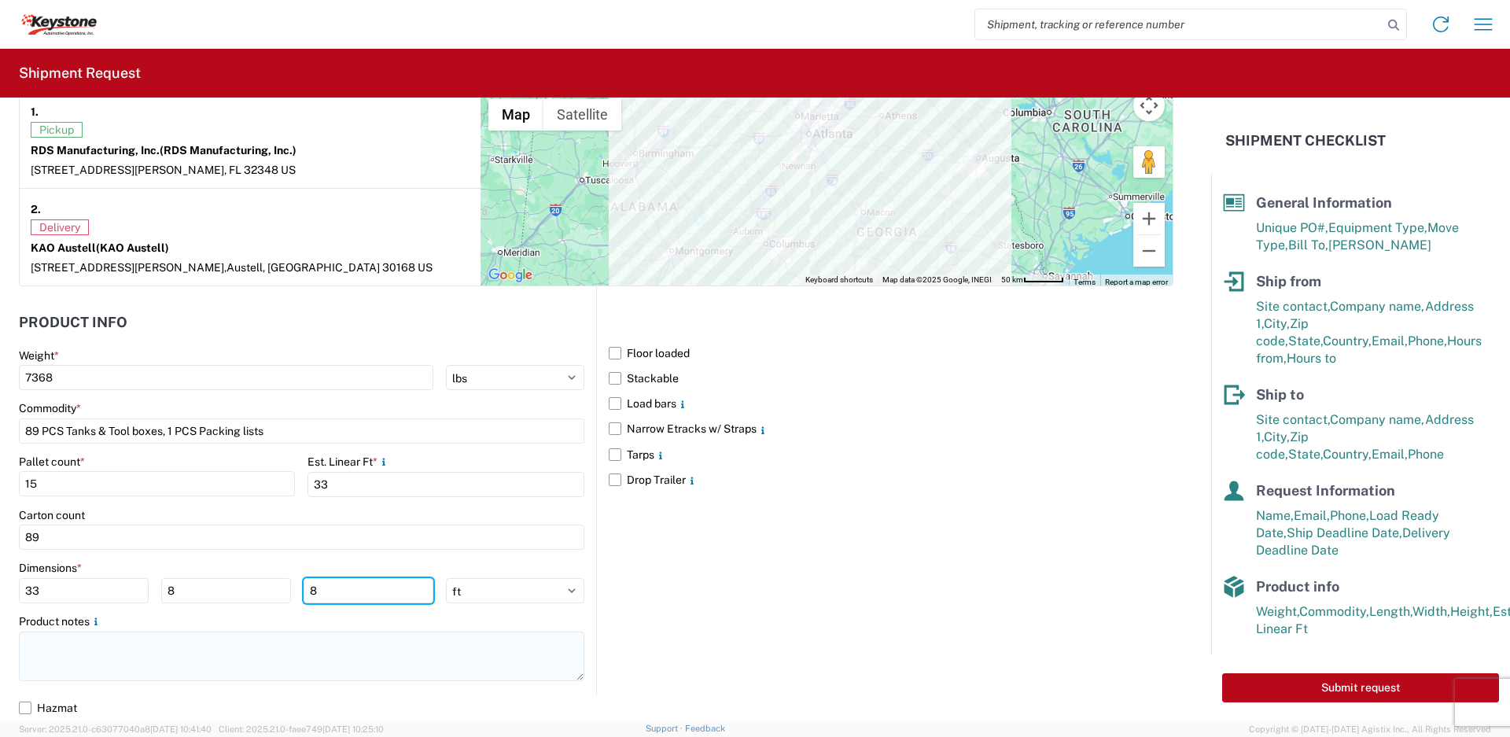
type input "8"
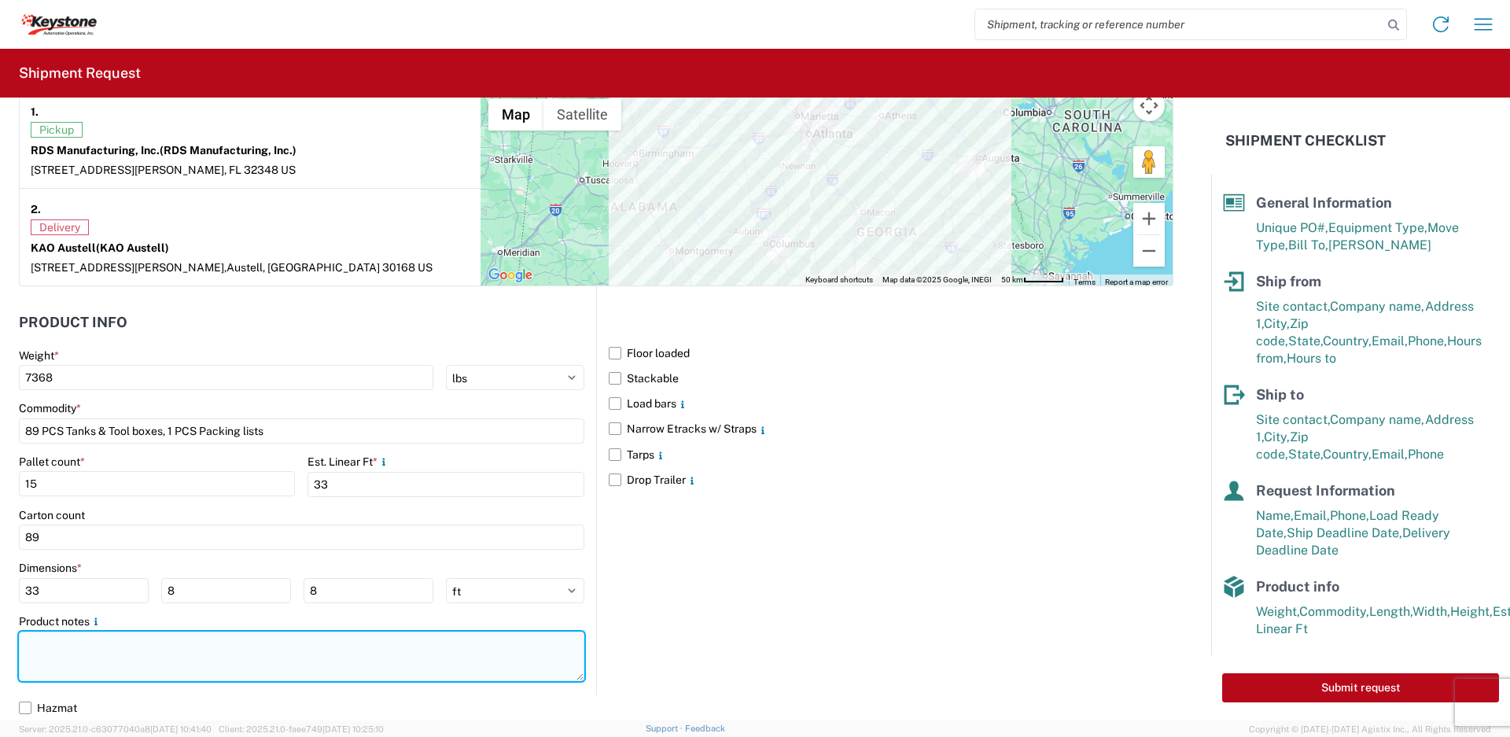
click at [39, 647] on textarea at bounding box center [302, 657] width 566 height 50
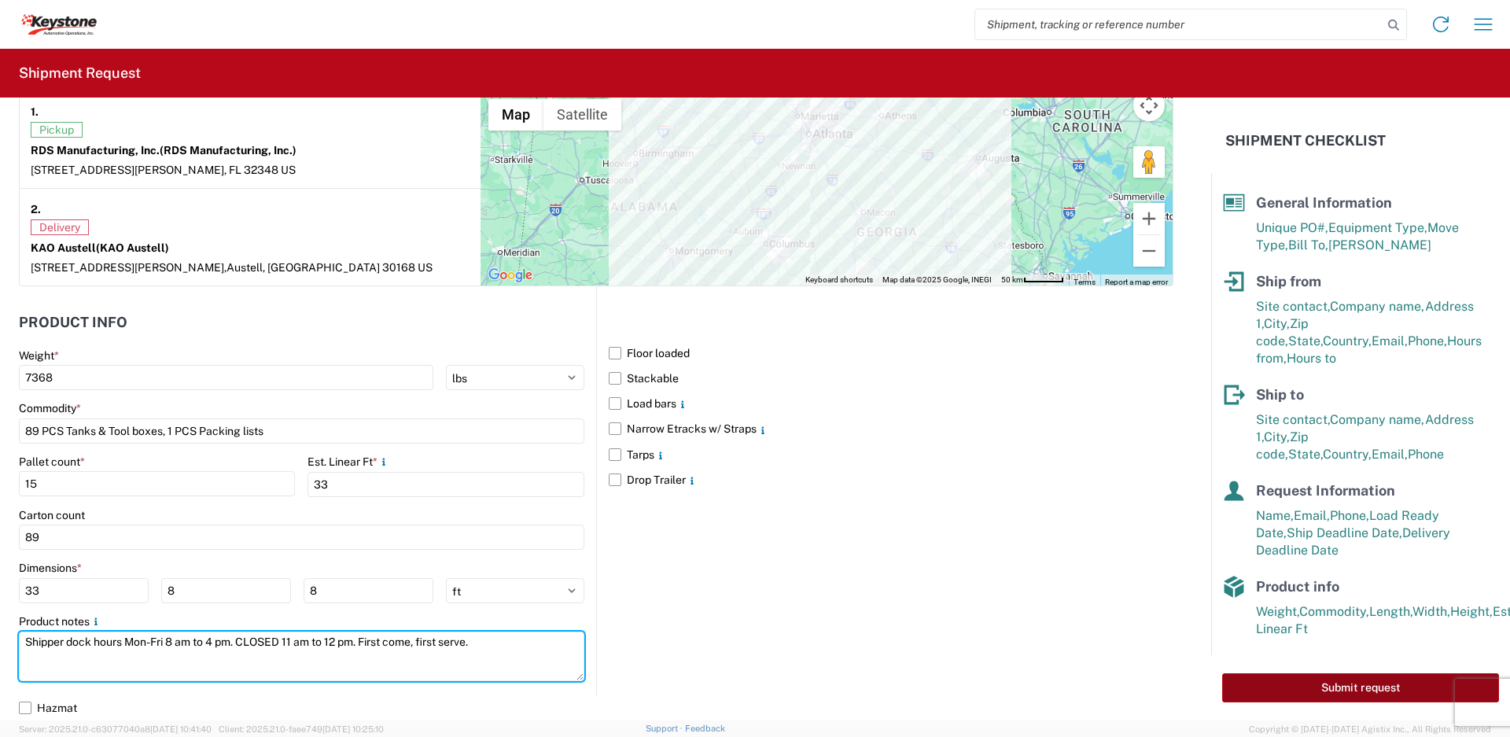
type textarea "Shipper dock hours Mon-Fri 8 am to 4 pm. CLOSED 11 am to 12 pm. First come, fir…"
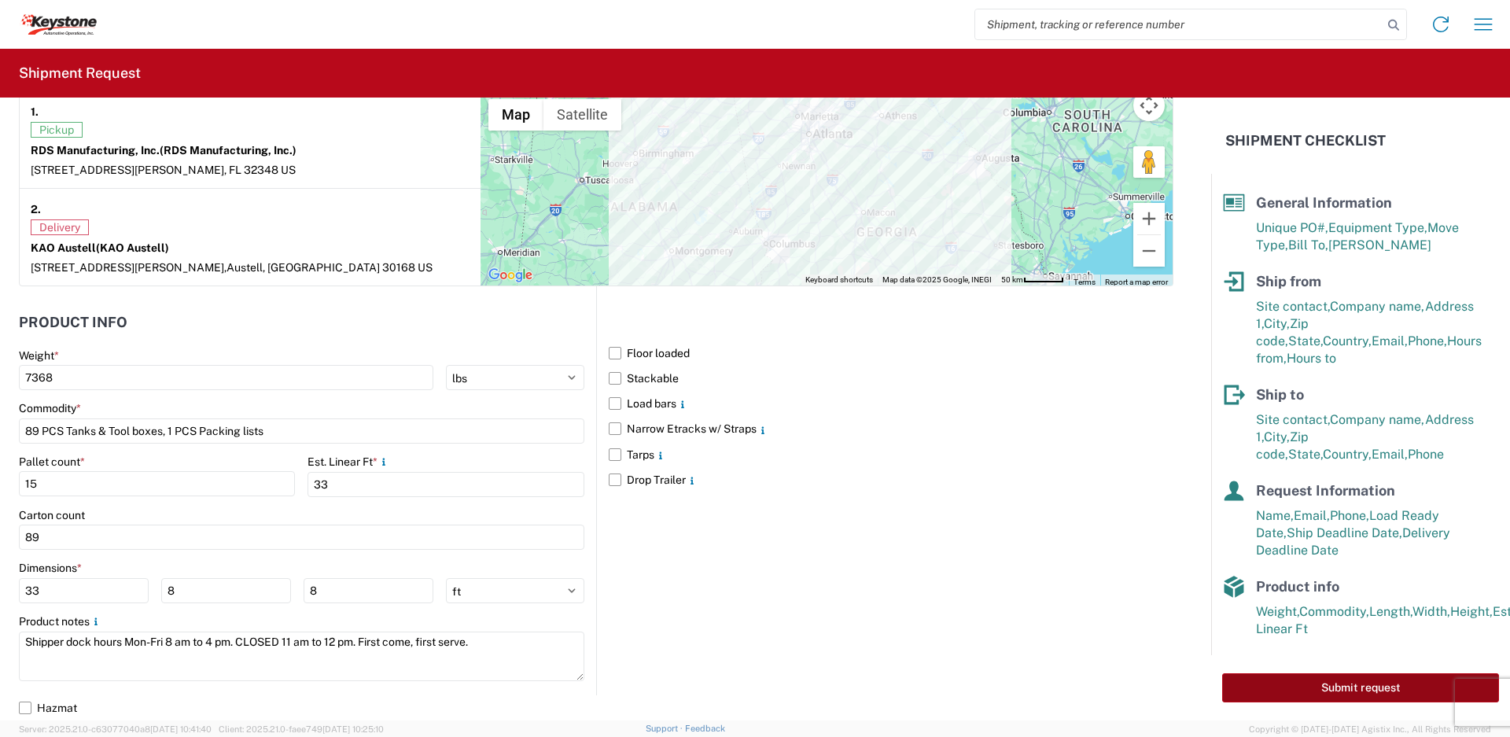
click at [1395, 689] on button "Submit request" at bounding box center [1360, 687] width 277 height 29
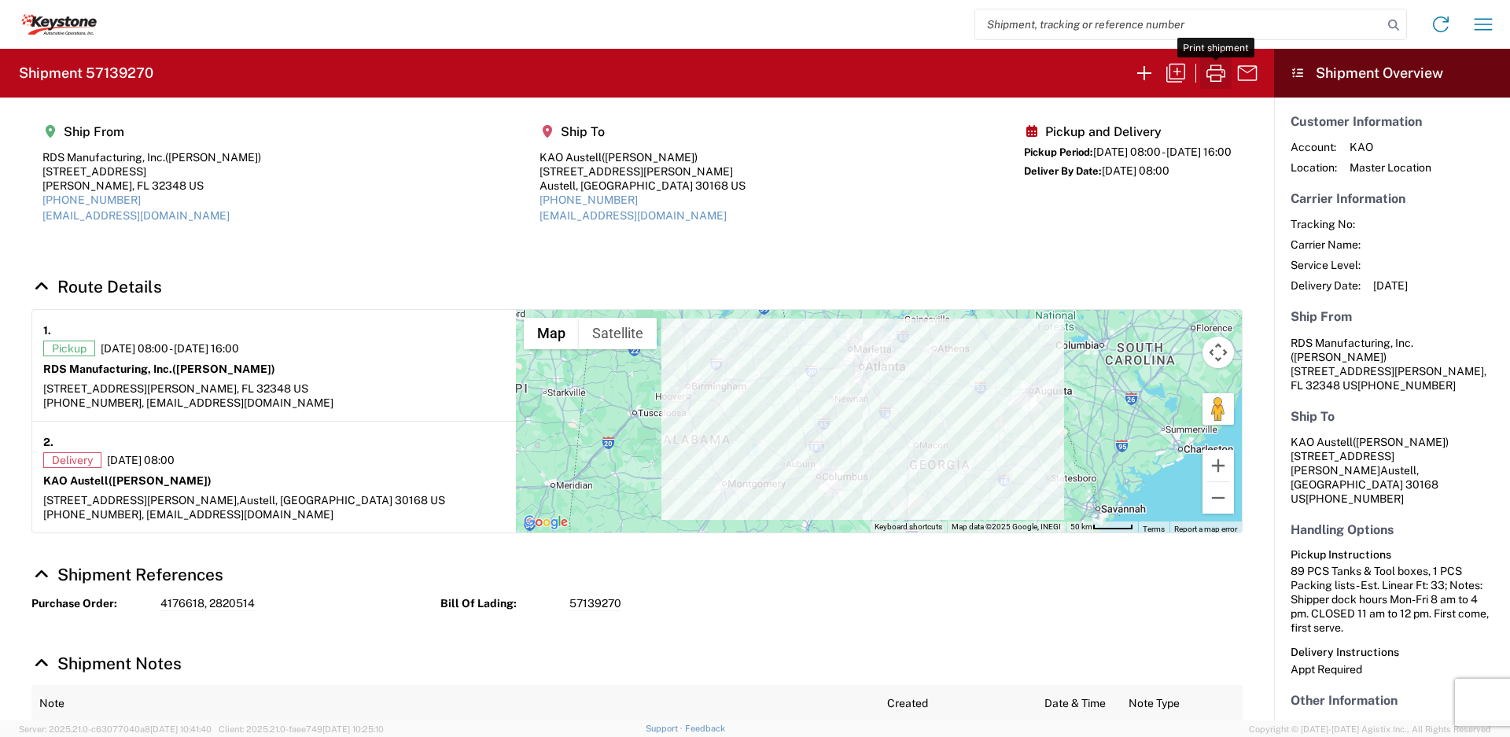
click at [1218, 76] on icon "button" at bounding box center [1216, 73] width 25 height 25
